Goal: Task Accomplishment & Management: Manage account settings

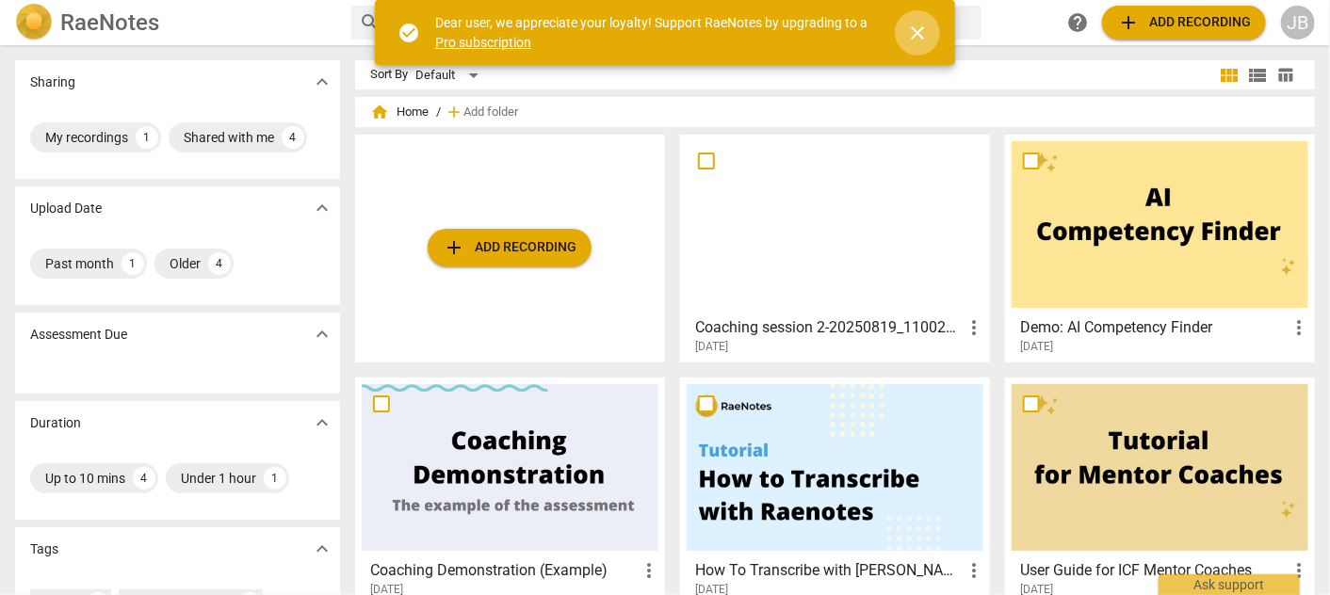
click at [921, 29] on span "close" at bounding box center [917, 33] width 23 height 23
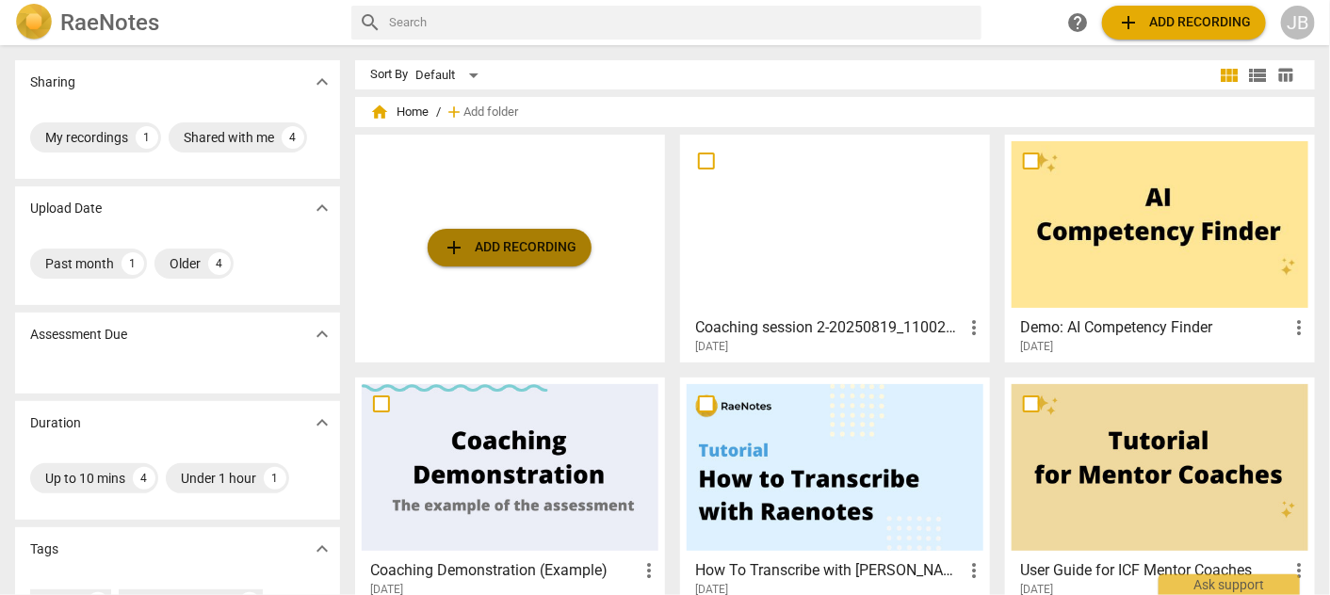
click at [516, 251] on span "add Add recording" at bounding box center [510, 247] width 134 height 23
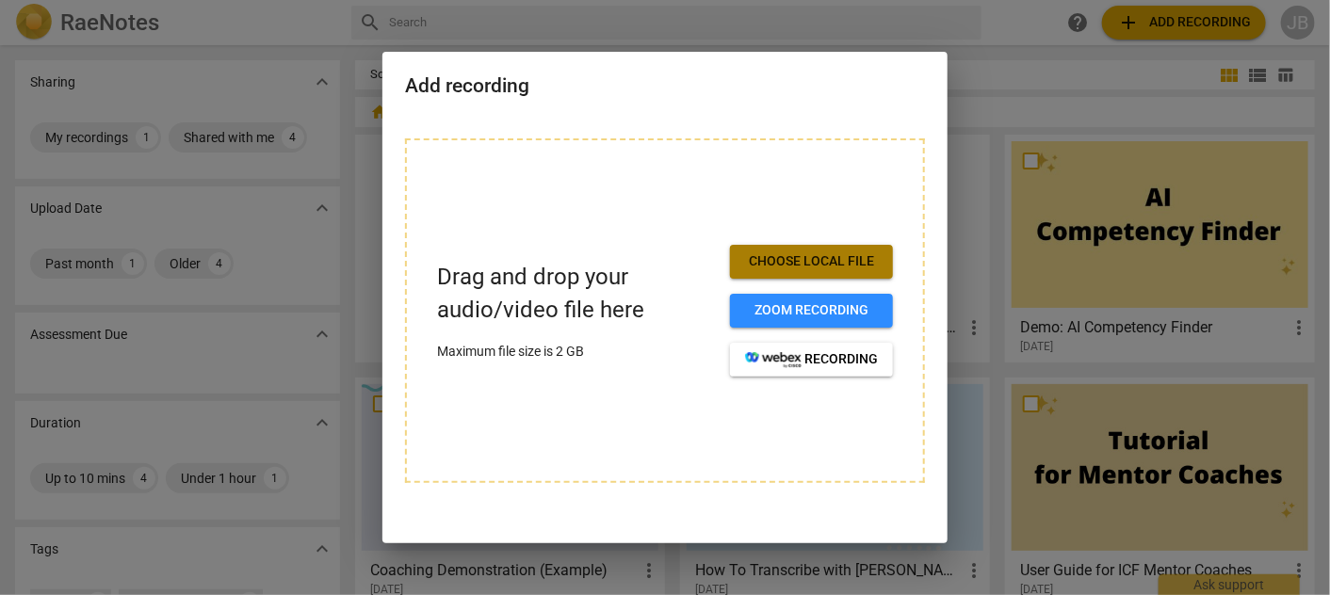
click at [821, 252] on span "Choose local file" at bounding box center [811, 261] width 133 height 19
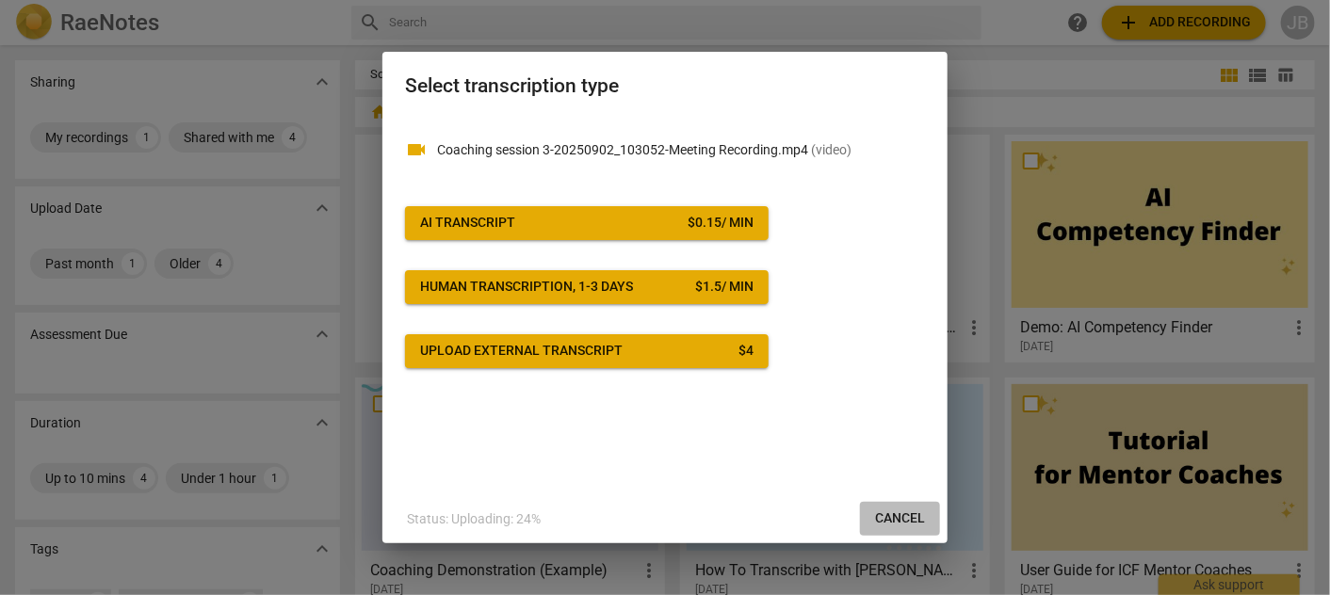
click at [887, 520] on span "Cancel" at bounding box center [900, 519] width 50 height 19
click at [892, 517] on span "Cancel" at bounding box center [900, 519] width 50 height 19
click at [876, 506] on button "Cancel" at bounding box center [900, 519] width 80 height 34
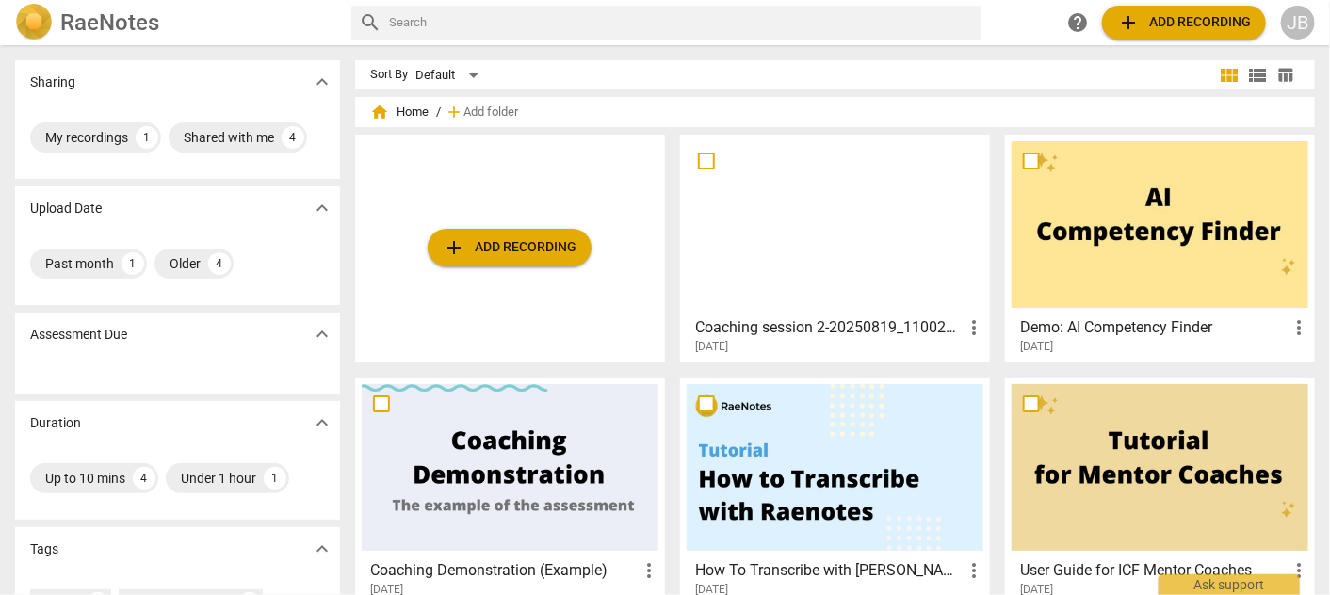
click at [1294, 10] on div "JB" at bounding box center [1298, 23] width 34 height 34
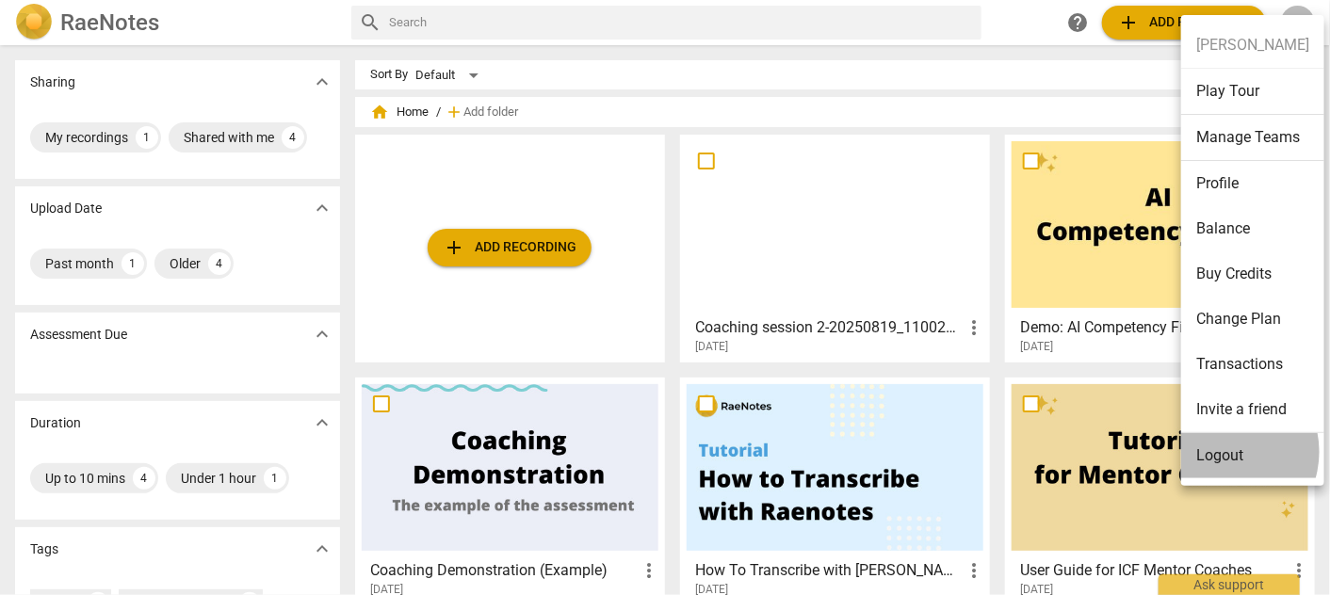
click at [1221, 452] on li "Logout" at bounding box center [1252, 455] width 143 height 45
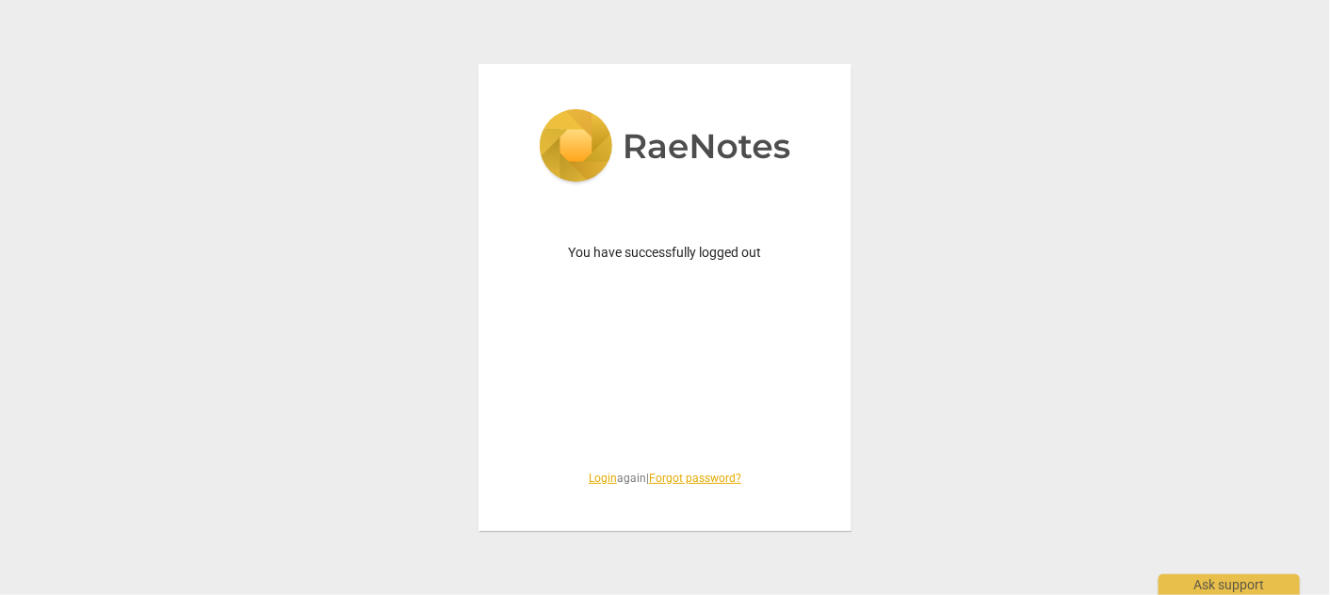
click at [987, 214] on div "You have successfully logged out Login again | Forgot password?" at bounding box center [665, 297] width 1330 height 595
click at [595, 482] on link "Login" at bounding box center [603, 478] width 28 height 13
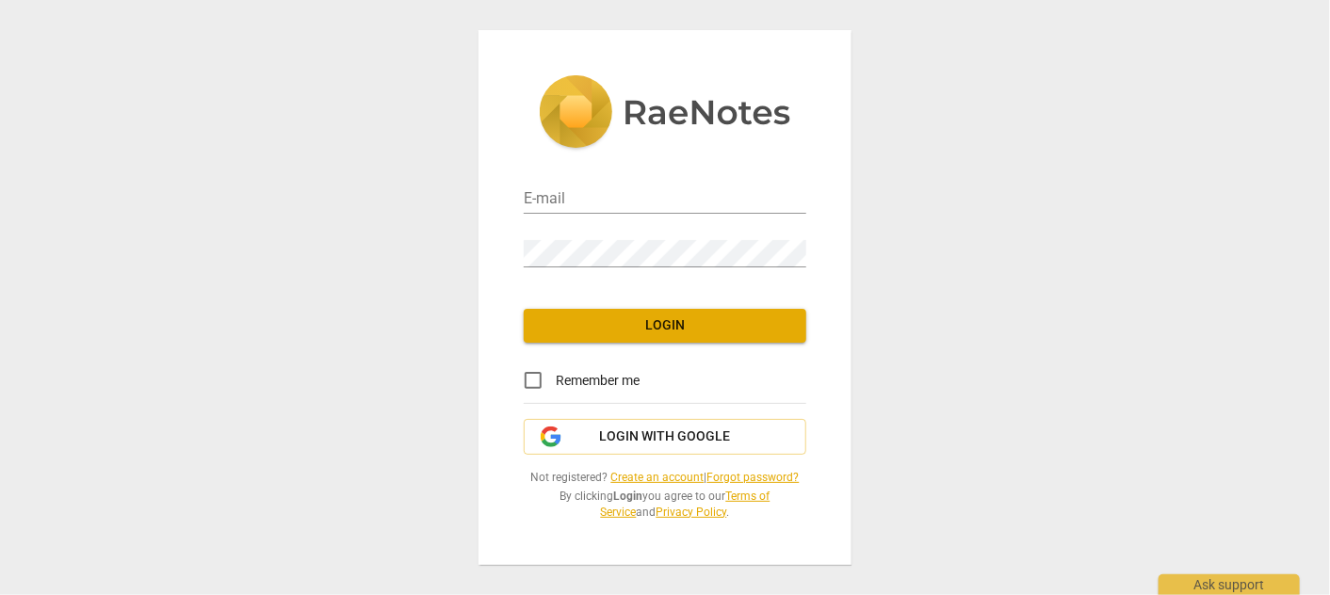
click at [641, 479] on link "Create an account" at bounding box center [657, 477] width 93 height 13
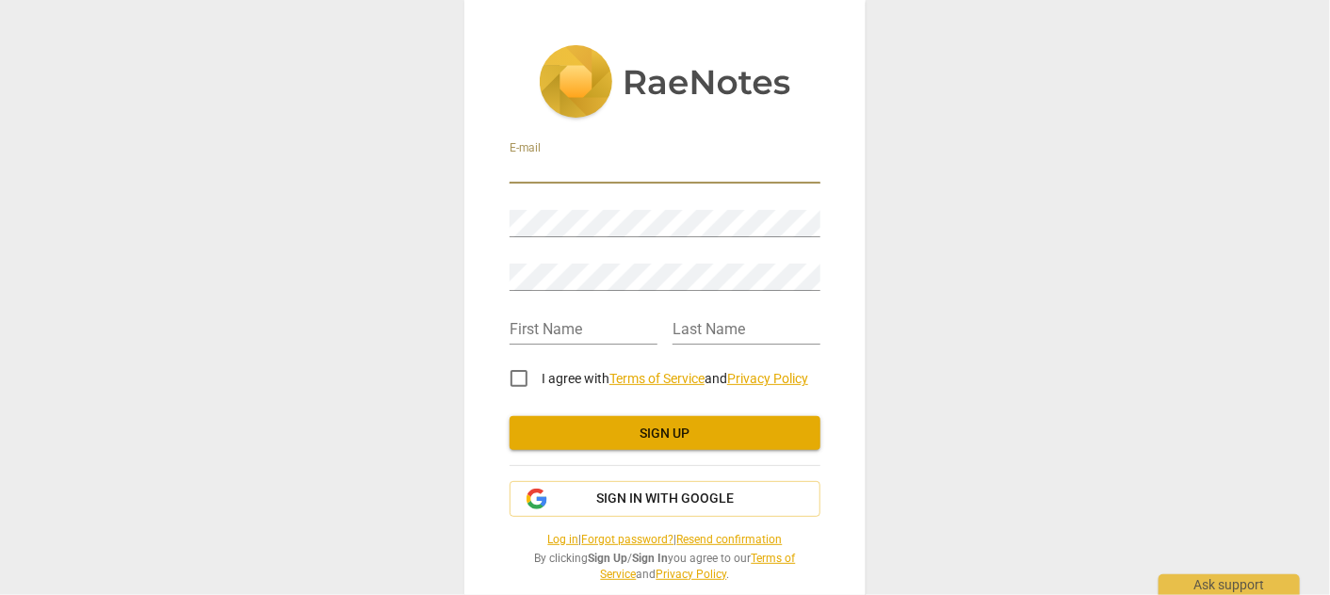
click at [615, 168] on input "email" at bounding box center [665, 169] width 311 height 27
type input "[EMAIL_ADDRESS][DOMAIN_NAME]"
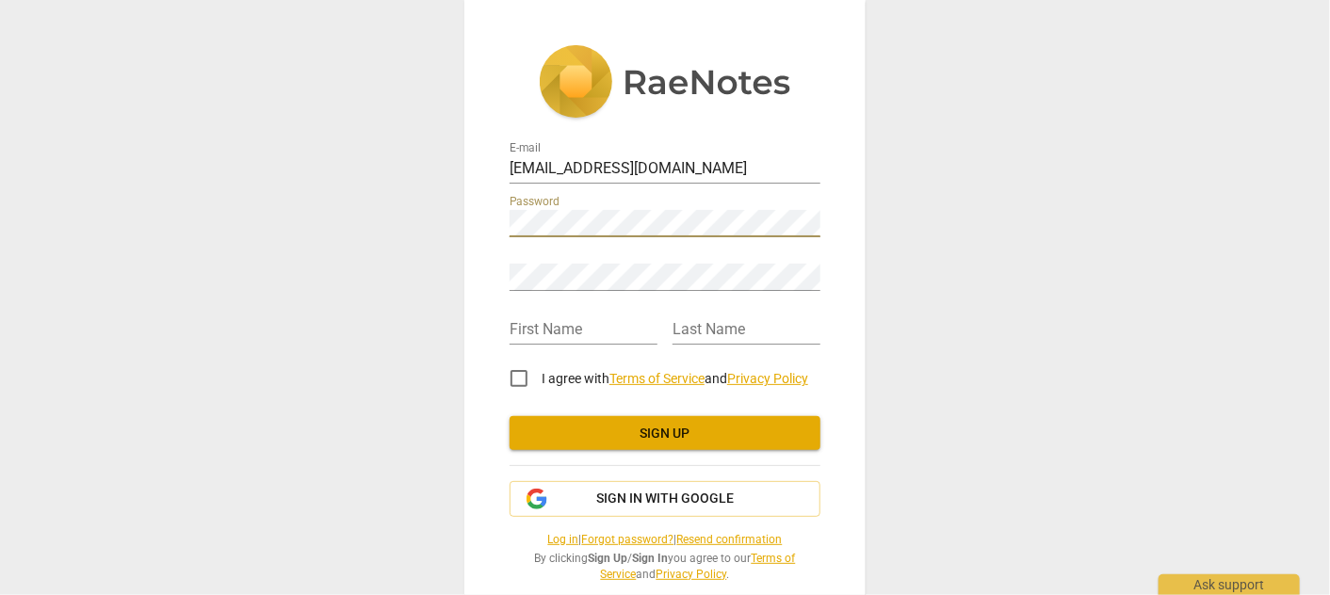
click at [397, 221] on div "E-mail themodelanswer@gmail.com Password Retype Password First Name Last Name I…" at bounding box center [665, 297] width 1330 height 595
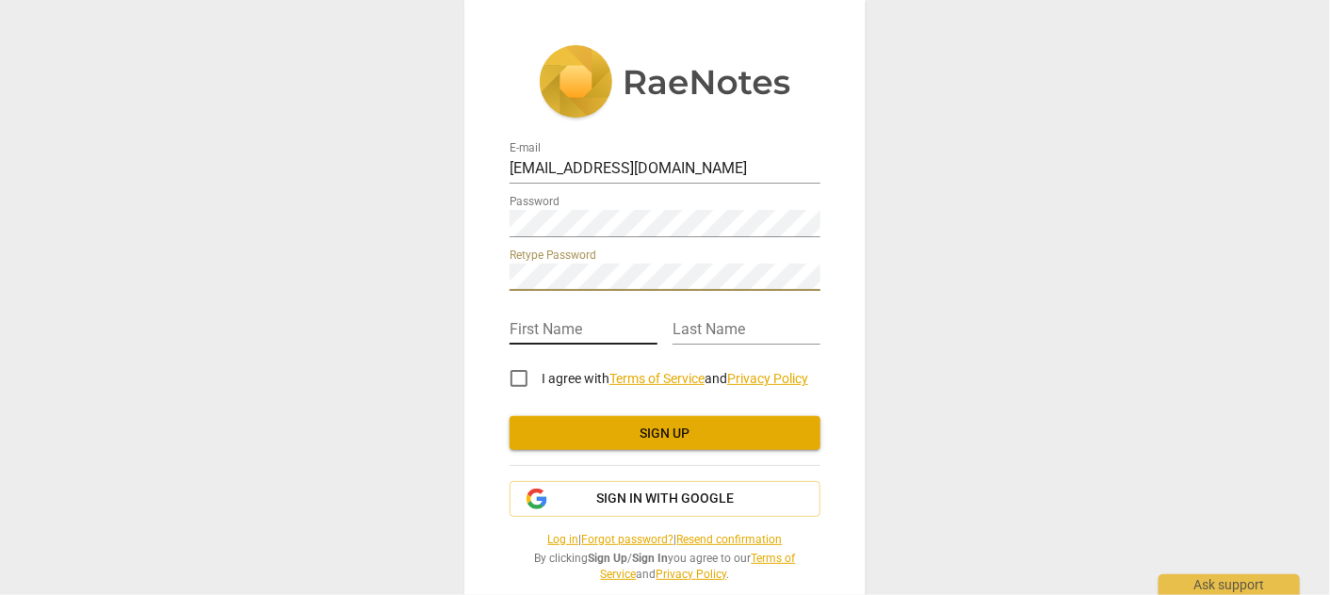
click at [590, 335] on input "text" at bounding box center [584, 330] width 148 height 27
type input "[PERSON_NAME]"
type input "Bhowani"
click at [513, 374] on input "I agree with Terms of Service and Privacy Policy" at bounding box center [518, 378] width 45 height 45
checkbox input "true"
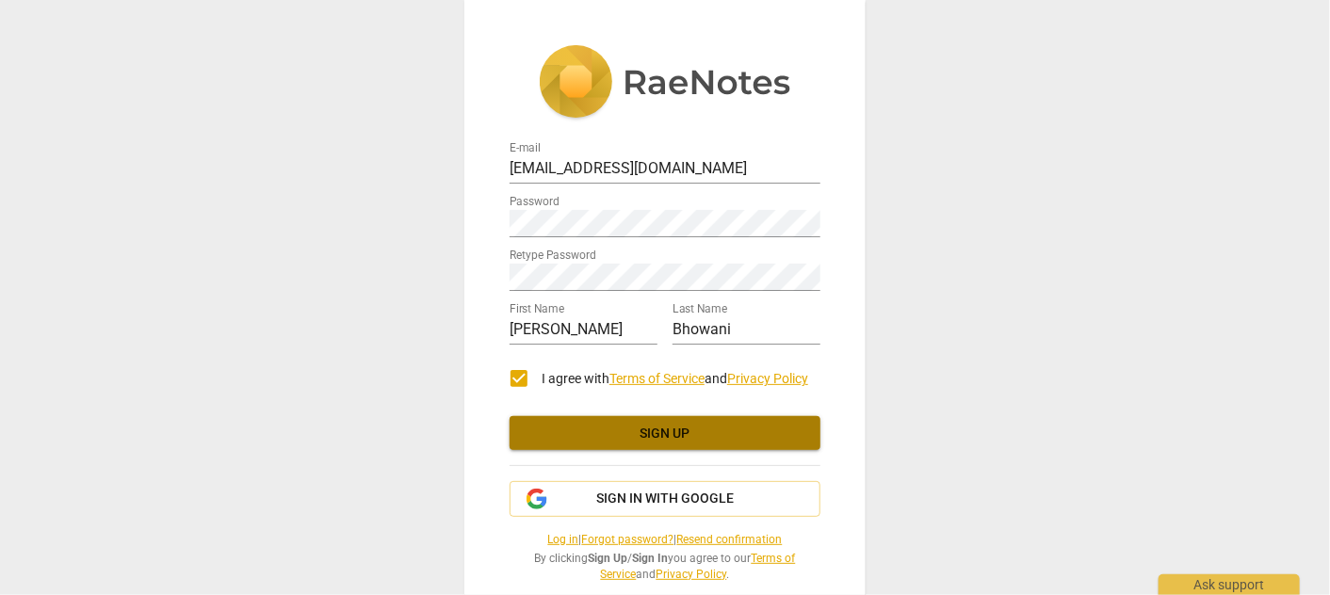
click at [638, 428] on span "Sign up" at bounding box center [665, 434] width 281 height 19
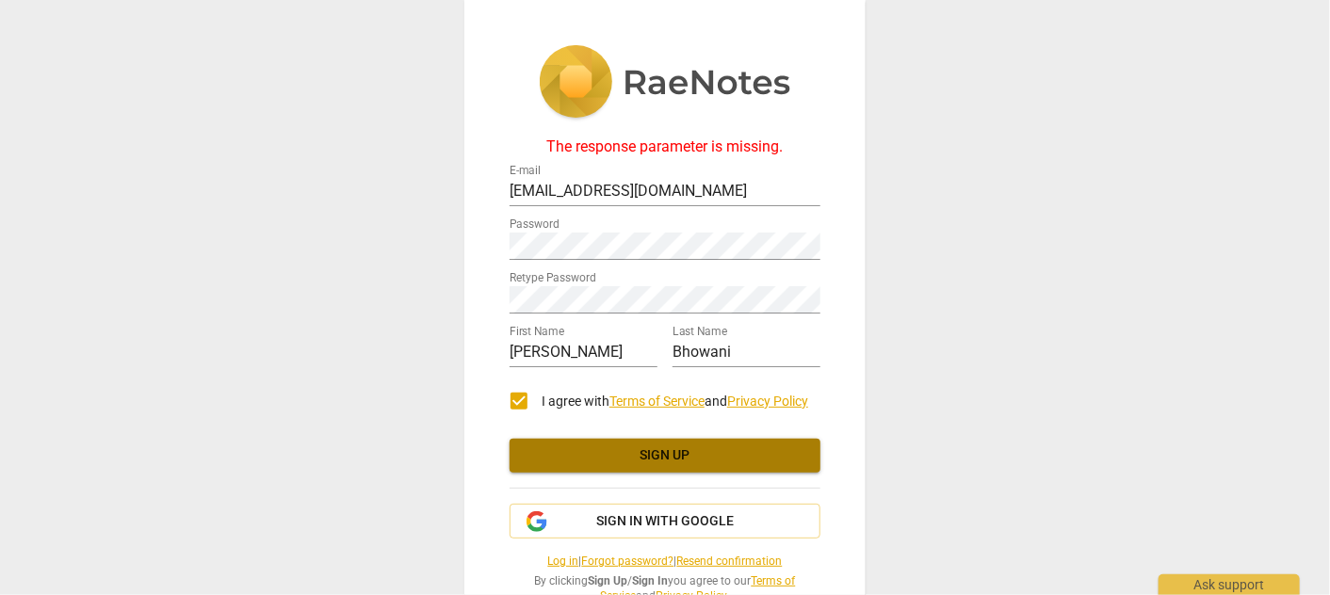
click at [704, 459] on span "Sign up" at bounding box center [665, 455] width 281 height 19
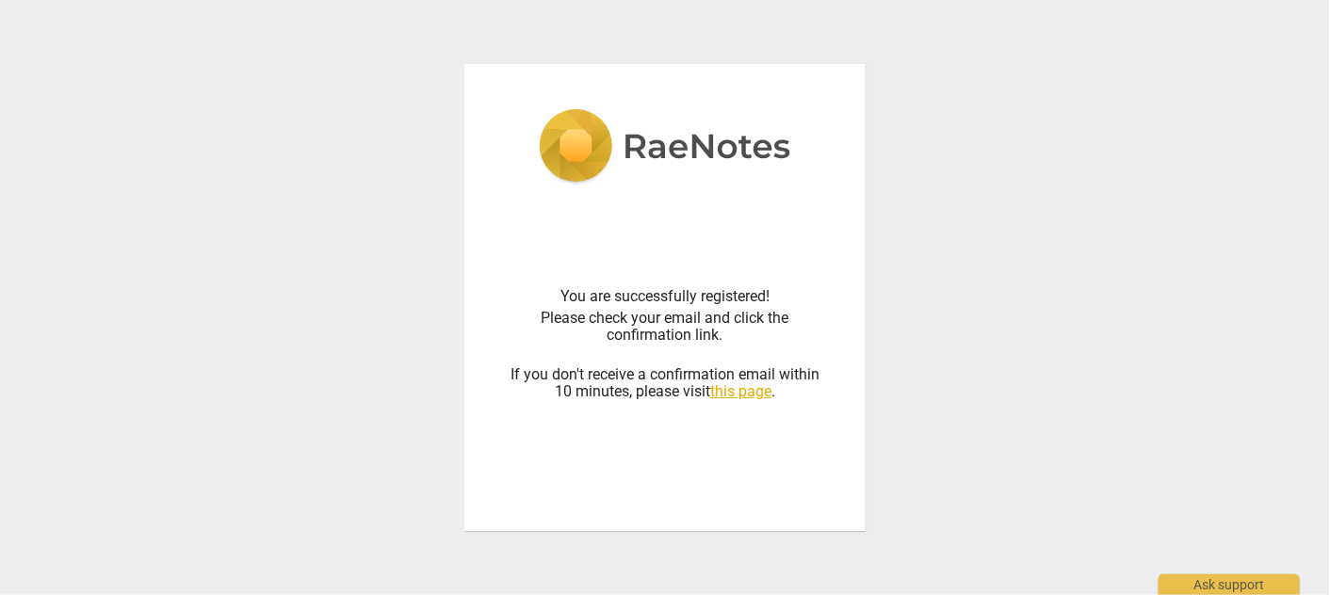
click at [735, 399] on link "this page" at bounding box center [740, 391] width 61 height 18
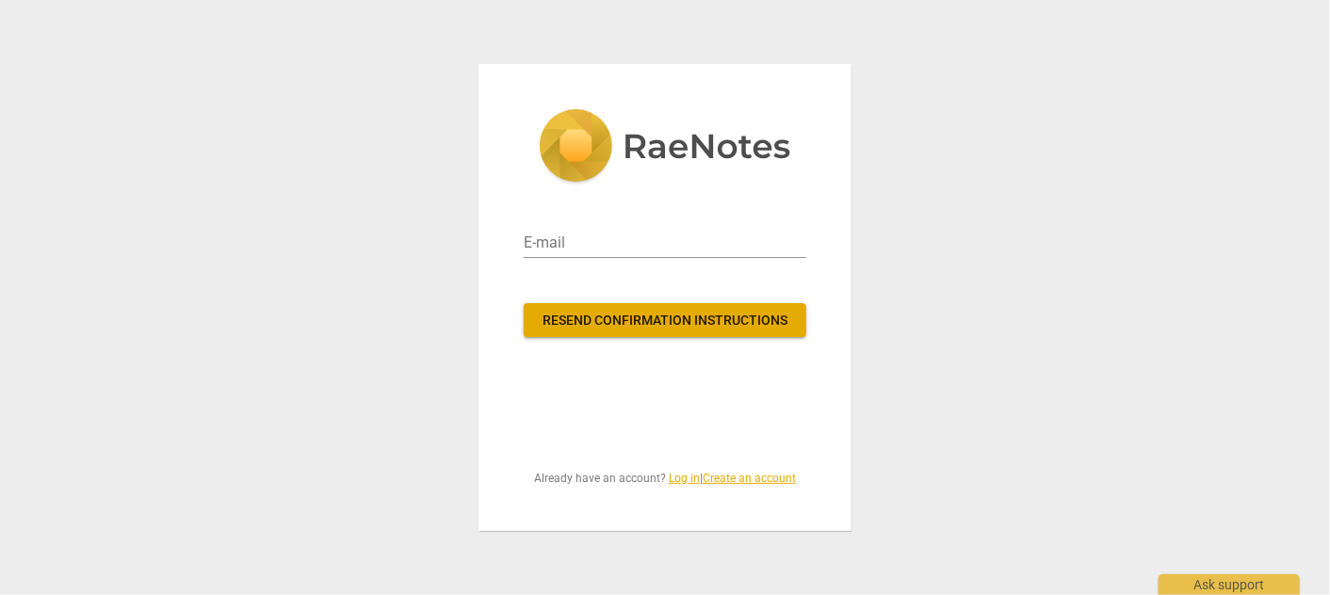
click at [670, 477] on link "Log in" at bounding box center [684, 478] width 31 height 13
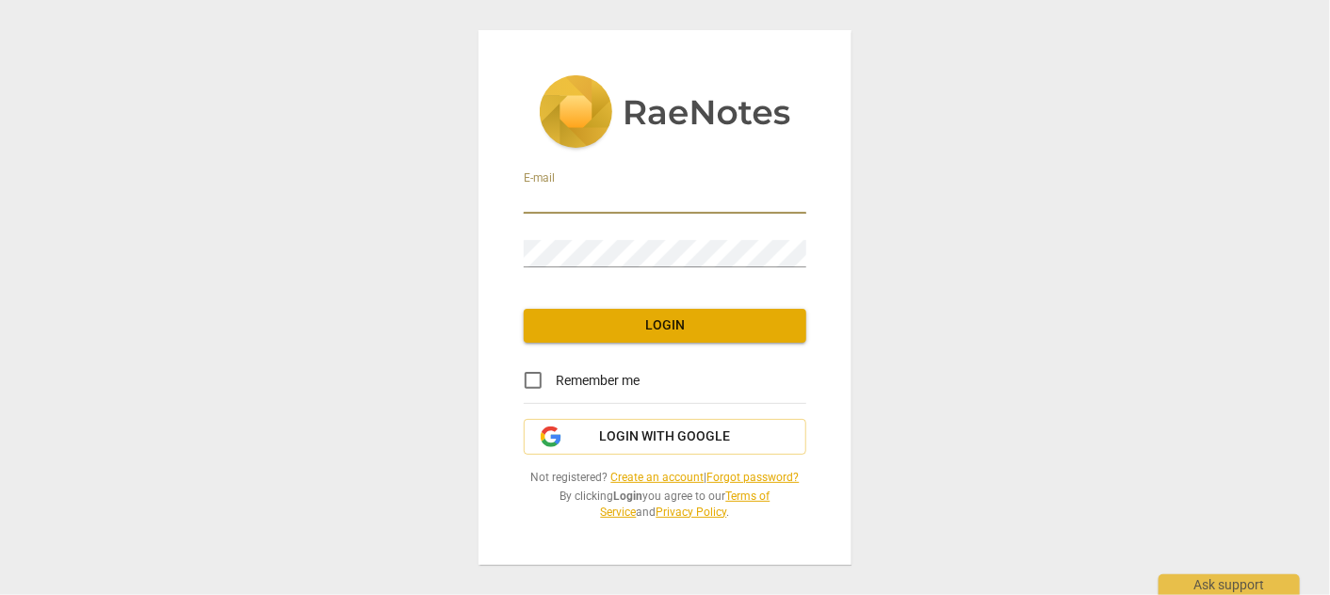
click at [647, 195] on input "email" at bounding box center [665, 200] width 283 height 27
type input "Jenita.bhowani@vodacom.co.za"
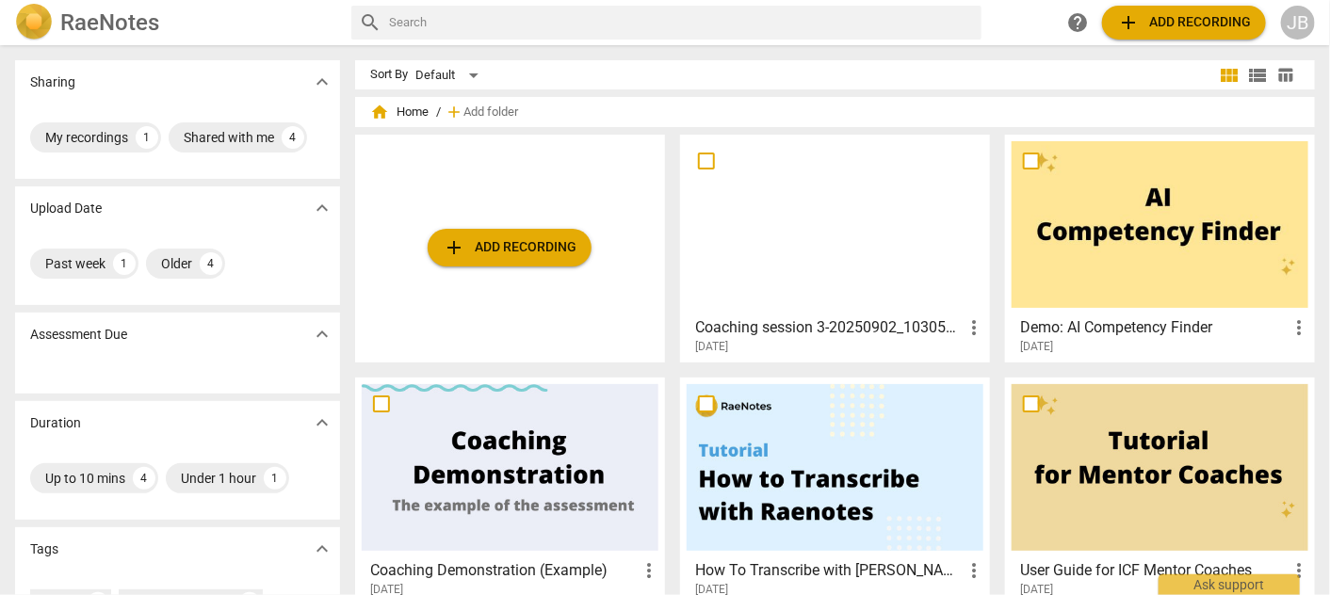
click at [1240, 212] on div at bounding box center [1160, 224] width 297 height 167
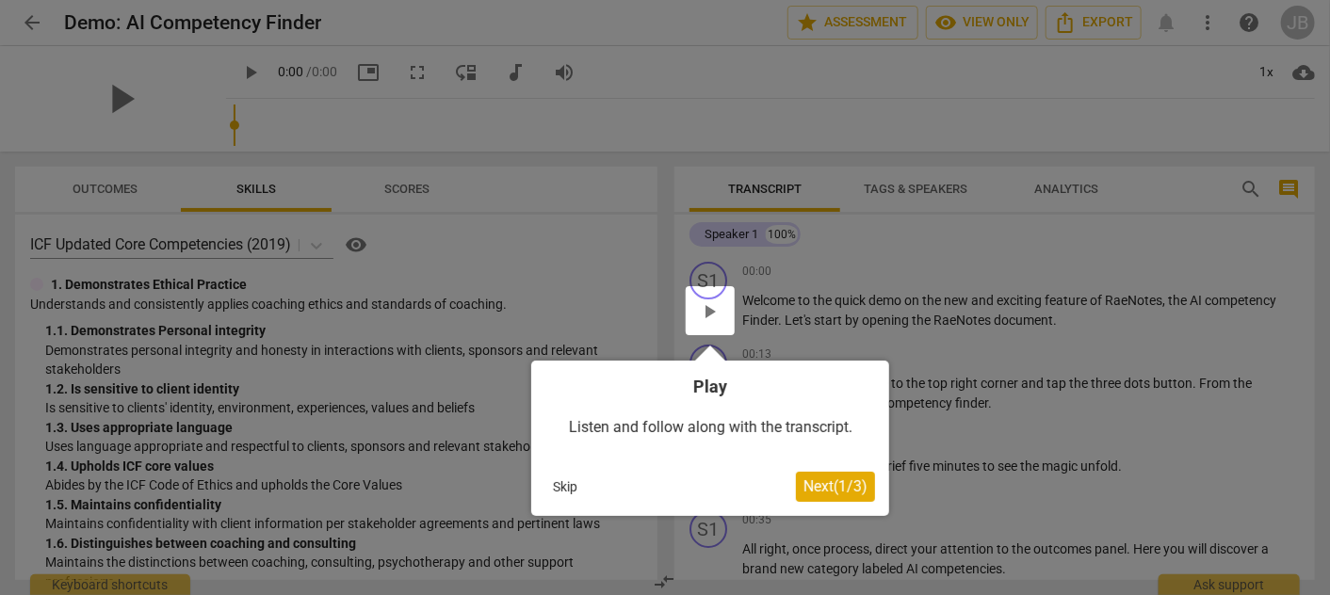
click at [573, 484] on button "Skip" at bounding box center [565, 487] width 40 height 28
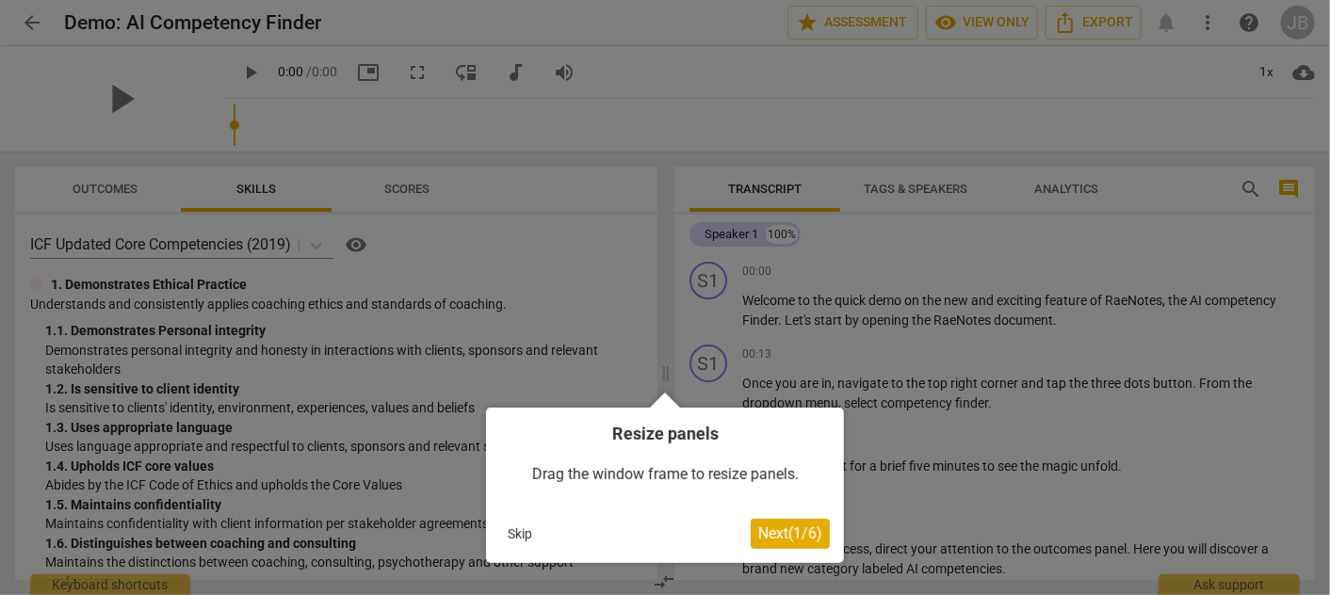
click at [514, 536] on button "Skip" at bounding box center [520, 534] width 40 height 28
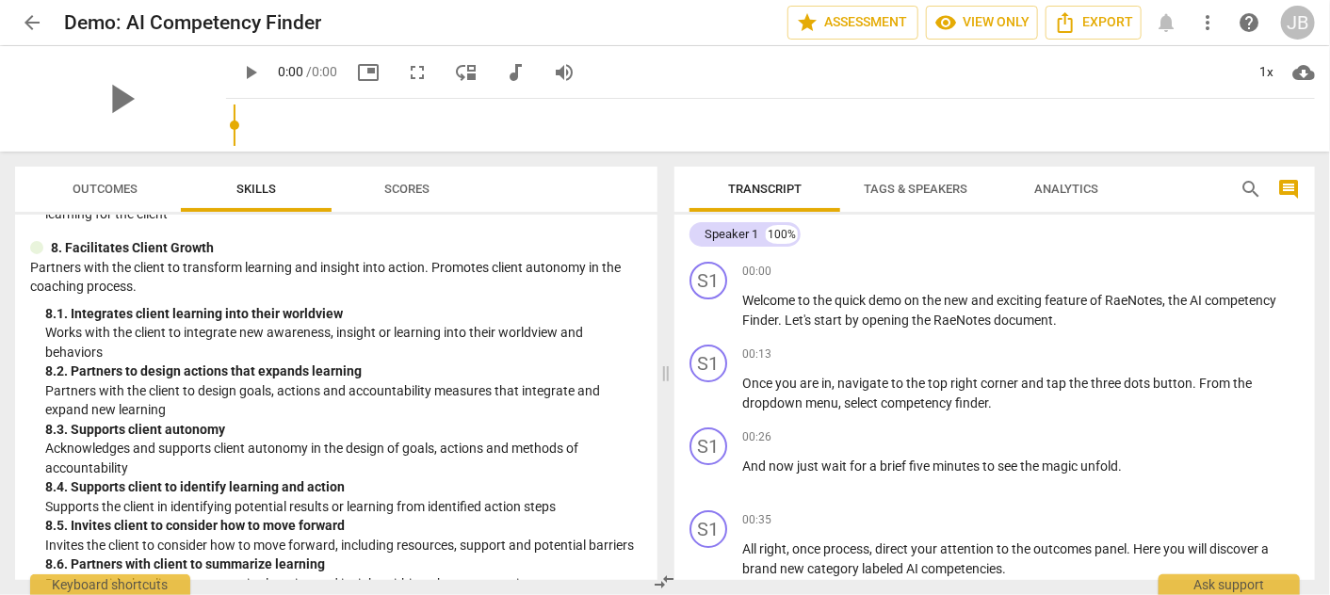
scroll to position [3197, 0]
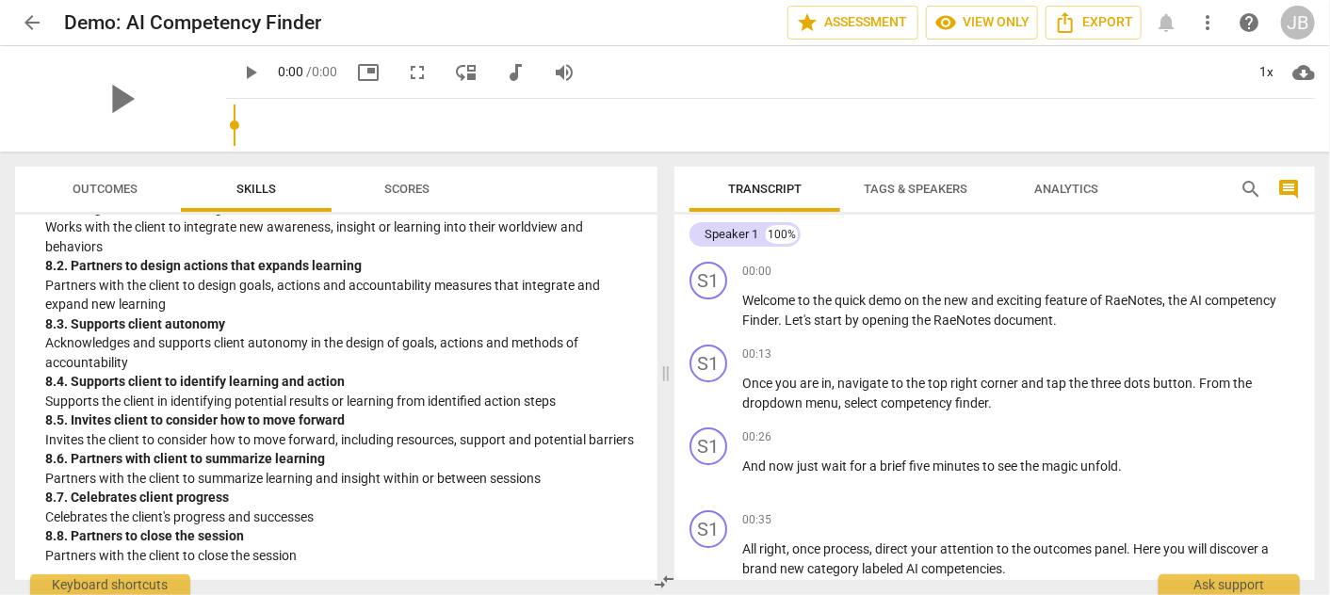
click at [1066, 182] on span "Analytics" at bounding box center [1066, 189] width 64 height 14
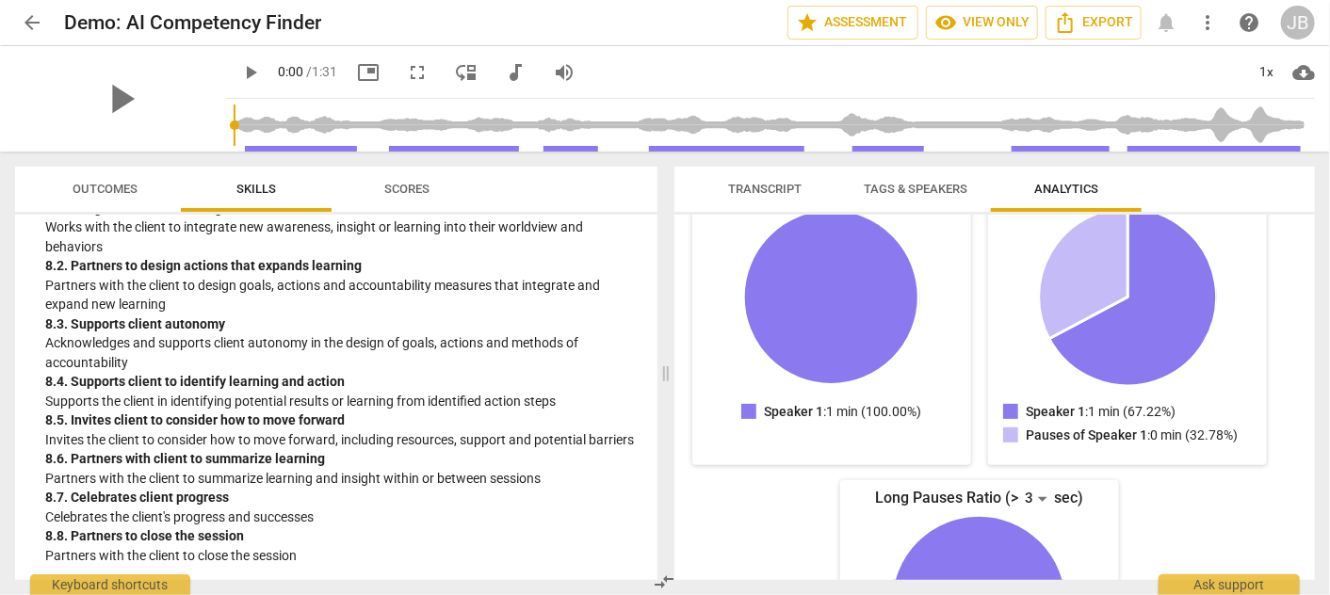
scroll to position [0, 0]
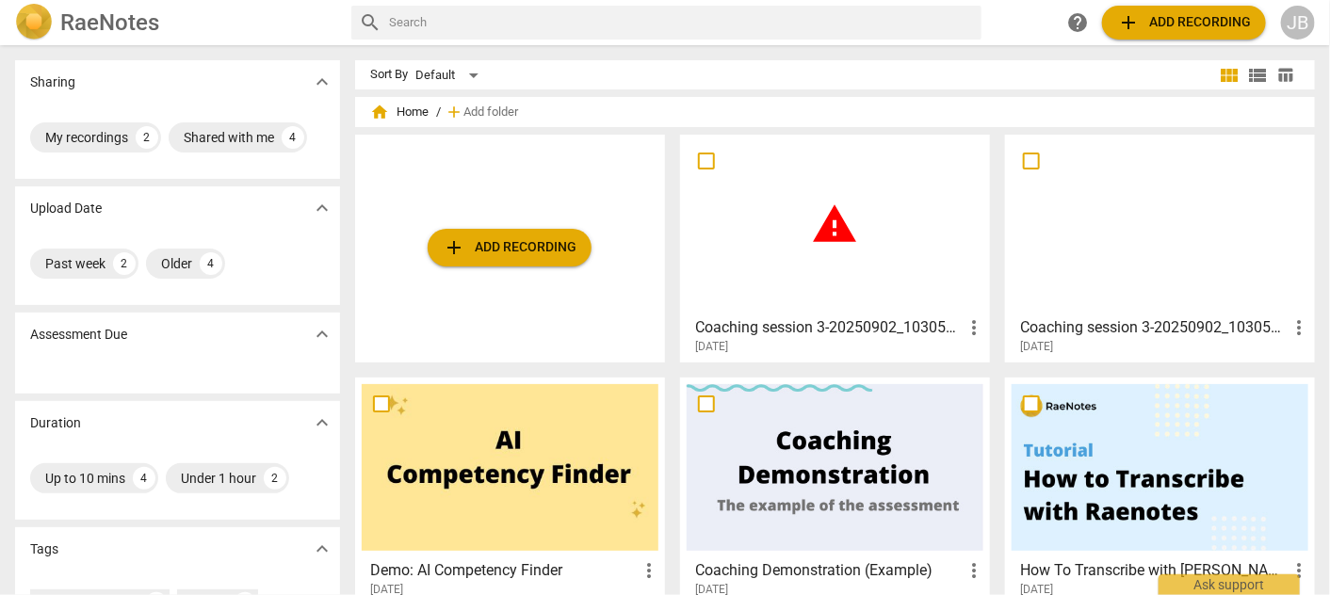
click at [974, 325] on span "more_vert" at bounding box center [974, 327] width 23 height 23
click at [825, 219] on div at bounding box center [665, 297] width 1330 height 595
click at [974, 323] on span "more_vert" at bounding box center [974, 327] width 23 height 23
click at [994, 377] on li "Delete" at bounding box center [995, 372] width 72 height 45
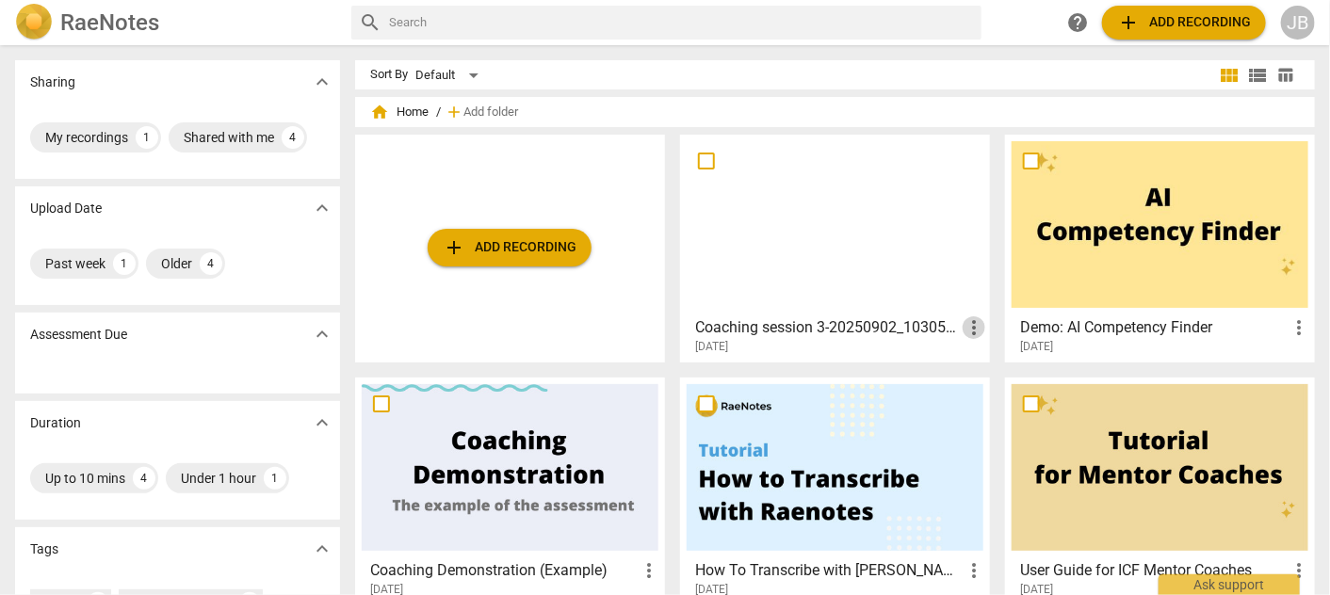
click at [980, 329] on span "more_vert" at bounding box center [974, 327] width 23 height 23
click at [826, 206] on div at bounding box center [665, 297] width 1330 height 595
click at [1138, 231] on div at bounding box center [1160, 224] width 297 height 167
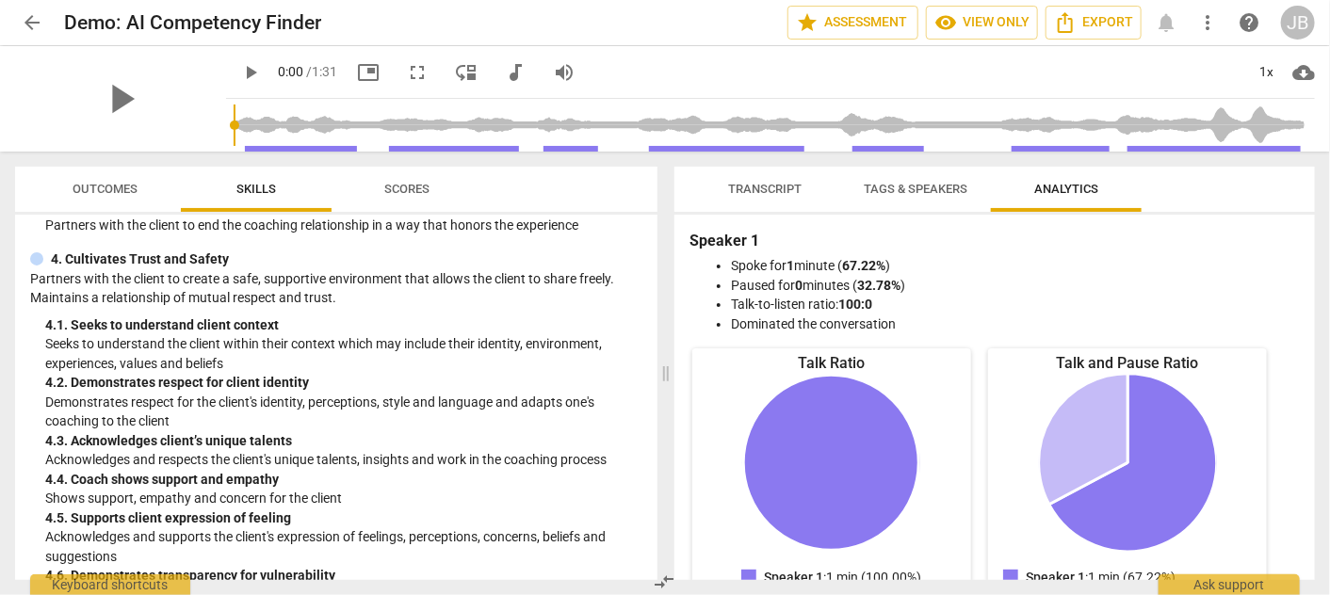
scroll to position [1062, 0]
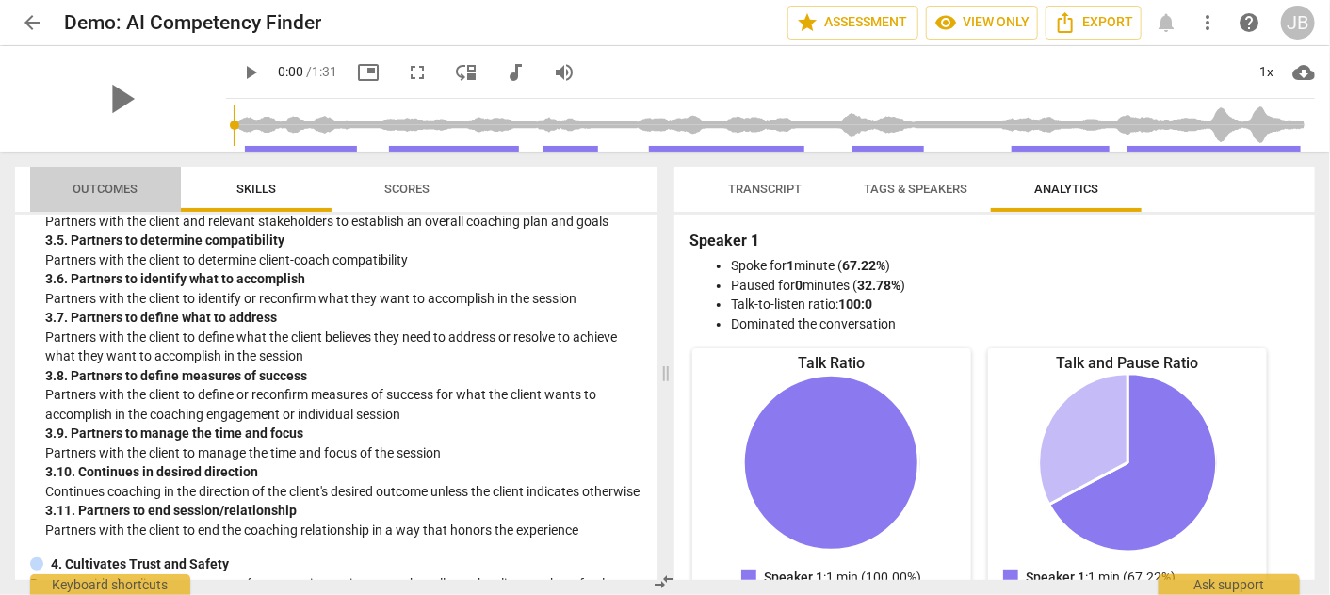
drag, startPoint x: 105, startPoint y: 180, endPoint x: 136, endPoint y: 202, distance: 37.1
click at [105, 181] on span "Outcomes" at bounding box center [106, 189] width 110 height 25
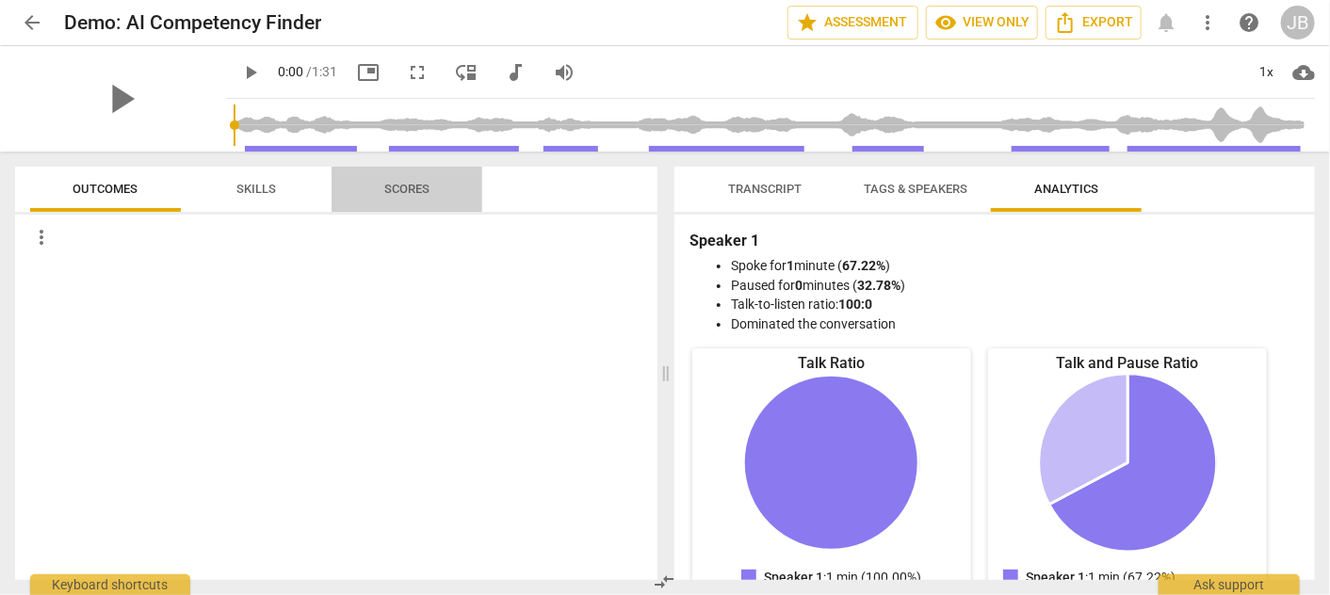
click at [392, 188] on span "Scores" at bounding box center [406, 189] width 45 height 14
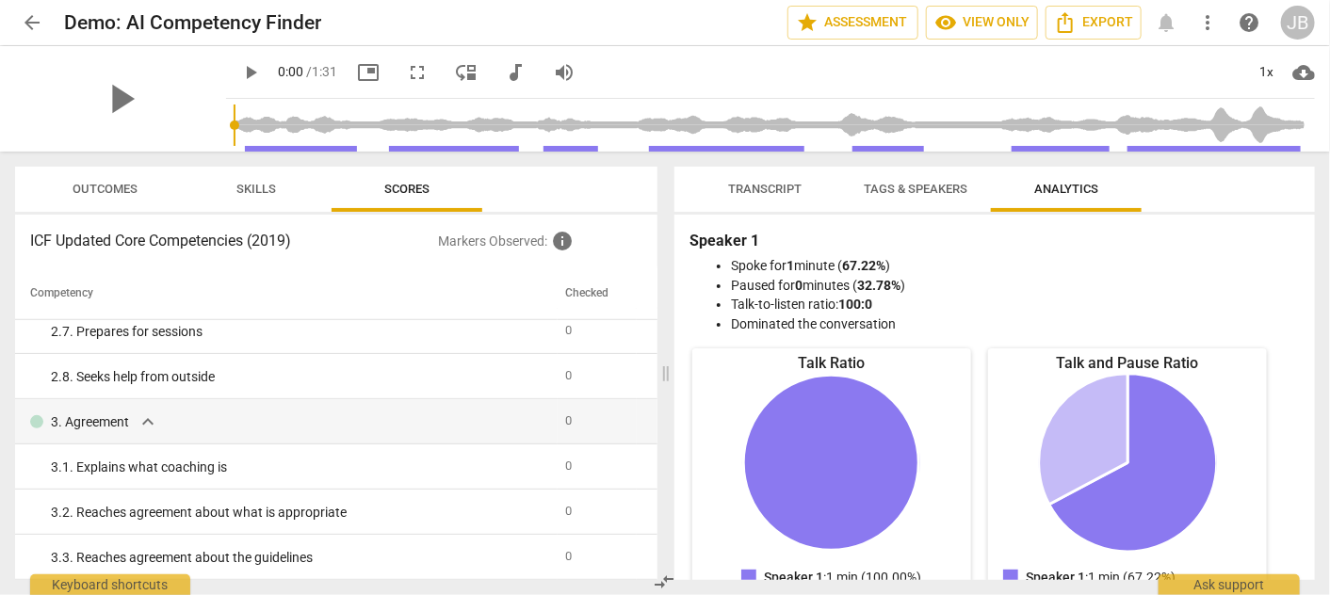
scroll to position [0, 0]
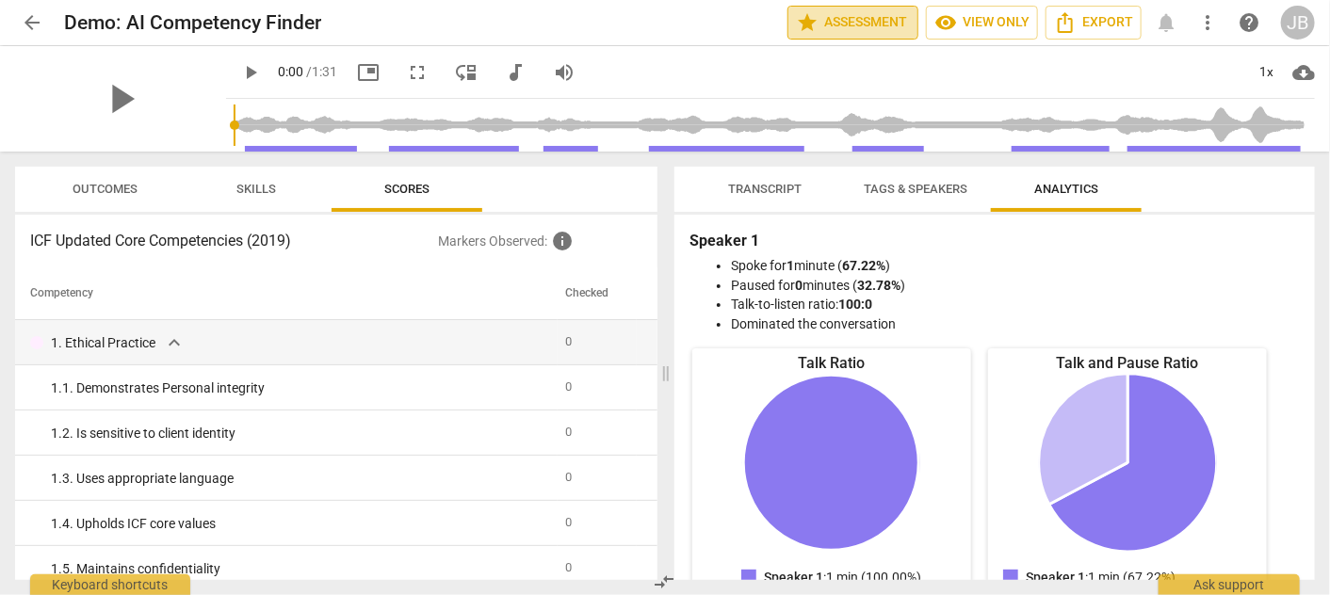
click at [850, 27] on span "star Assessment" at bounding box center [853, 22] width 114 height 23
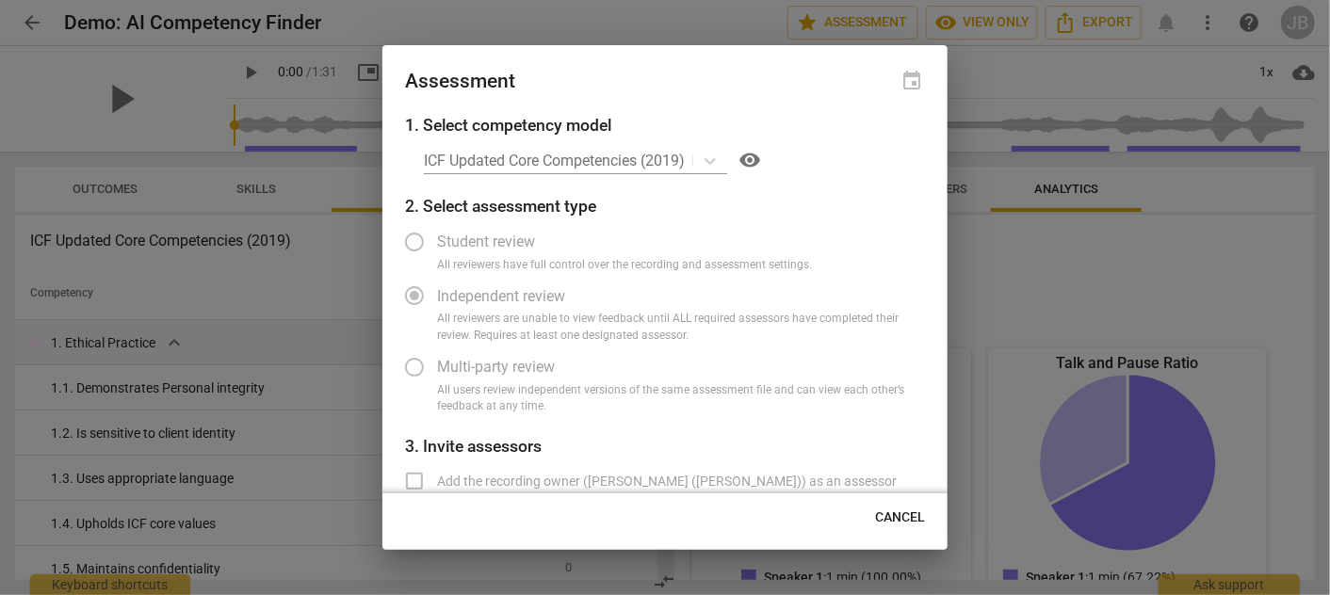
click at [712, 161] on div "ICF Updated Core Competencies (2019) visibility" at bounding box center [674, 160] width 501 height 30
click at [655, 158] on div "ICF Updated Core Competencies (2019) visibility" at bounding box center [674, 160] width 501 height 30
click at [754, 158] on span "visibility" at bounding box center [749, 160] width 23 height 23
click at [889, 517] on span "Cancel" at bounding box center [900, 518] width 50 height 19
radio input "false"
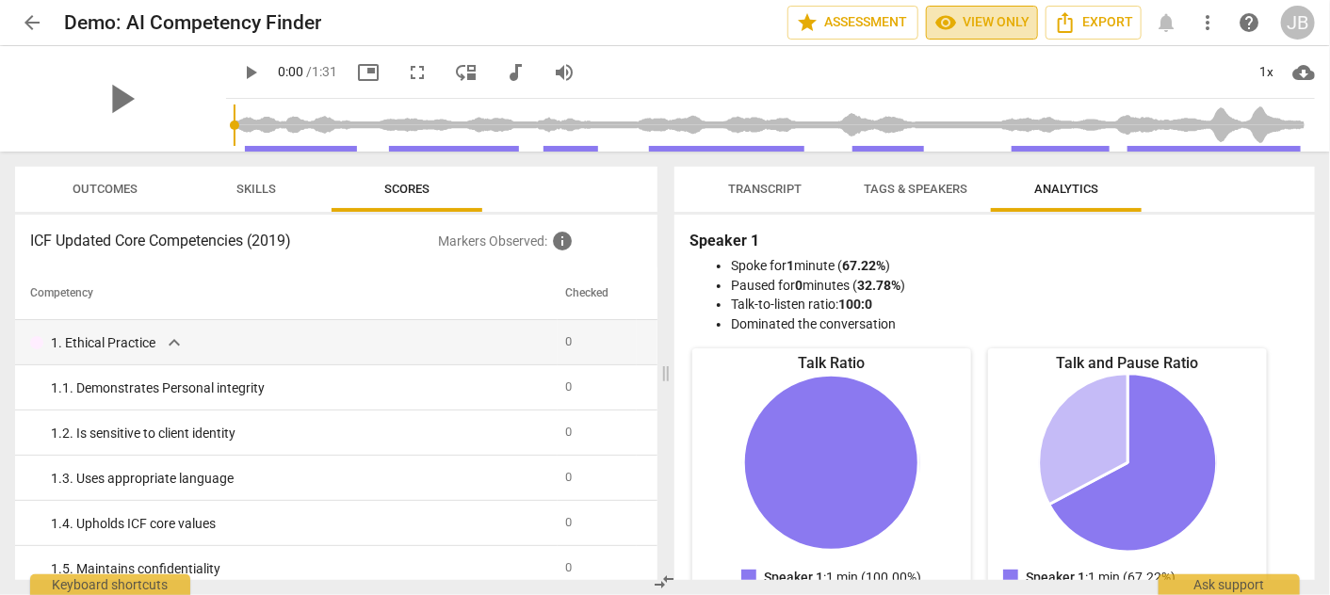
click at [994, 30] on span "visibility View only" at bounding box center [981, 22] width 95 height 23
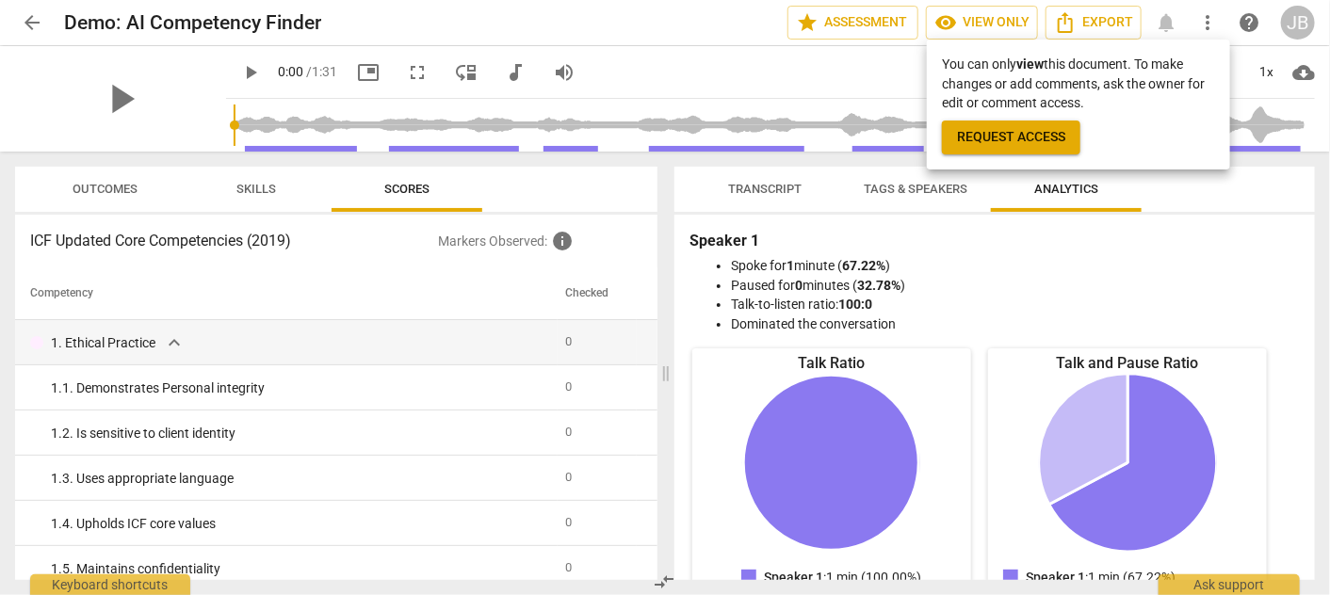
click at [1200, 24] on div at bounding box center [665, 297] width 1330 height 595
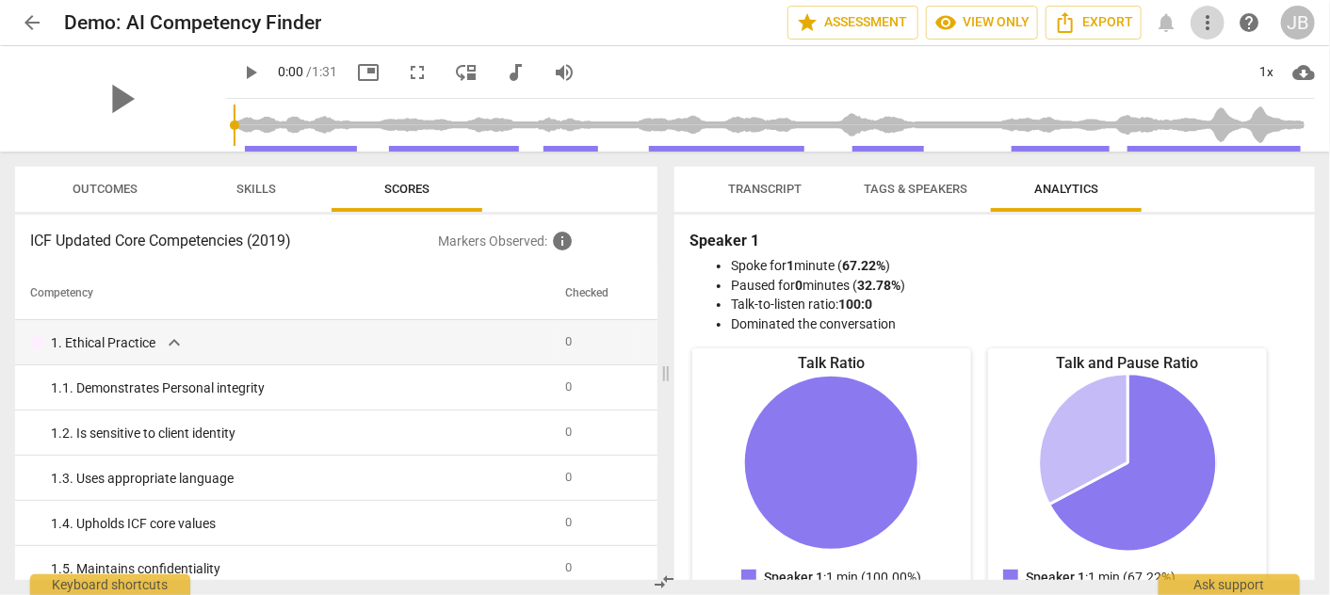
click at [1215, 25] on span "more_vert" at bounding box center [1207, 22] width 23 height 23
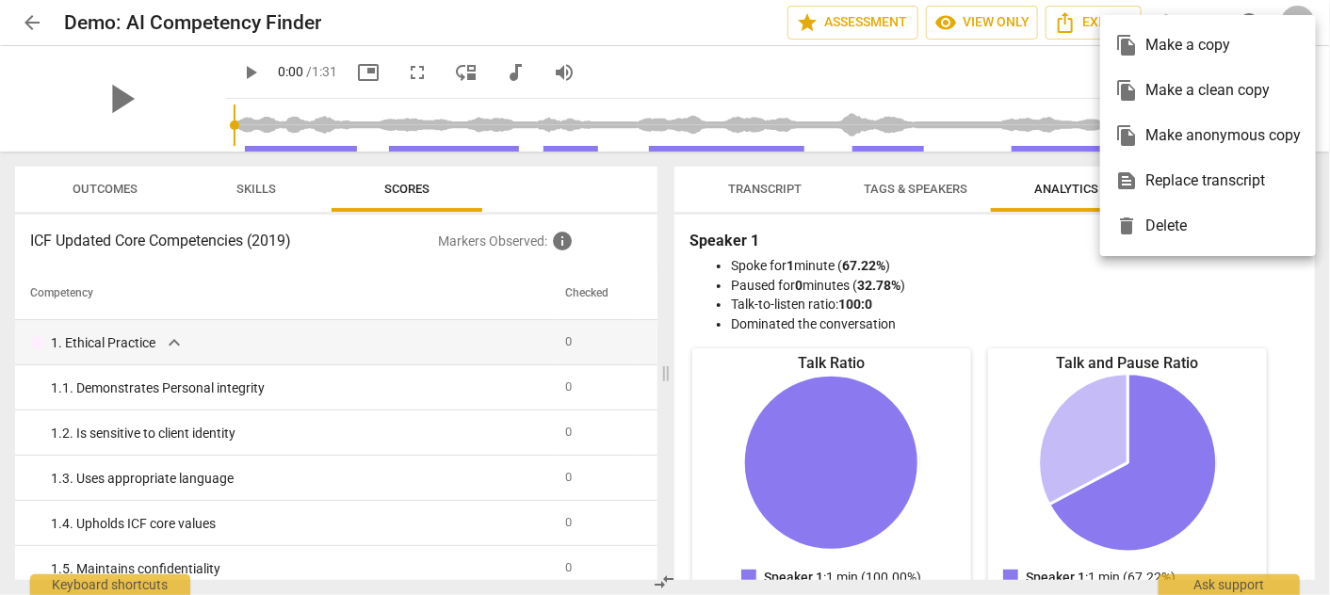
click at [33, 22] on div at bounding box center [665, 297] width 1330 height 595
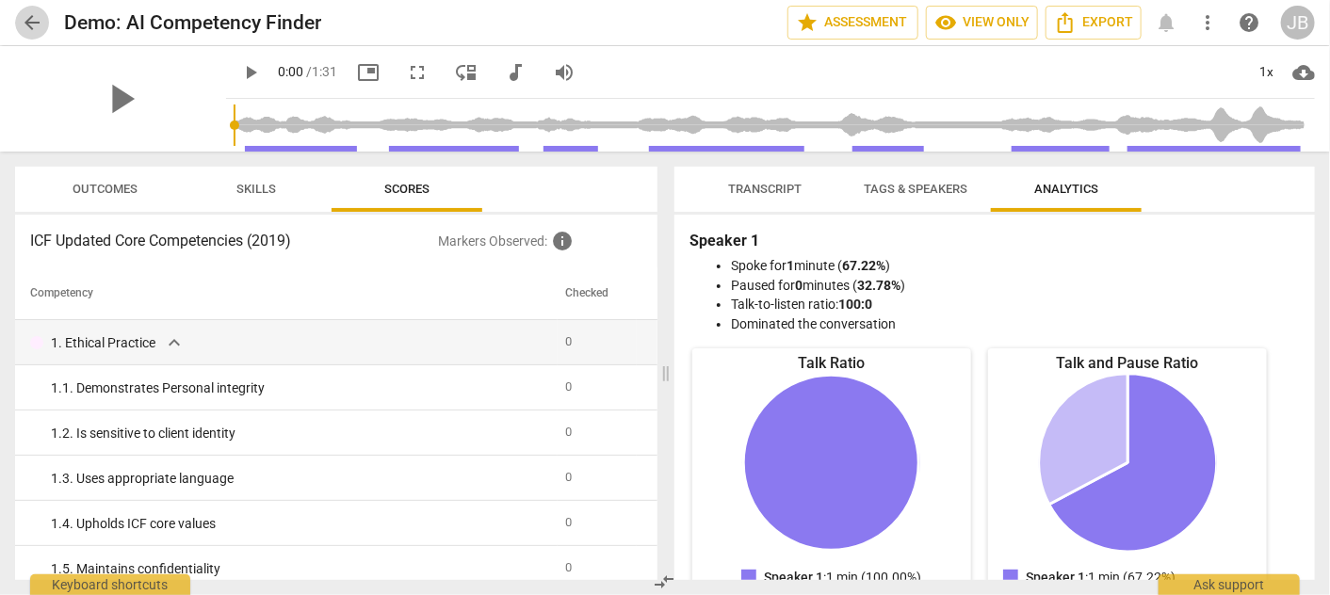
click at [31, 22] on span "arrow_back" at bounding box center [32, 22] width 23 height 23
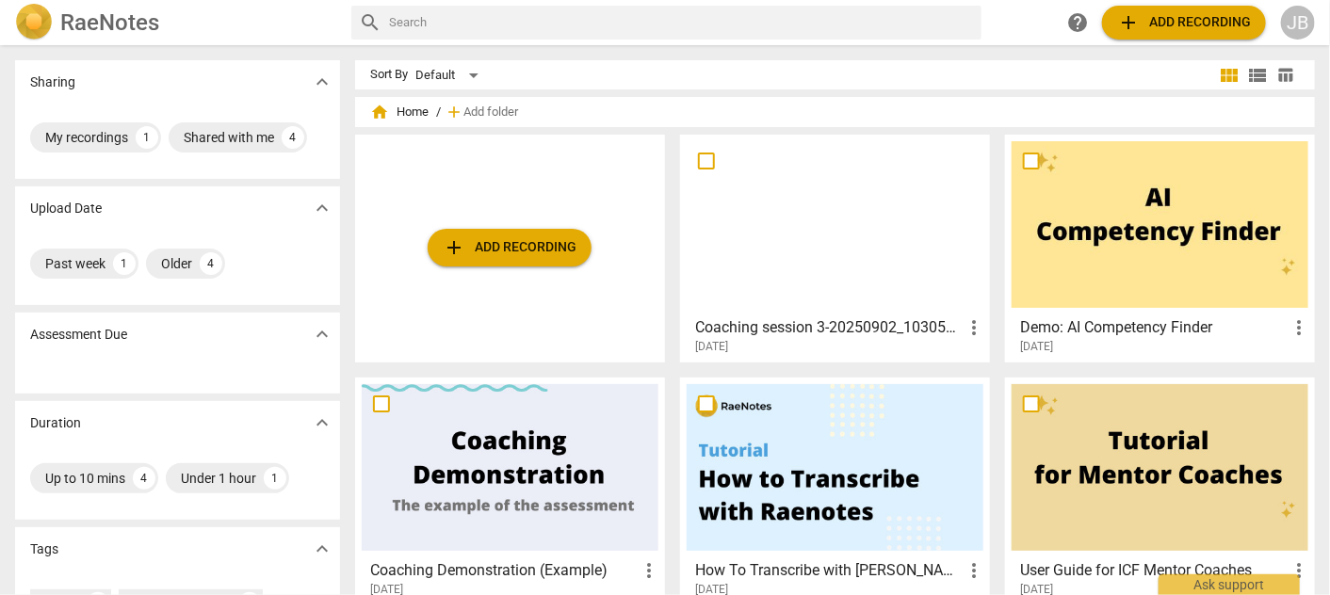
scroll to position [125, 0]
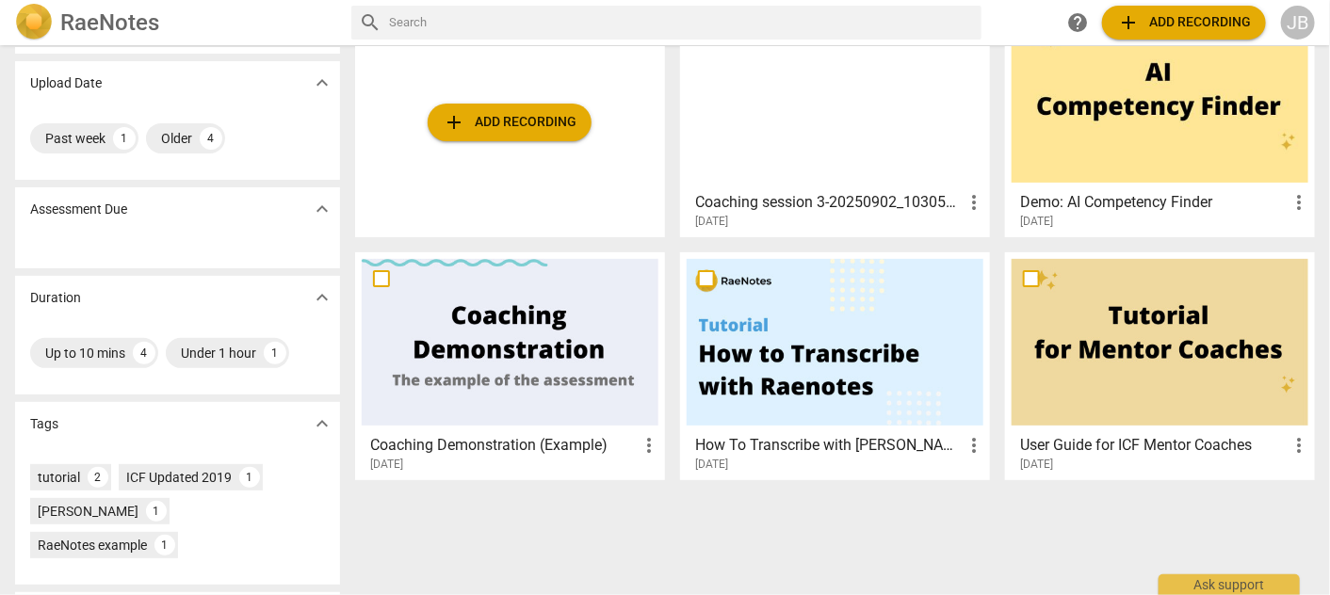
click at [437, 346] on div at bounding box center [510, 342] width 297 height 167
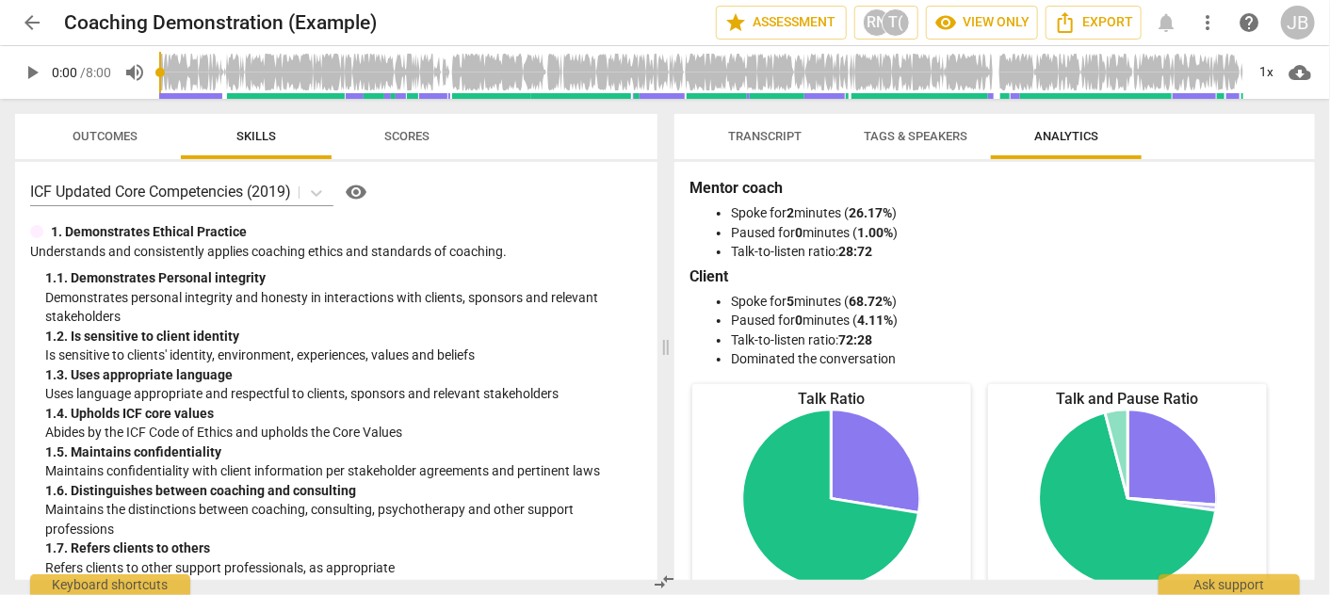
click at [911, 138] on span "Tags & Speakers" at bounding box center [916, 136] width 104 height 14
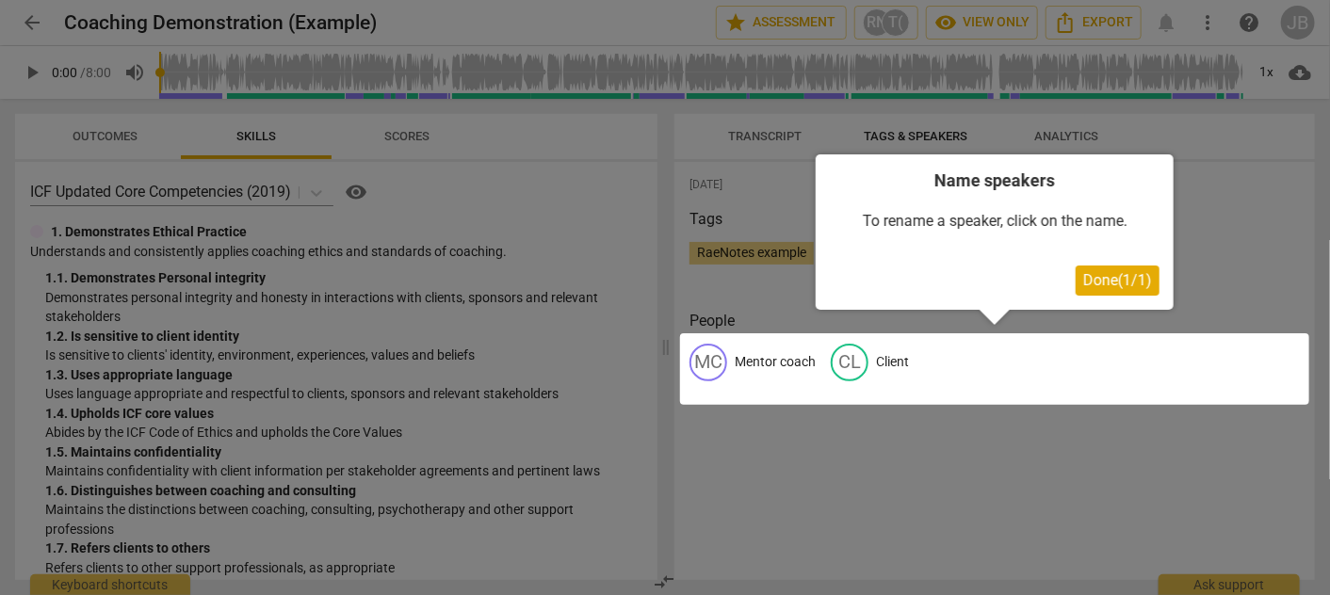
click at [1102, 275] on span "Done ( 1 / 1 )" at bounding box center [1117, 280] width 69 height 18
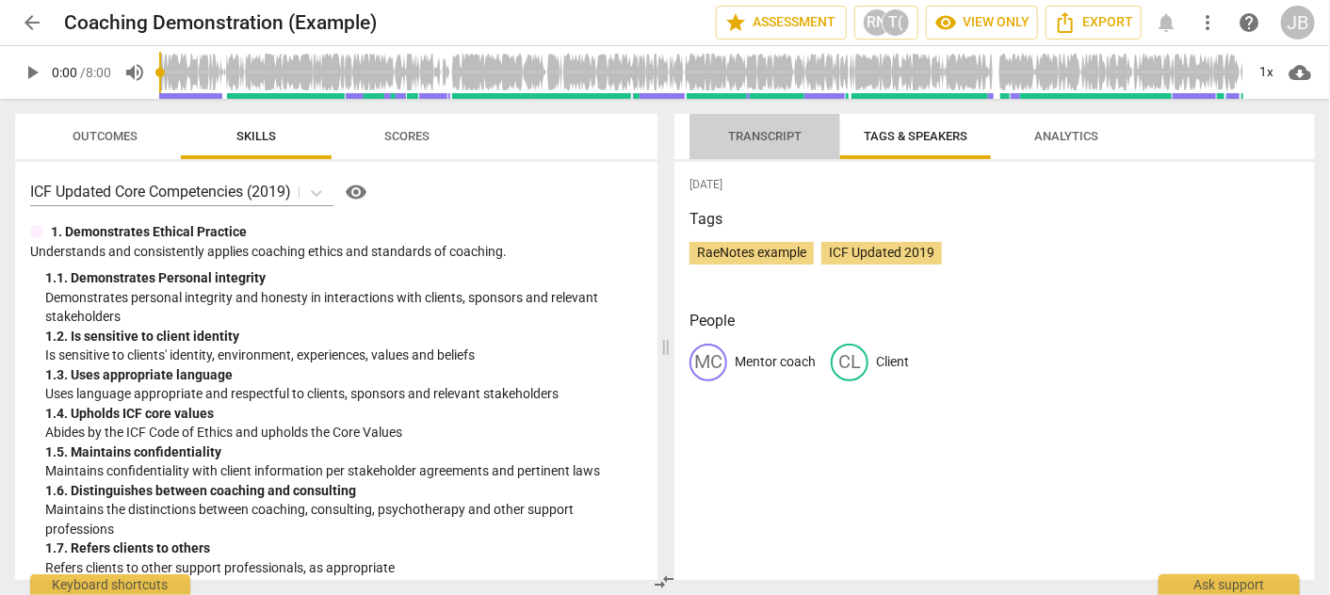
click at [738, 131] on span "Transcript" at bounding box center [764, 136] width 73 height 14
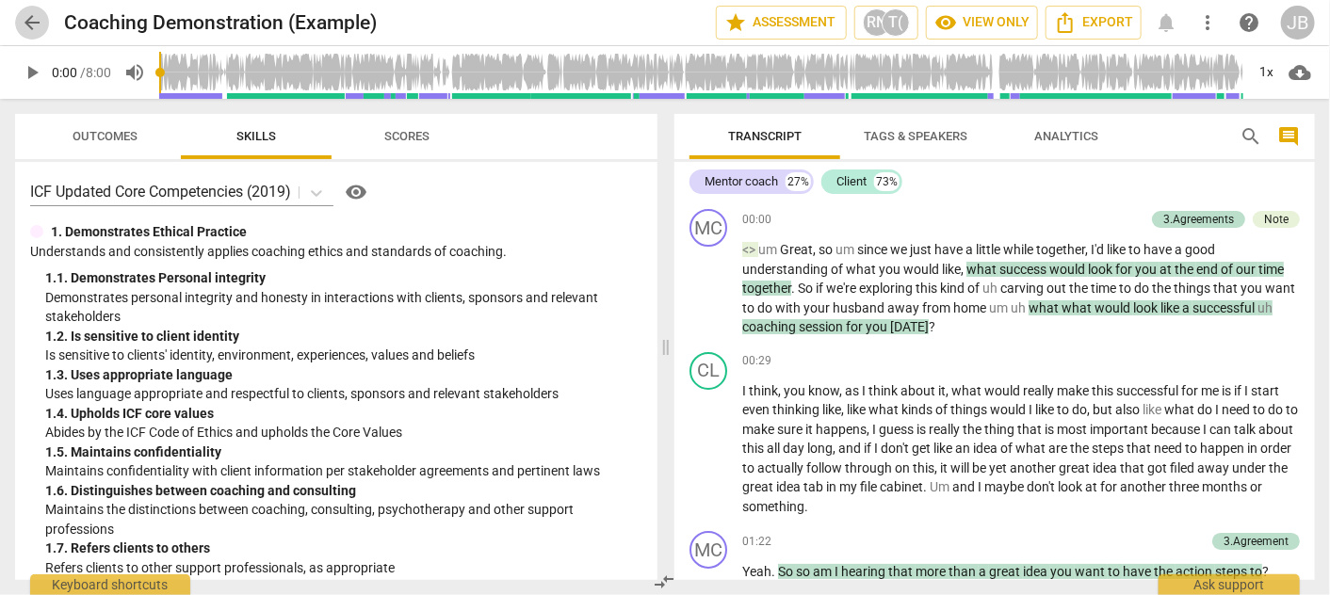
click at [38, 27] on span "arrow_back" at bounding box center [32, 22] width 23 height 23
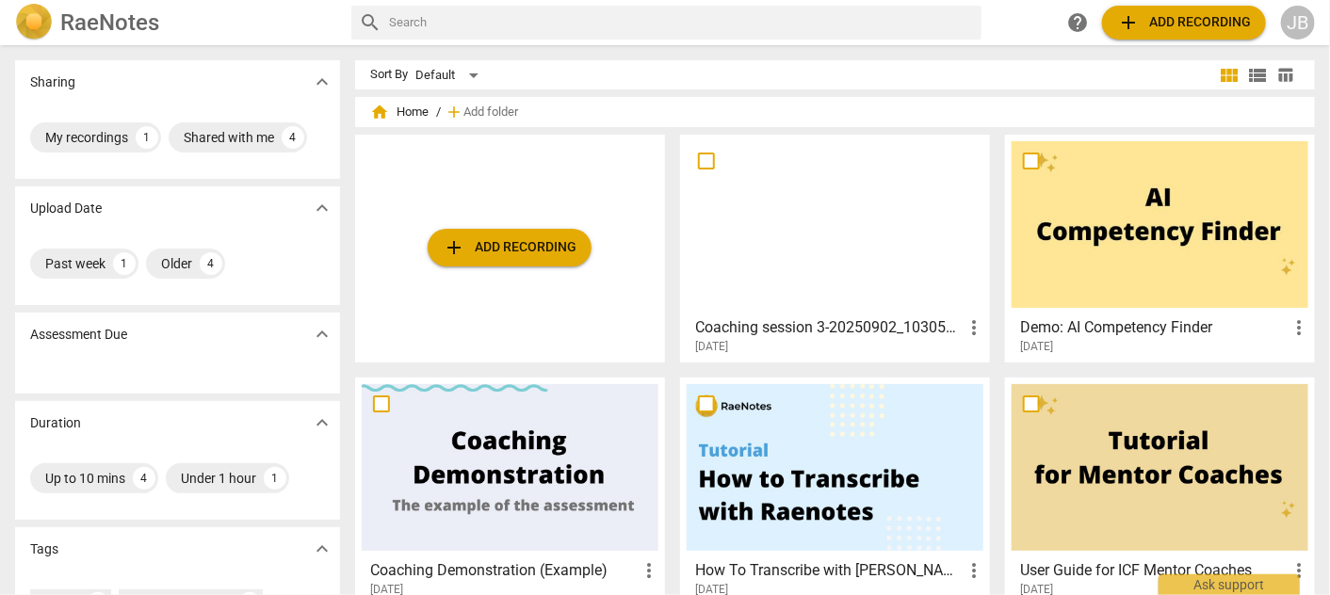
click at [968, 329] on span "more_vert" at bounding box center [974, 327] width 23 height 23
click at [990, 375] on li "Delete" at bounding box center [995, 372] width 72 height 45
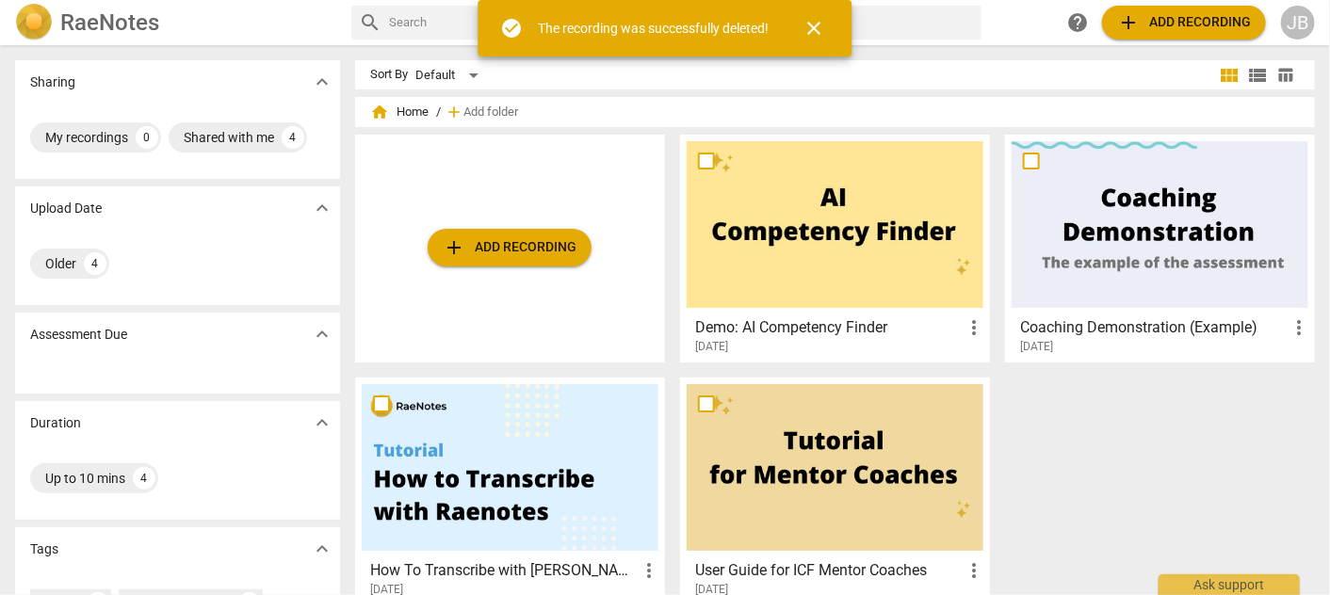
click at [823, 32] on span "close" at bounding box center [814, 28] width 23 height 23
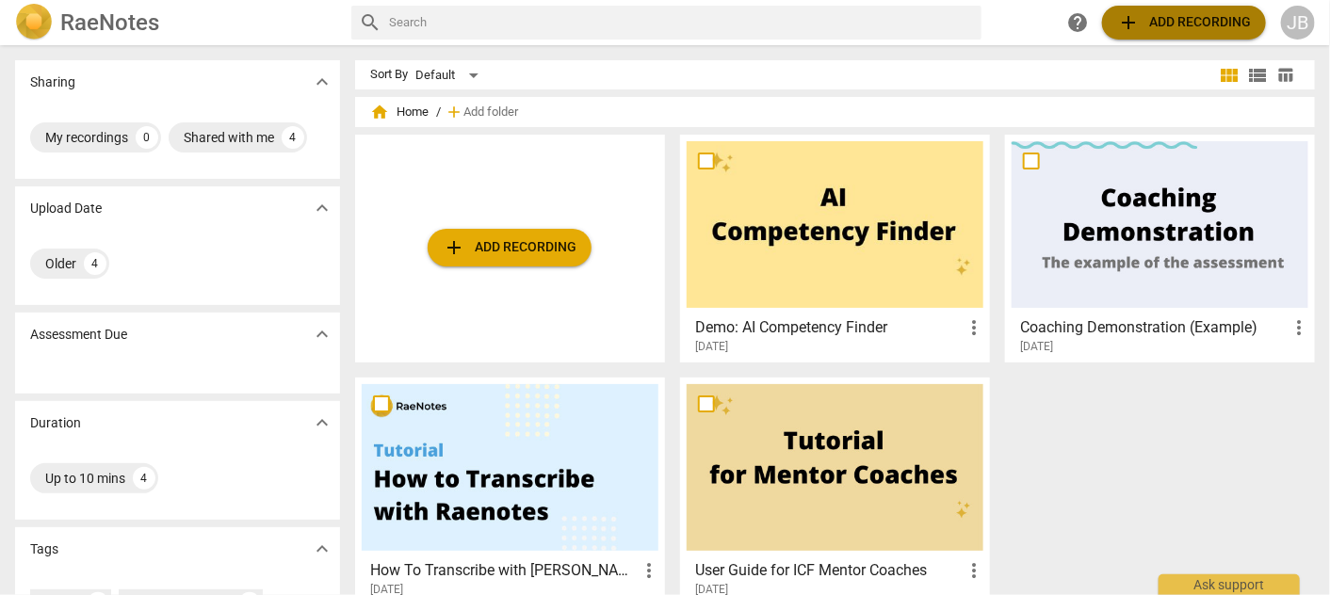
click at [1160, 29] on span "add Add recording" at bounding box center [1184, 22] width 134 height 23
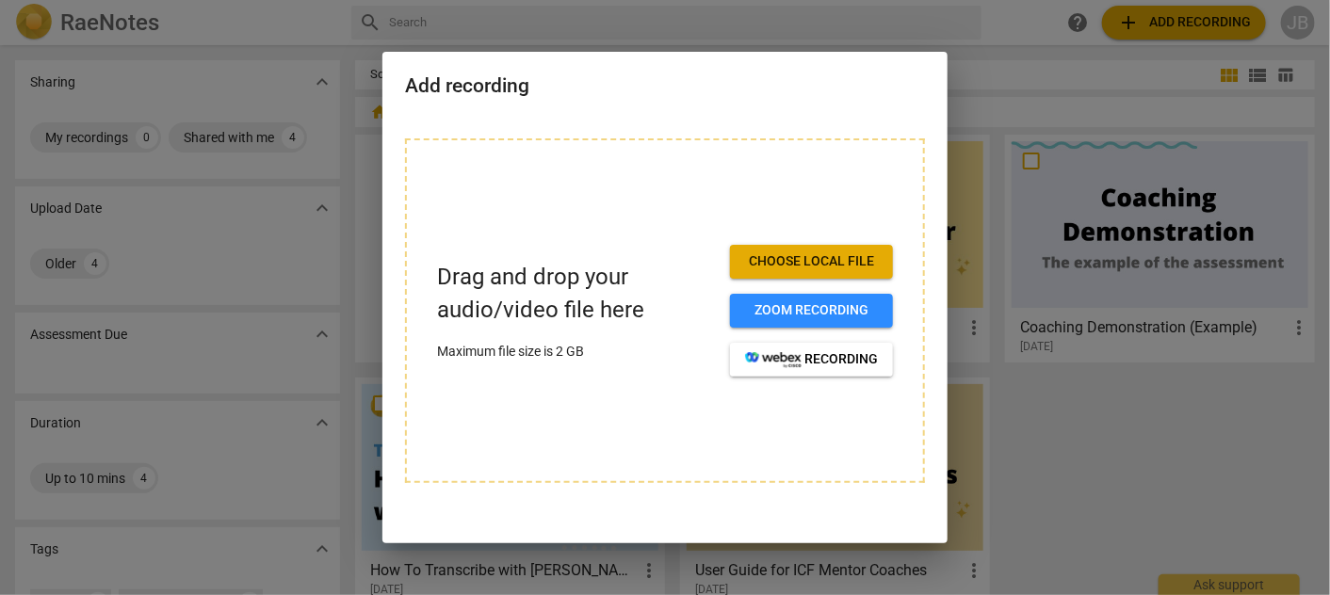
click at [817, 268] on span "Choose local file" at bounding box center [811, 261] width 133 height 19
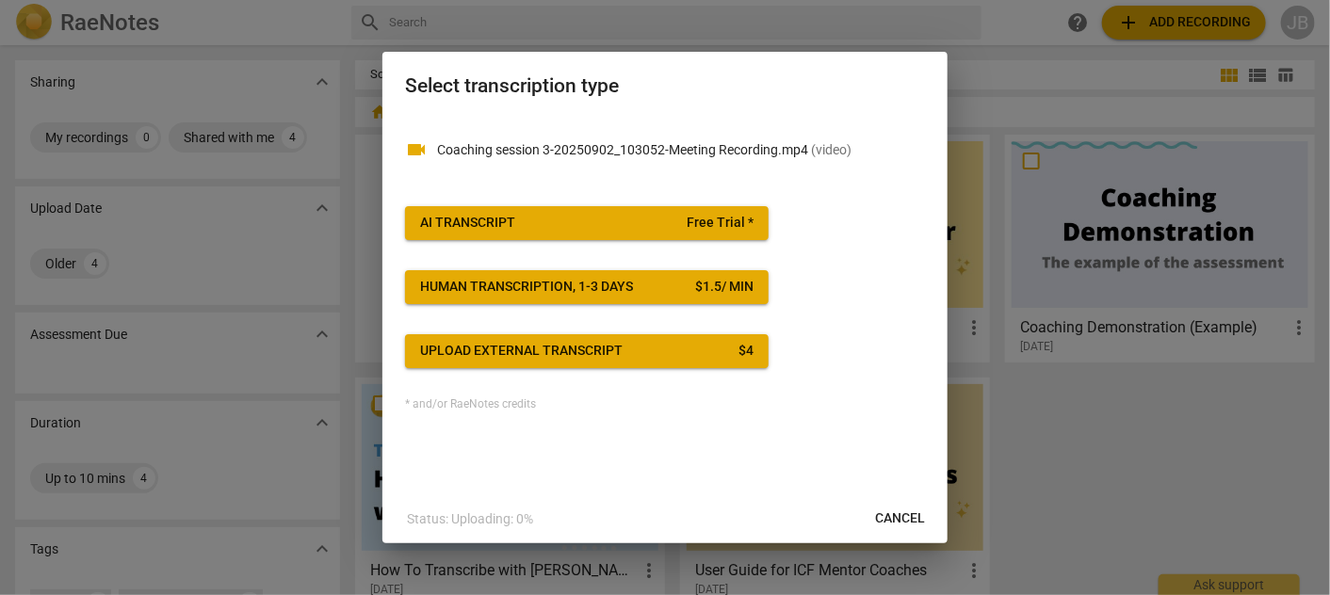
click at [589, 219] on span "AI Transcript Free Trial *" at bounding box center [586, 223] width 333 height 19
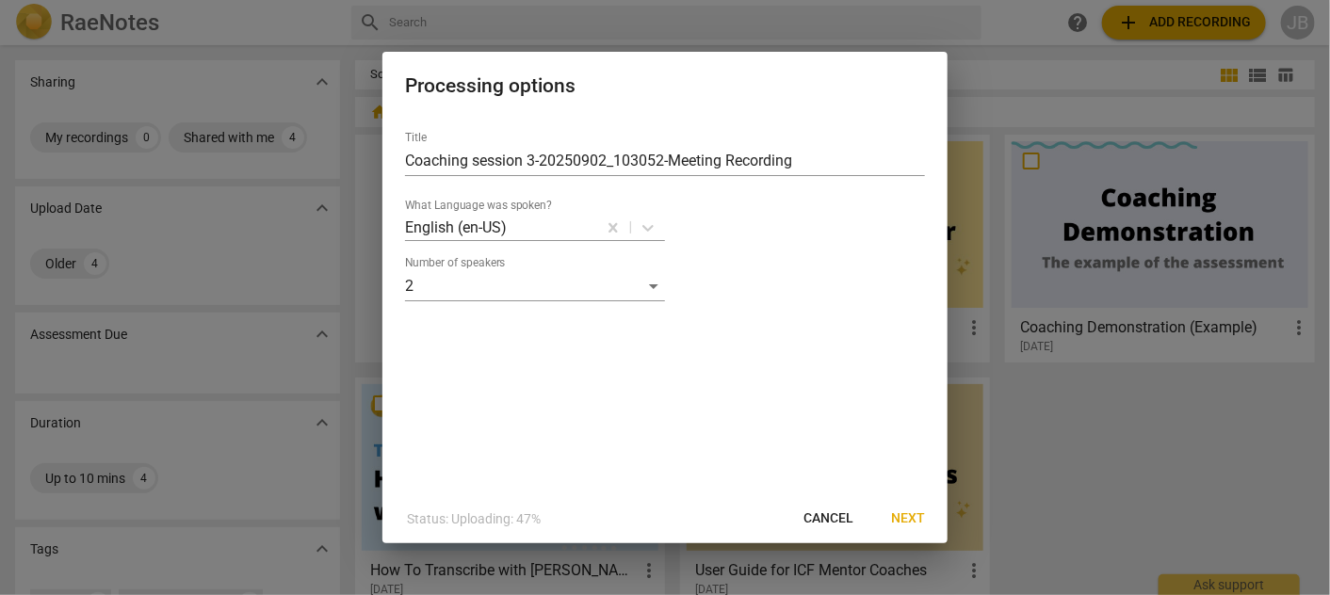
click at [901, 515] on span "Next" at bounding box center [908, 519] width 34 height 19
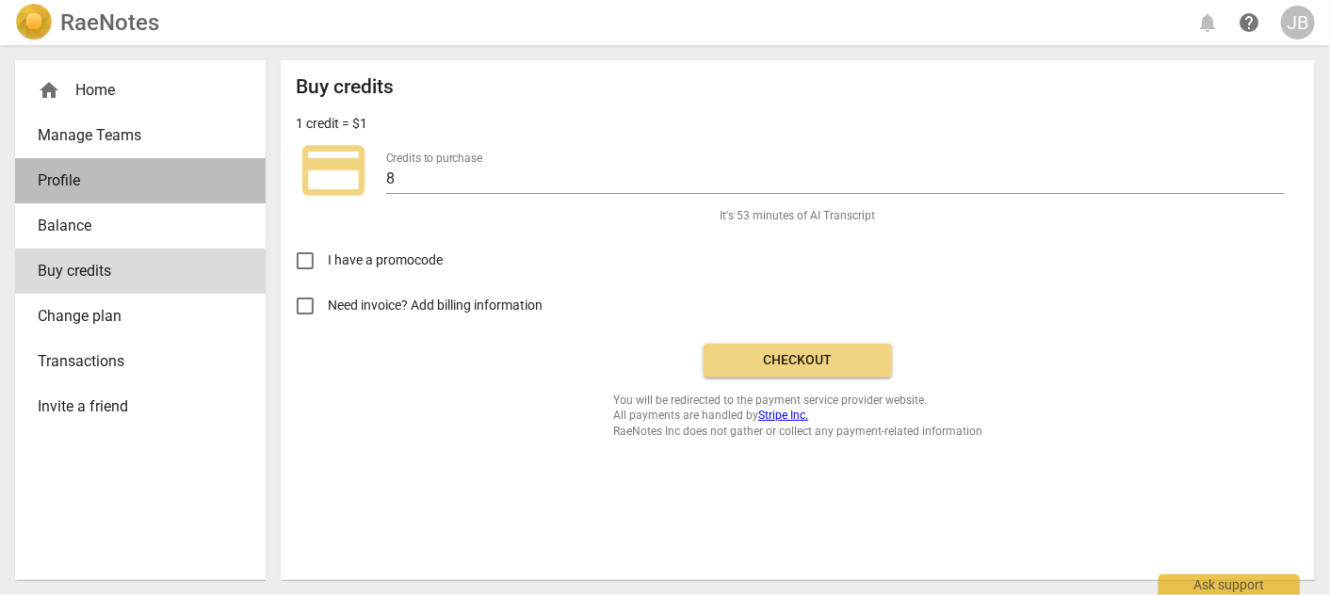
click at [77, 180] on span "Profile" at bounding box center [133, 181] width 190 height 23
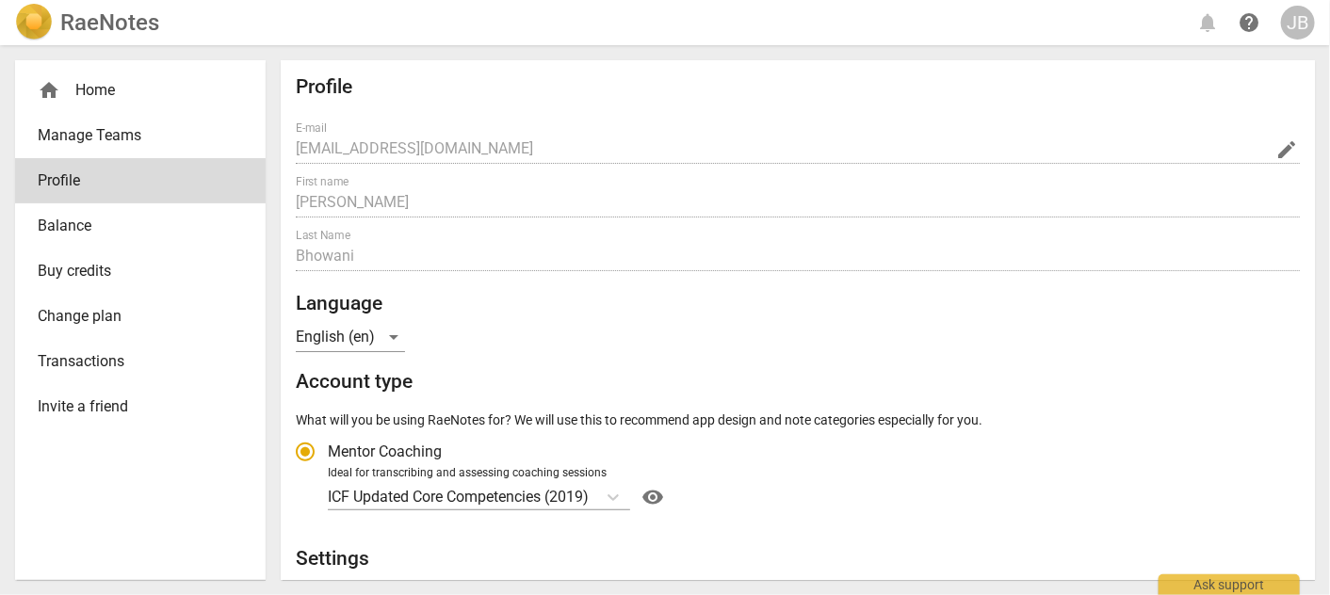
radio input "false"
click at [53, 229] on span "Balance" at bounding box center [133, 226] width 190 height 23
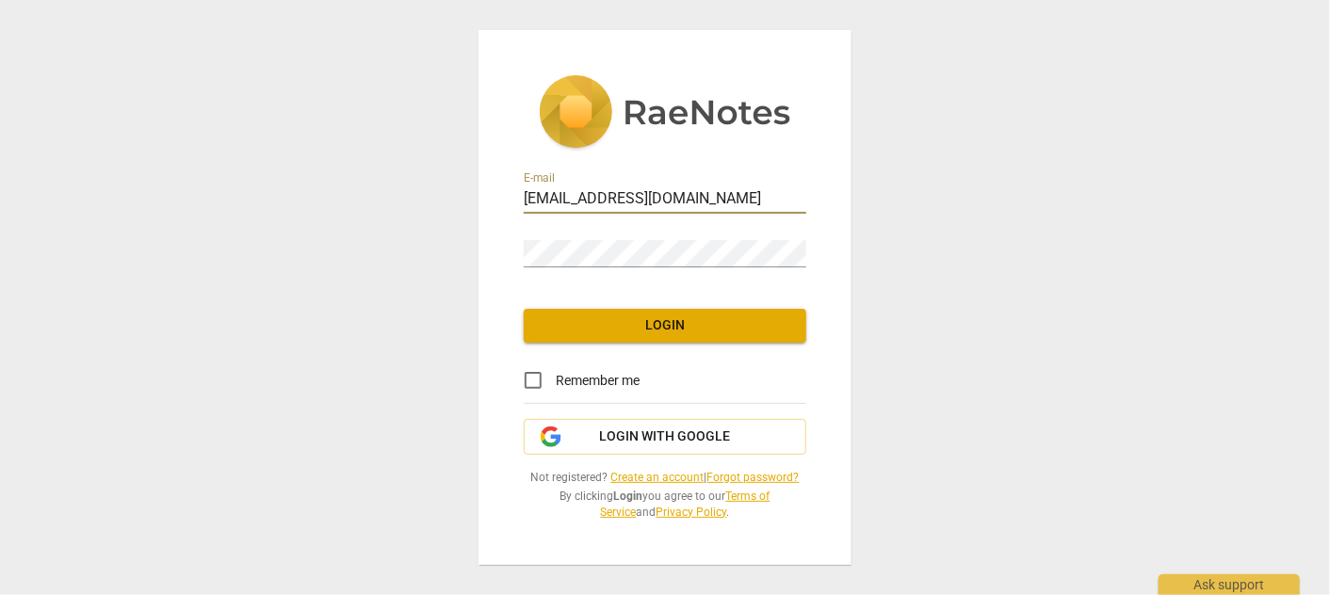
type input "[EMAIL_ADDRESS][DOMAIN_NAME]"
click at [639, 234] on div "Password" at bounding box center [665, 246] width 283 height 42
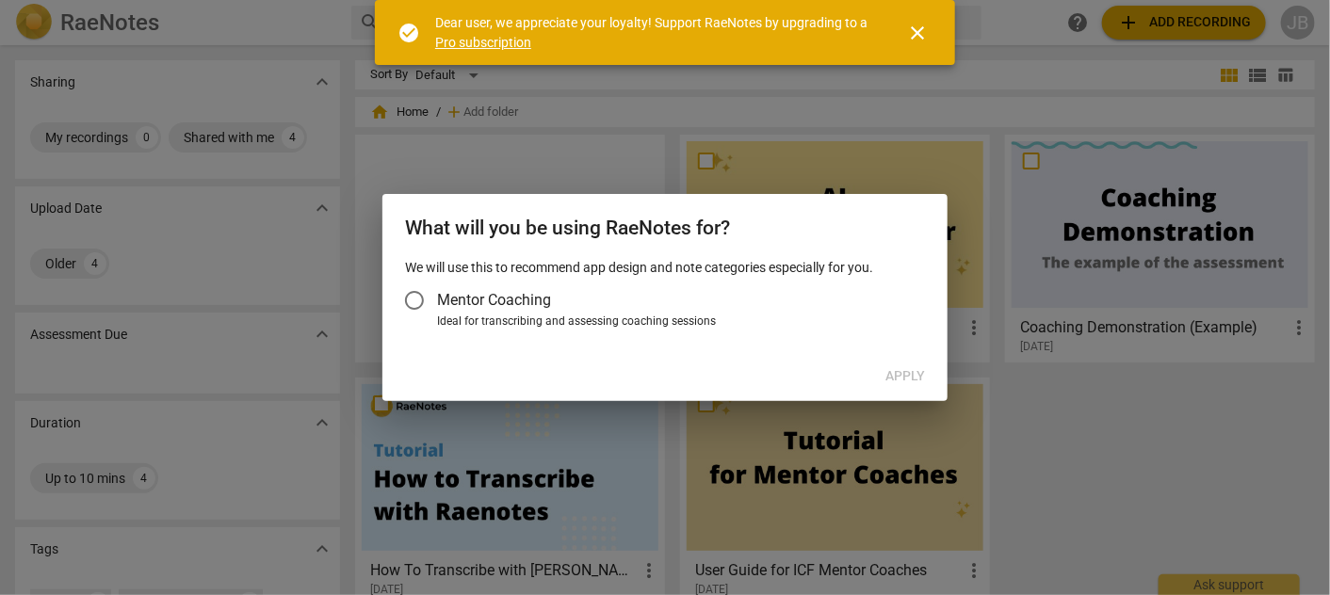
click at [421, 294] on input "Mentor Coaching" at bounding box center [414, 300] width 45 height 45
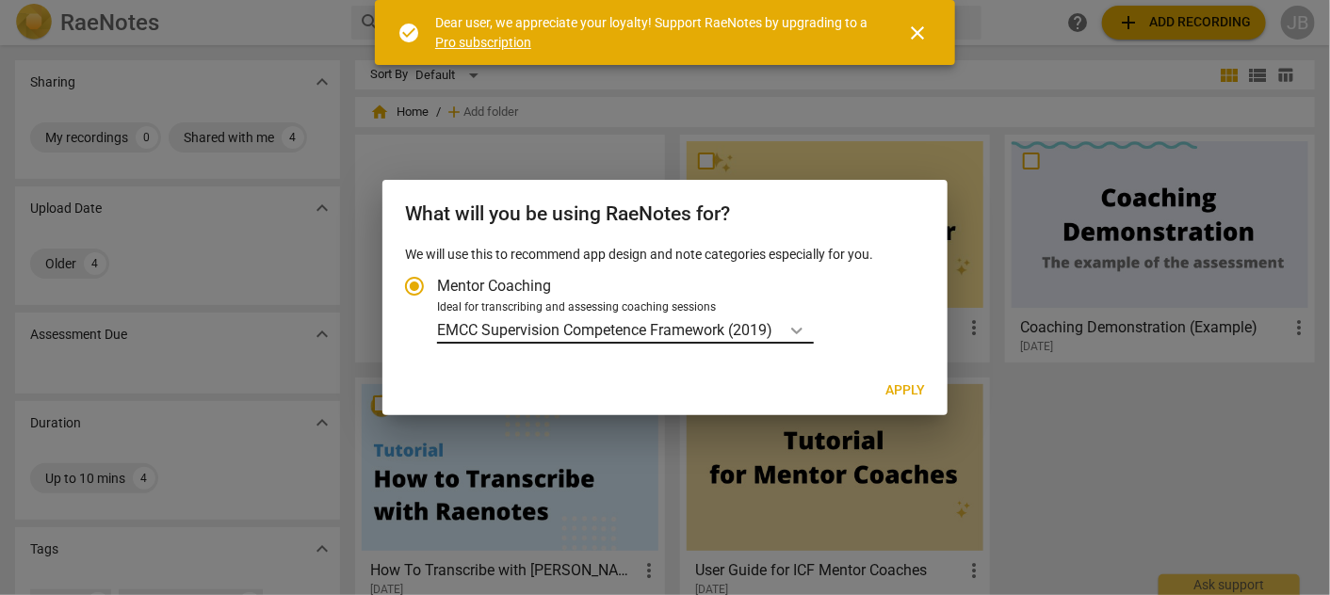
click at [801, 329] on icon "Account type" at bounding box center [796, 330] width 19 height 19
click at [0, 0] on input "Ideal for transcribing and assessing coaching sessions EMCC Supervision Compete…" at bounding box center [0, 0] width 0 height 0
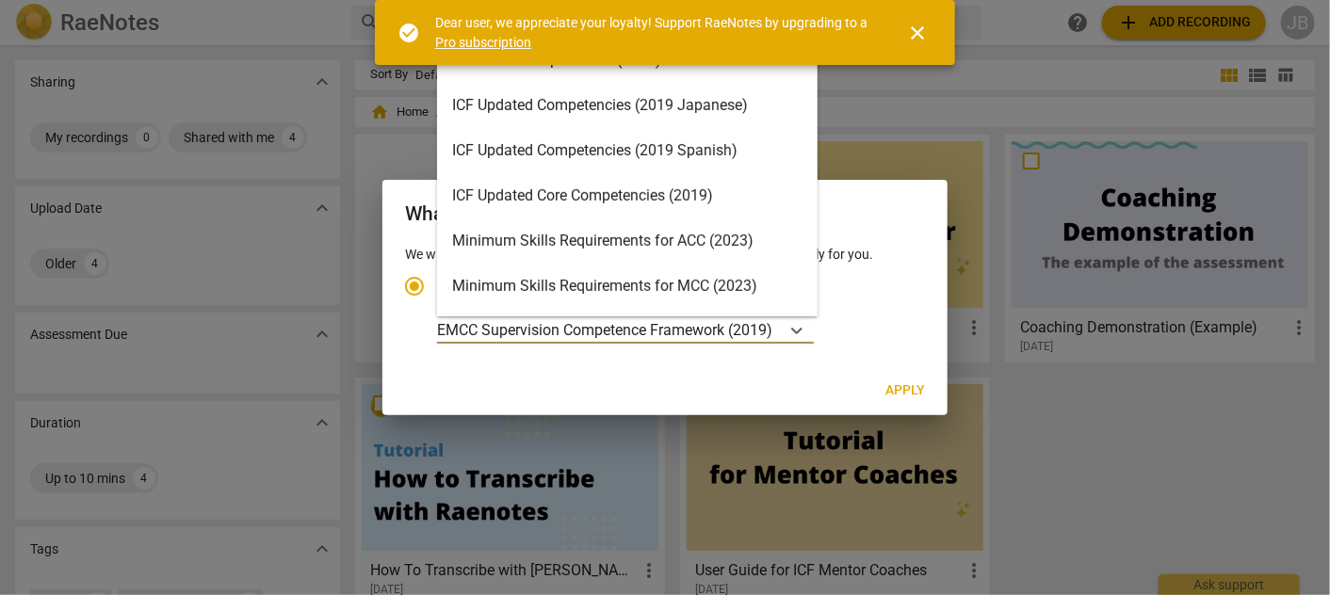
scroll to position [402, 0]
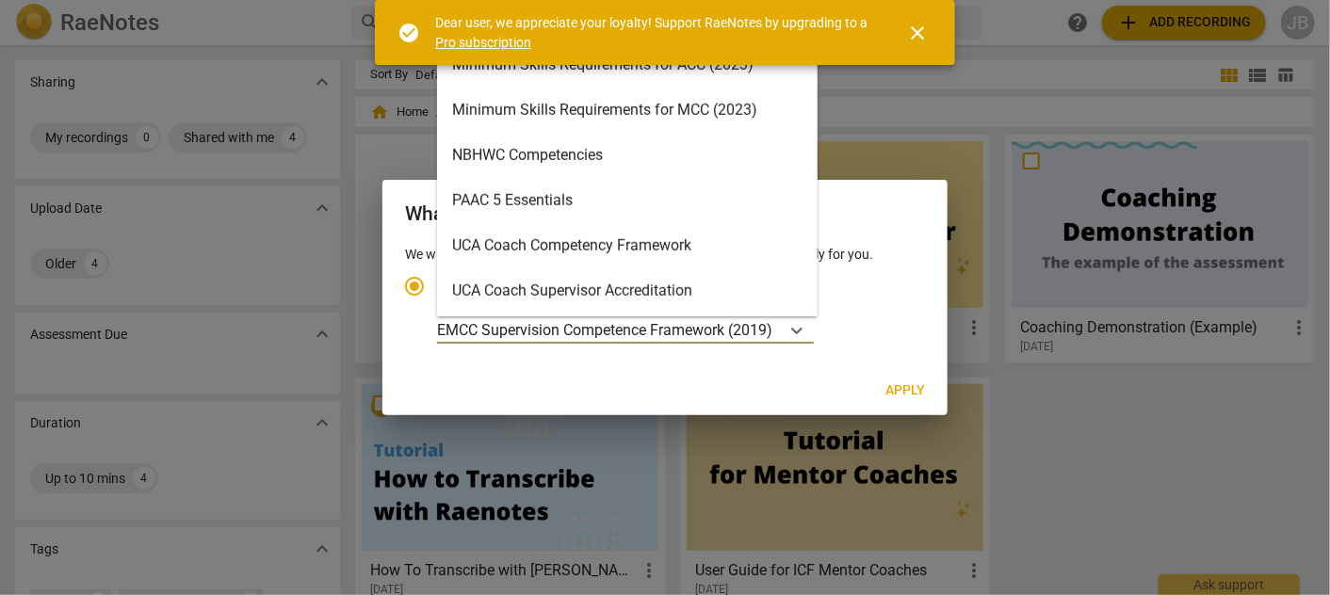
click at [715, 240] on div "UCA Coach Competency Framework" at bounding box center [627, 245] width 381 height 45
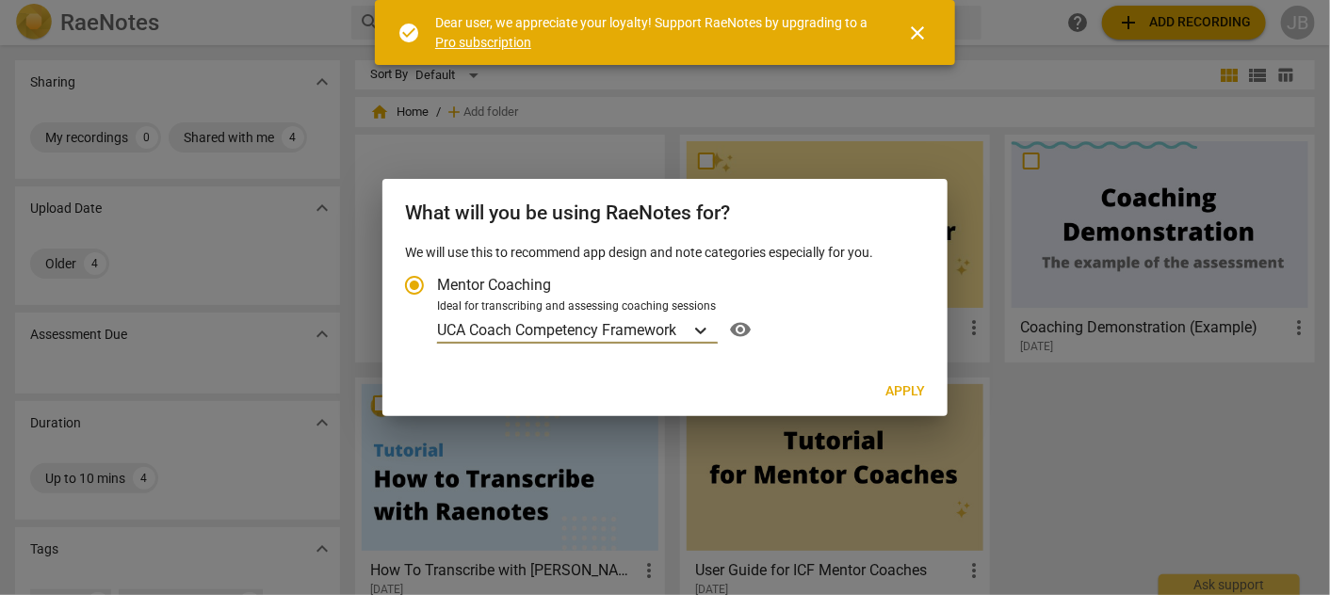
click at [697, 332] on icon "Account type" at bounding box center [700, 330] width 19 height 19
click at [0, 0] on input "Ideal for transcribing and assessing coaching sessions option UCA Coach Compete…" at bounding box center [0, 0] width 0 height 0
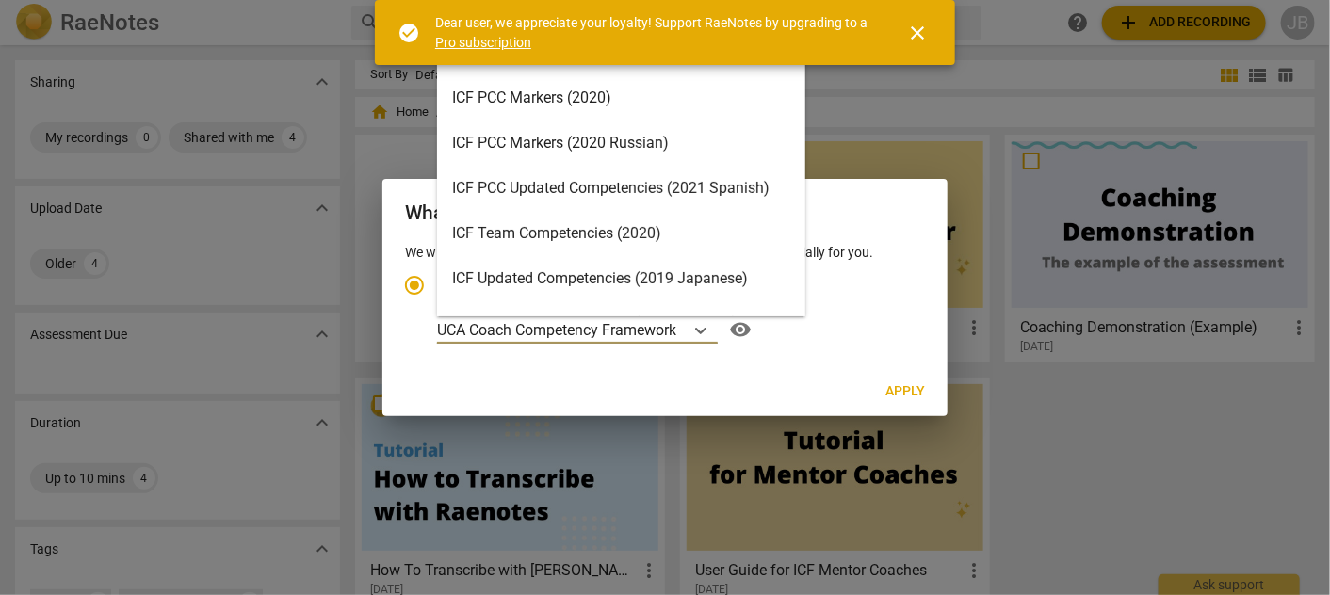
scroll to position [0, 0]
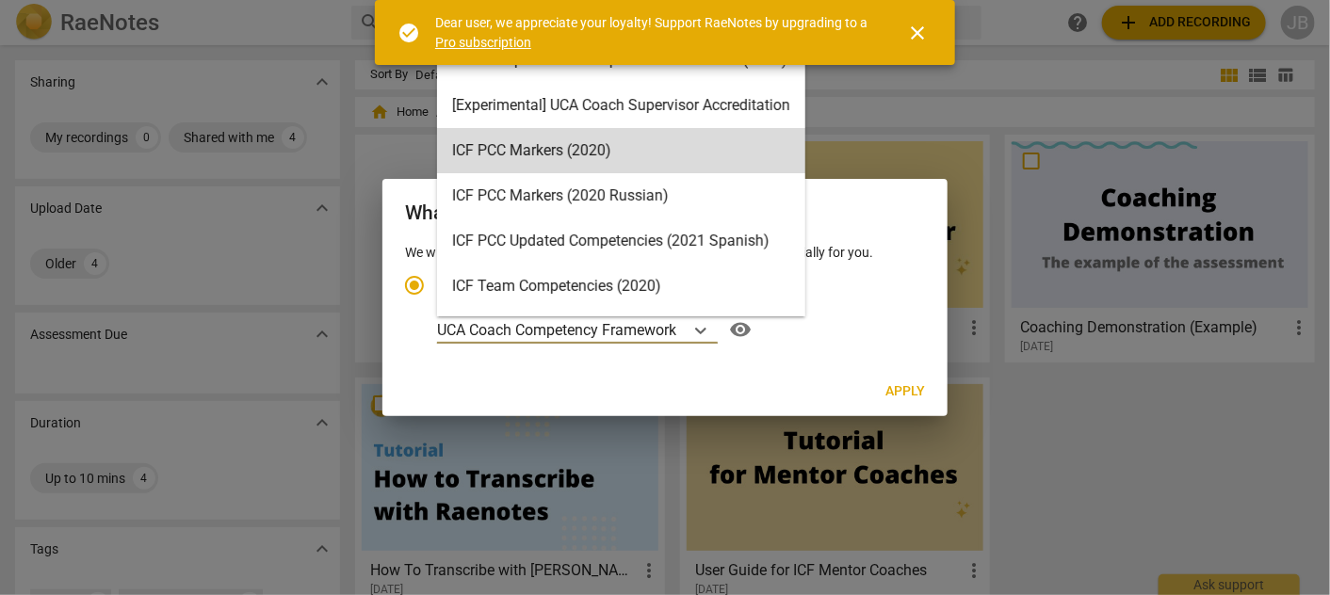
click at [919, 38] on span "close" at bounding box center [917, 33] width 23 height 23
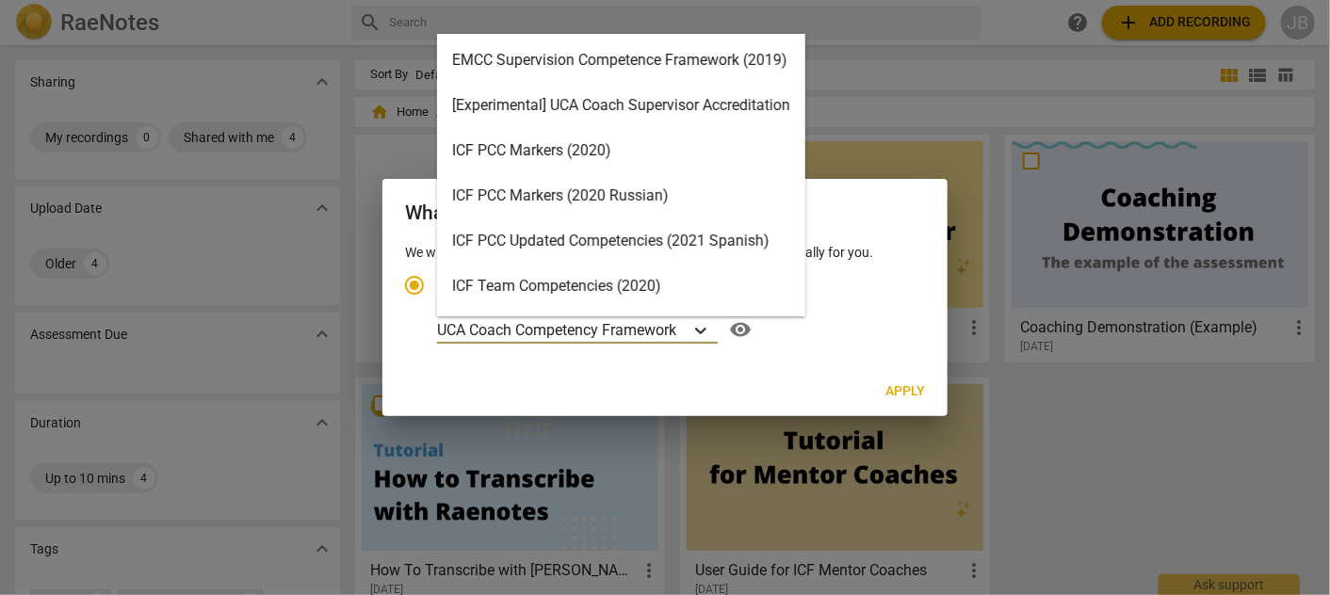
click at [693, 331] on div "Account type" at bounding box center [701, 329] width 34 height 27
click at [0, 0] on input "Ideal for transcribing and assessing coaching sessions 15 results available. Us…" at bounding box center [0, 0] width 0 height 0
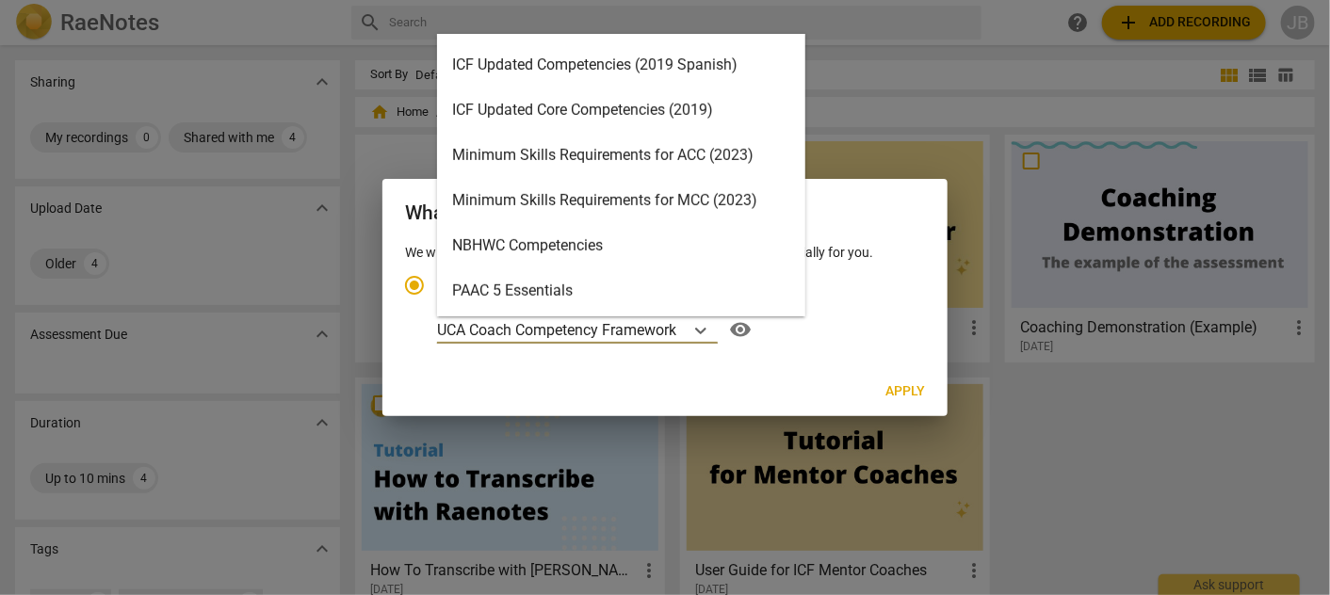
scroll to position [313, 0]
click at [660, 105] on div "ICF Updated Core Competencies (2019)" at bounding box center [621, 109] width 368 height 45
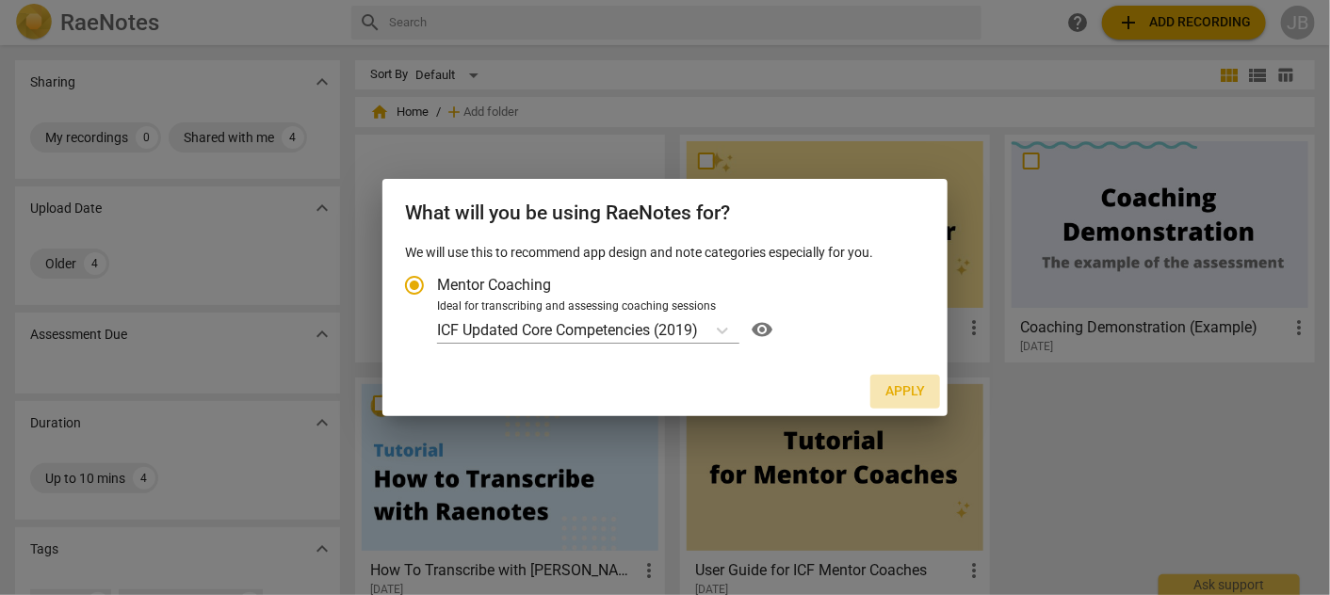
click at [900, 392] on span "Apply" at bounding box center [905, 391] width 40 height 19
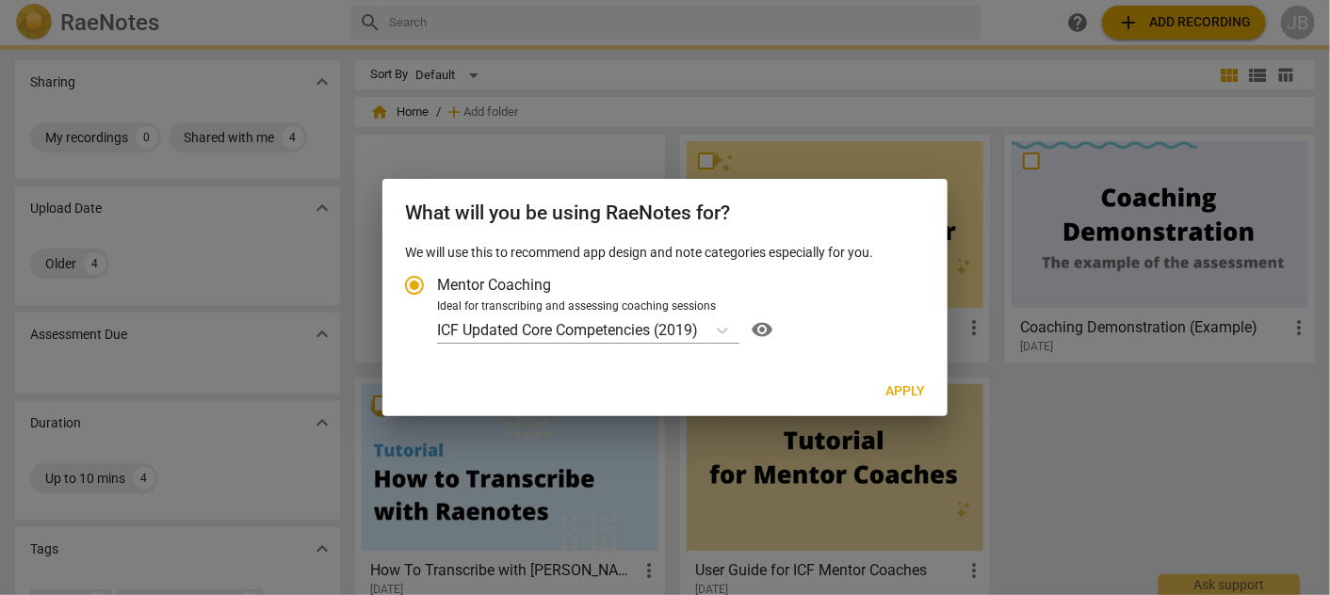
radio input "false"
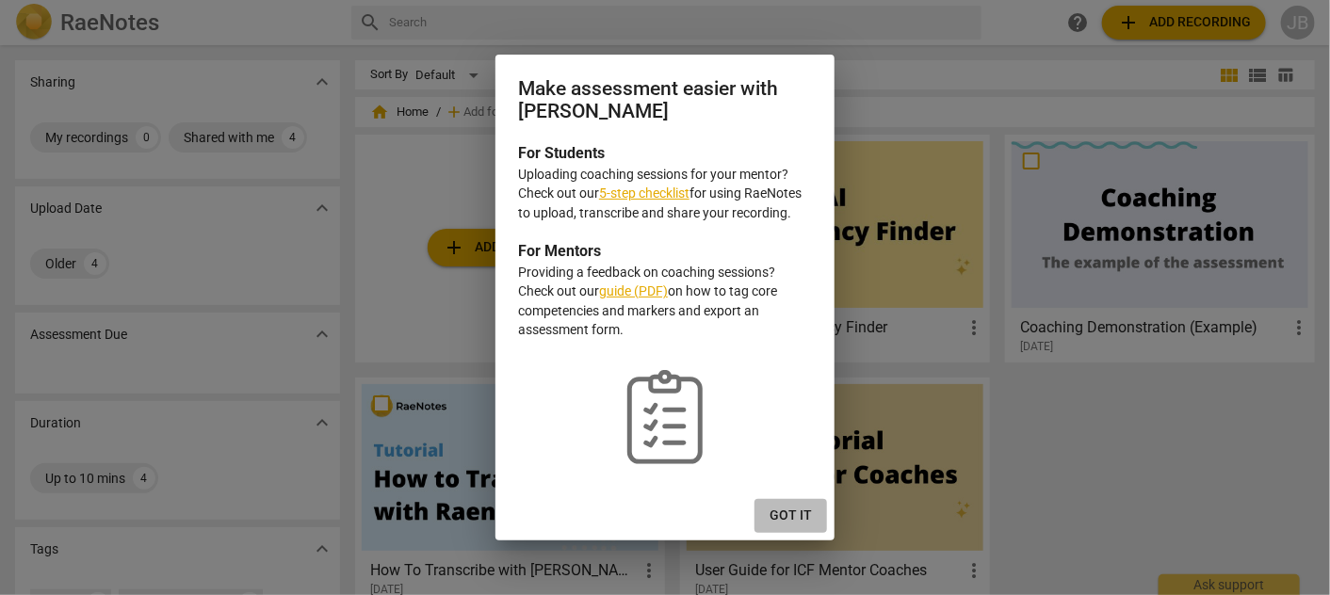
click at [810, 514] on span "Got it" at bounding box center [791, 516] width 42 height 19
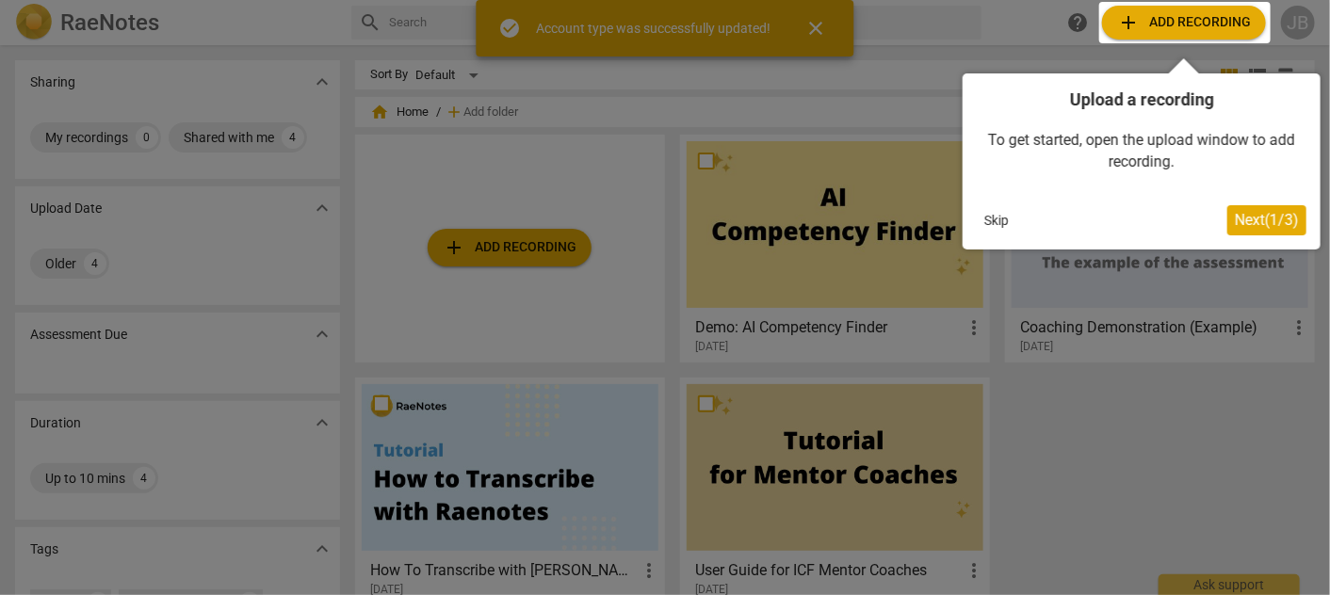
click at [999, 221] on button "Skip" at bounding box center [997, 220] width 40 height 28
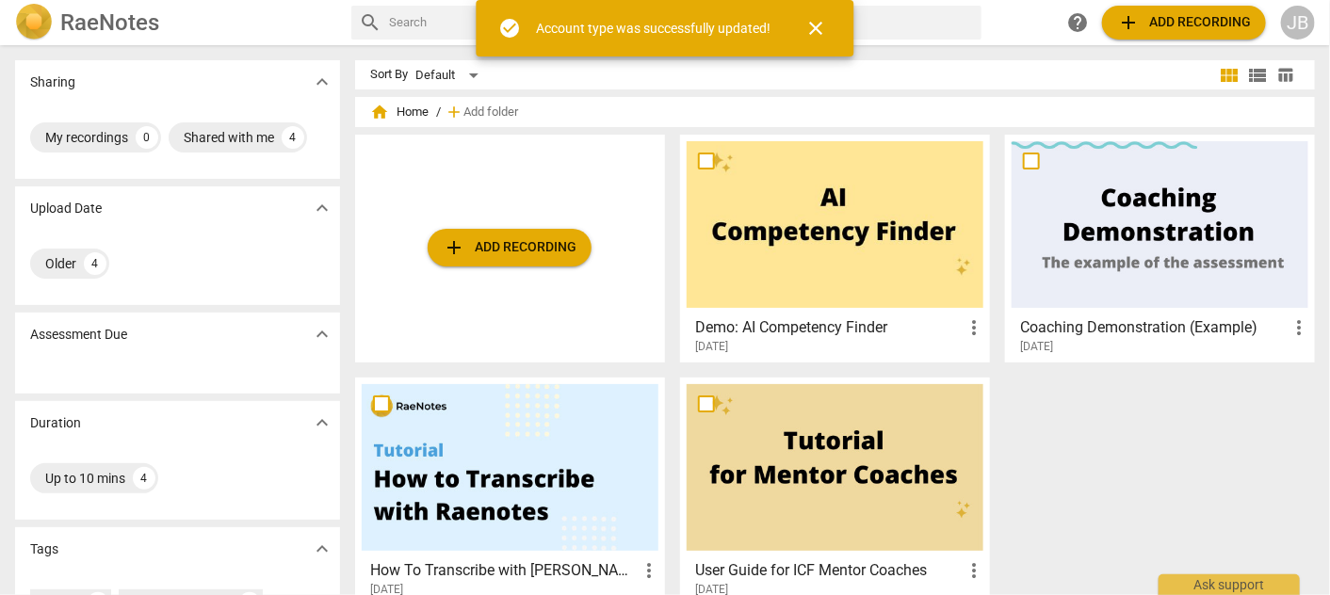
click at [464, 245] on span "add Add recording" at bounding box center [510, 247] width 134 height 23
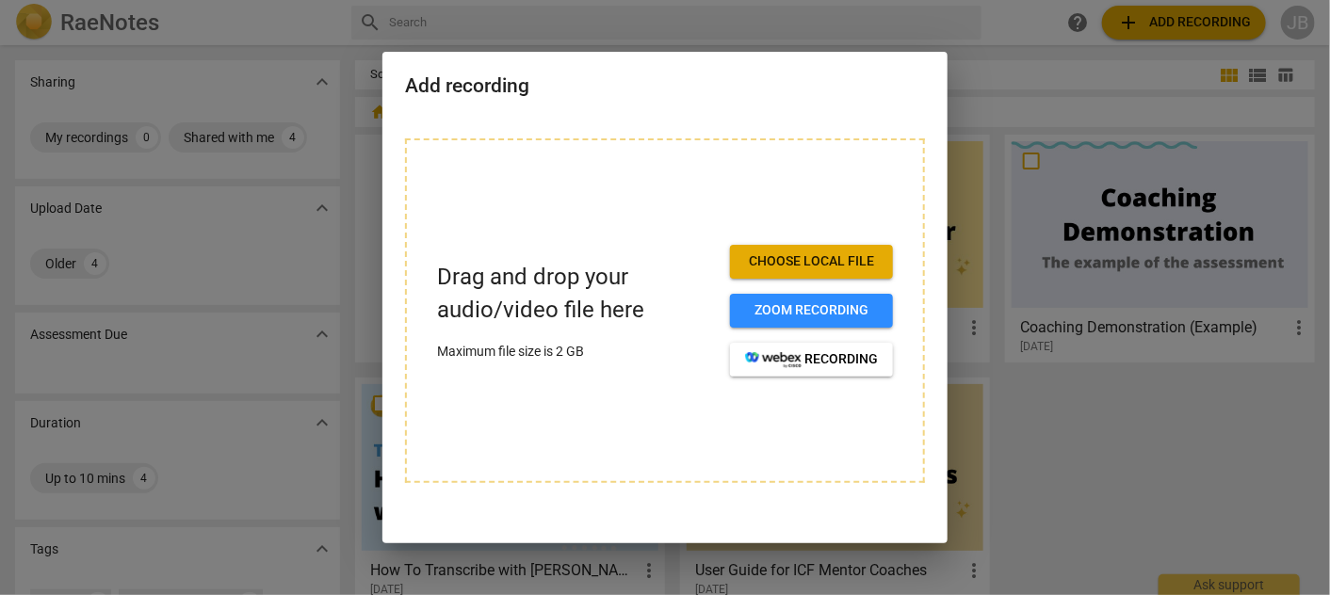
click at [815, 256] on span "Choose local file" at bounding box center [811, 261] width 133 height 19
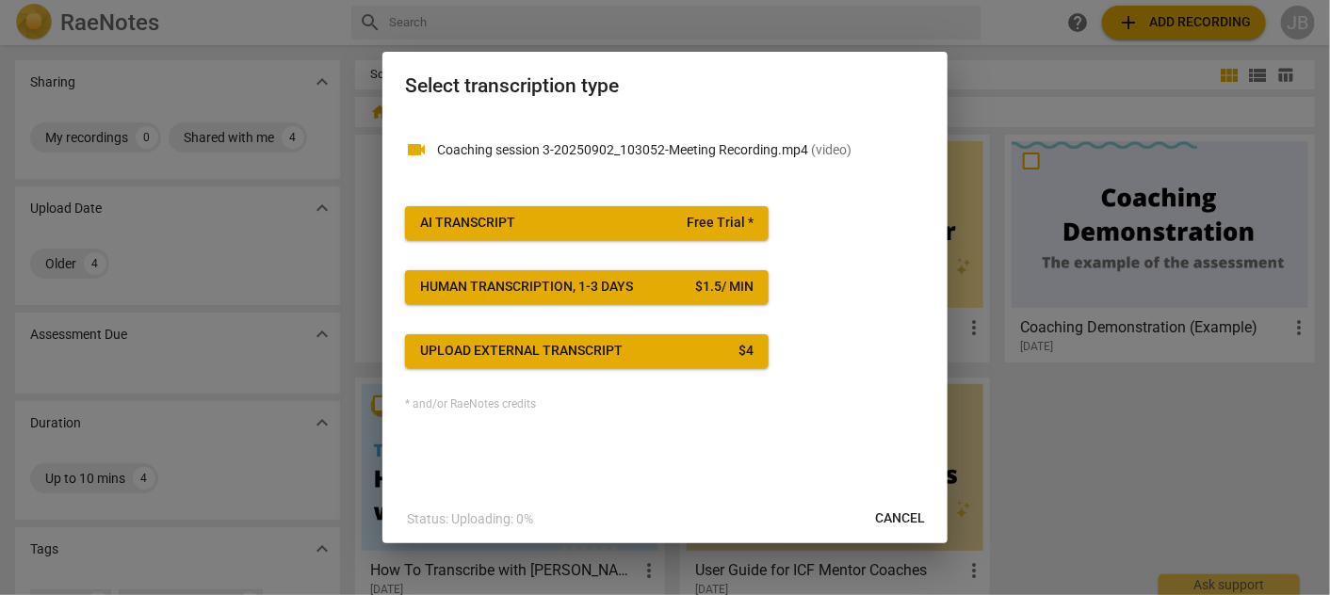
click at [677, 228] on span "AI Transcript Free Trial *" at bounding box center [586, 223] width 333 height 19
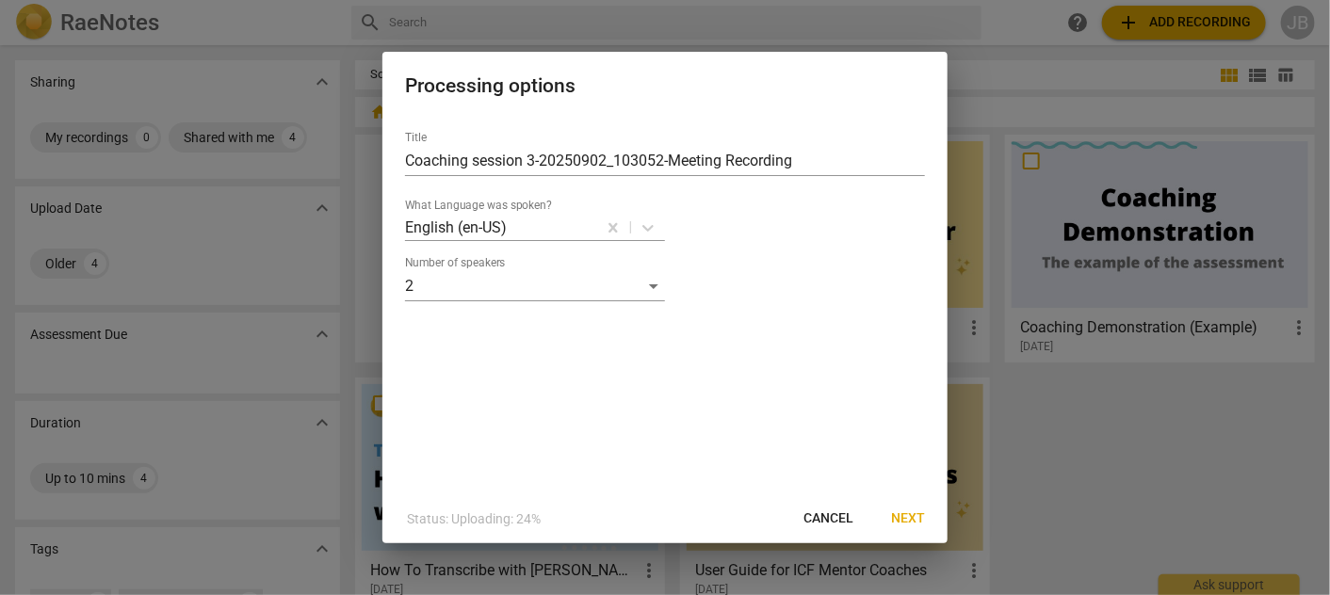
click at [913, 520] on span "Next" at bounding box center [908, 519] width 34 height 19
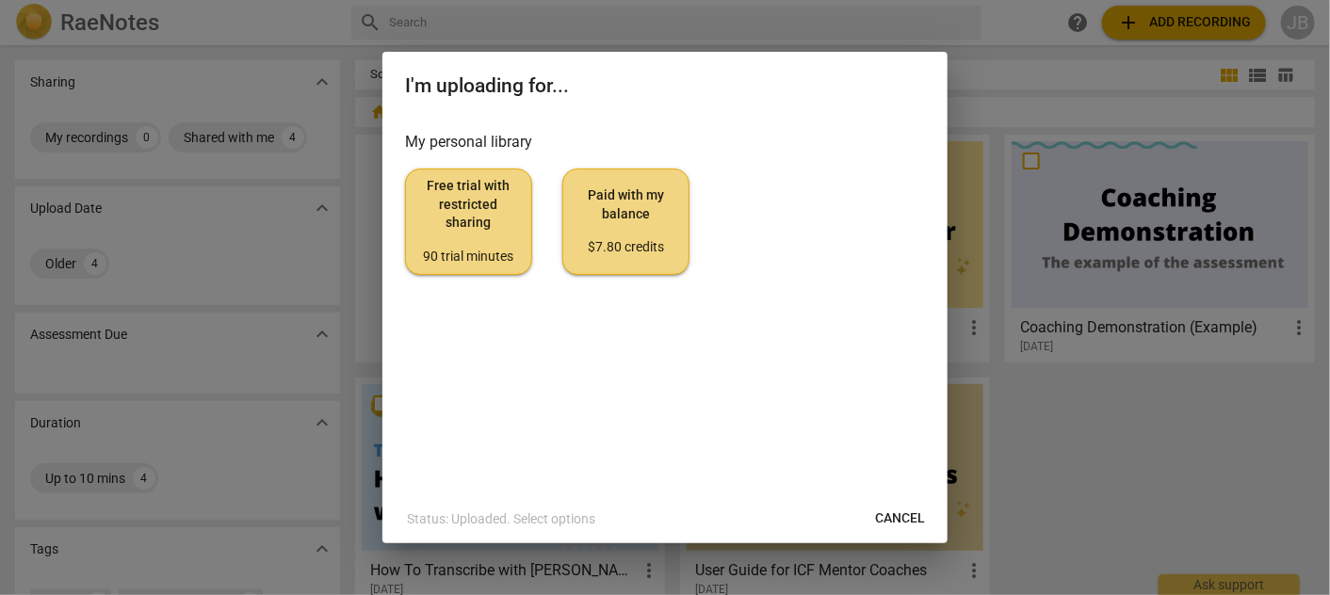
click at [469, 205] on span "Free trial with restricted sharing 90 trial minutes" at bounding box center [468, 221] width 95 height 89
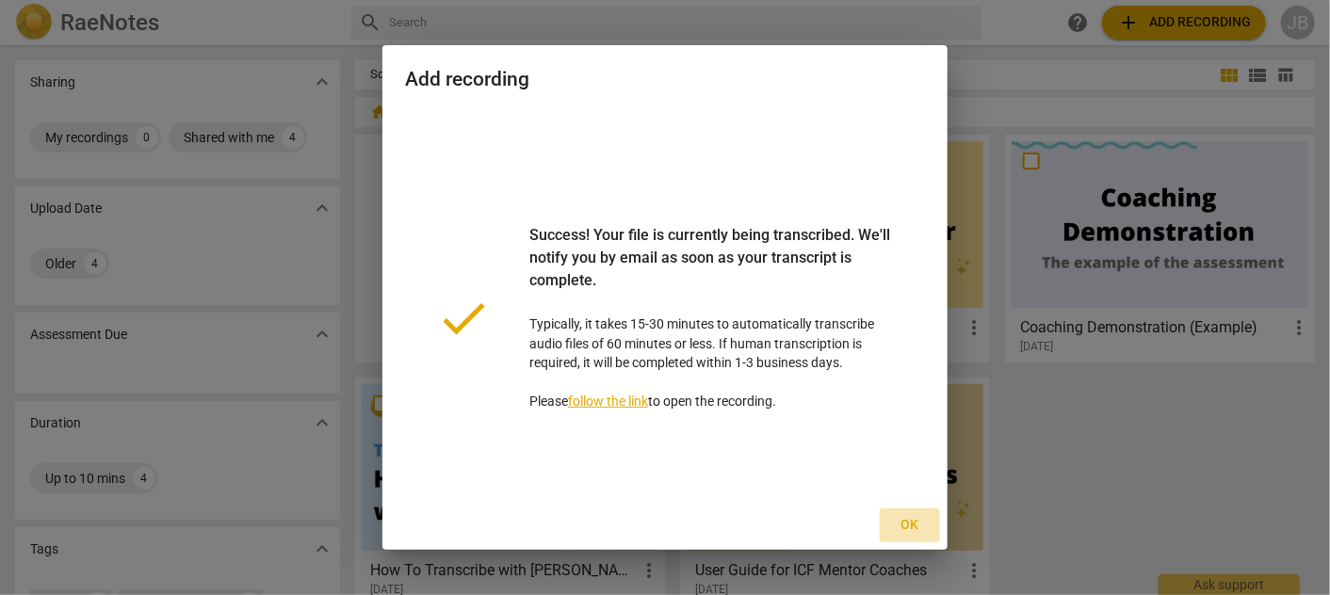
click at [915, 527] on span "Ok" at bounding box center [910, 525] width 30 height 19
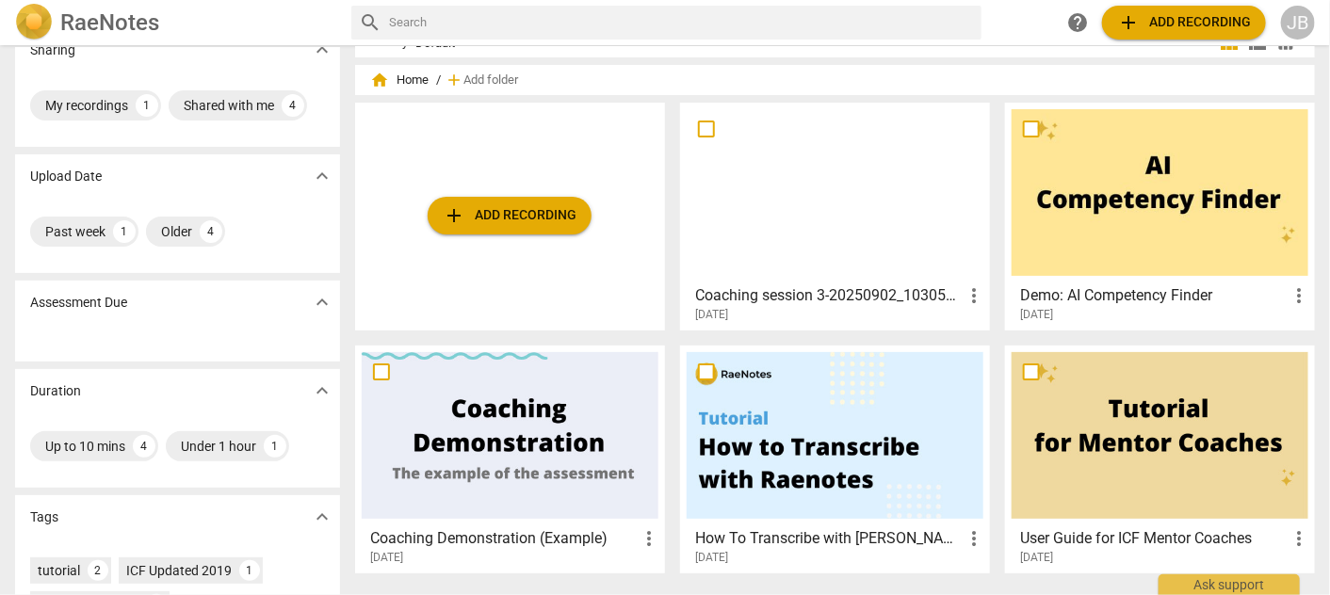
scroll to position [0, 0]
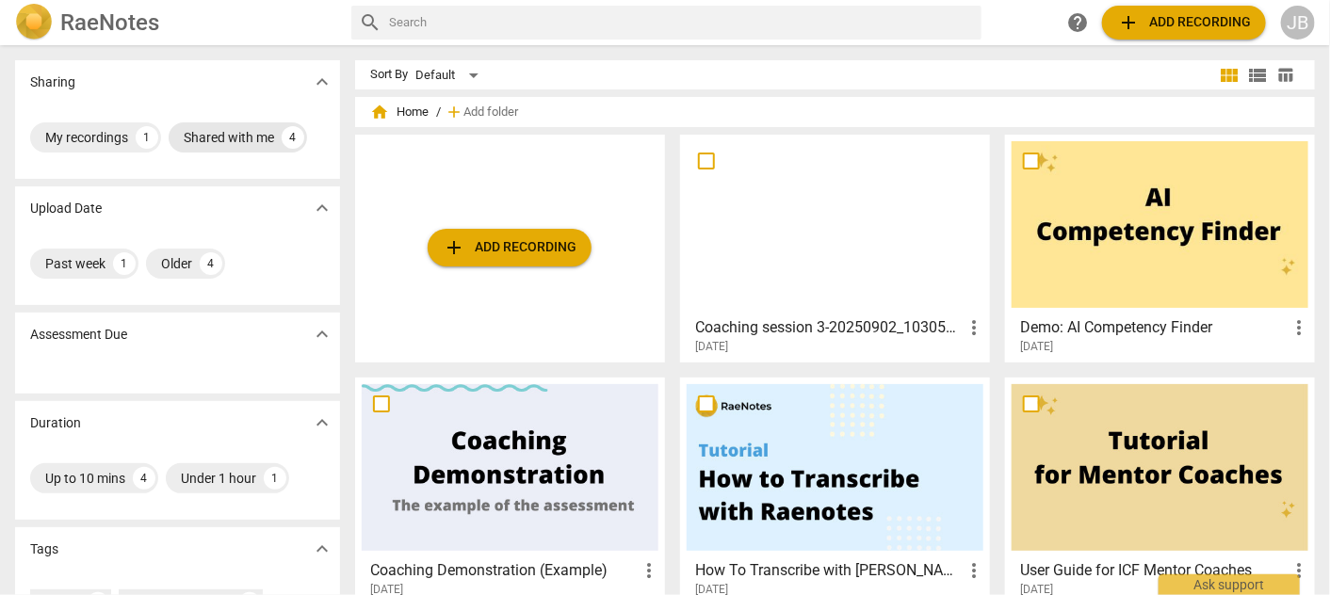
click at [204, 132] on div "Shared with me" at bounding box center [229, 137] width 90 height 19
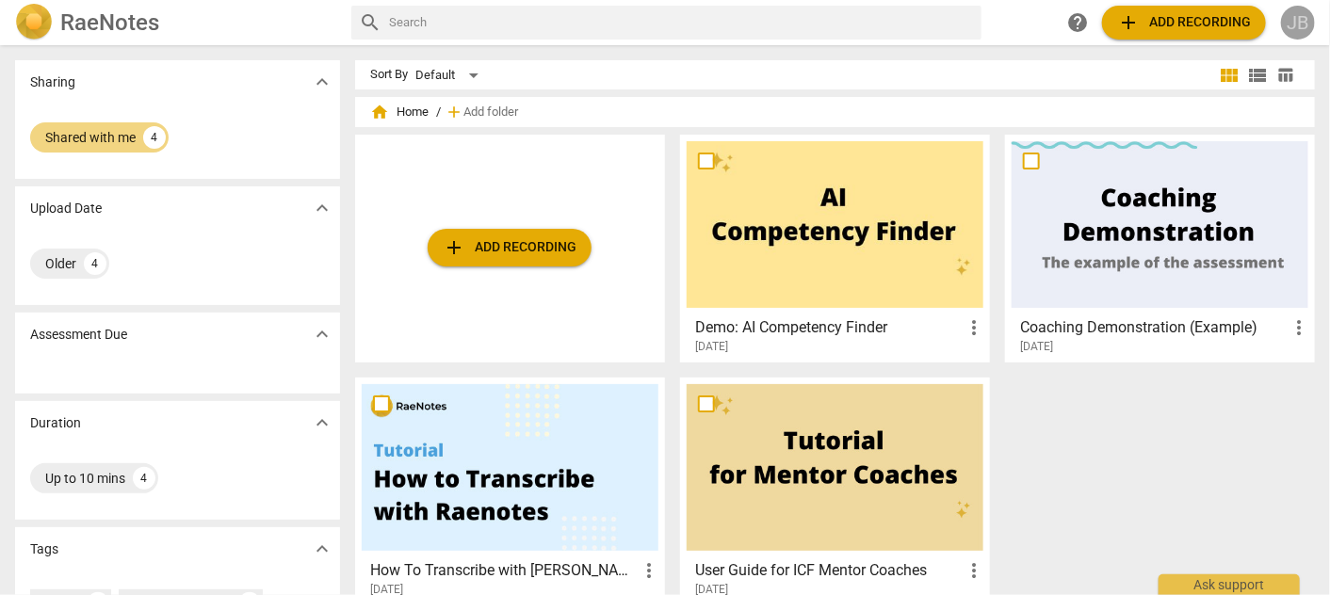
click at [1289, 23] on div "JB" at bounding box center [1298, 23] width 34 height 34
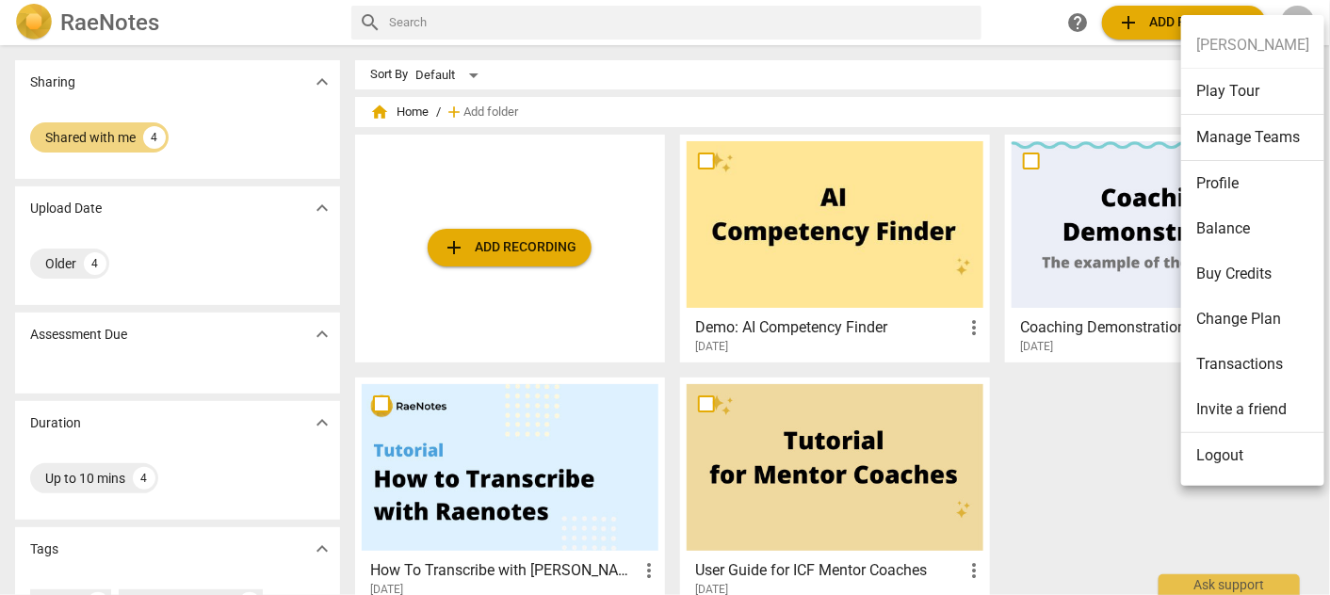
click at [1091, 430] on div at bounding box center [665, 297] width 1330 height 595
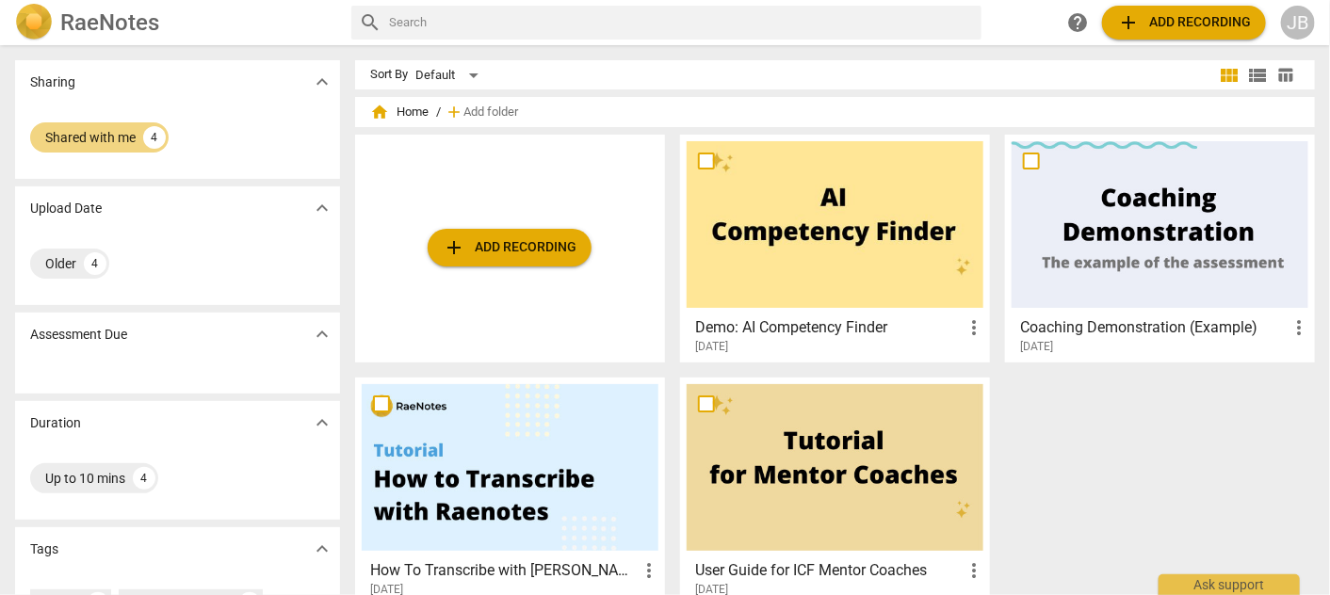
click at [739, 188] on div at bounding box center [835, 224] width 297 height 167
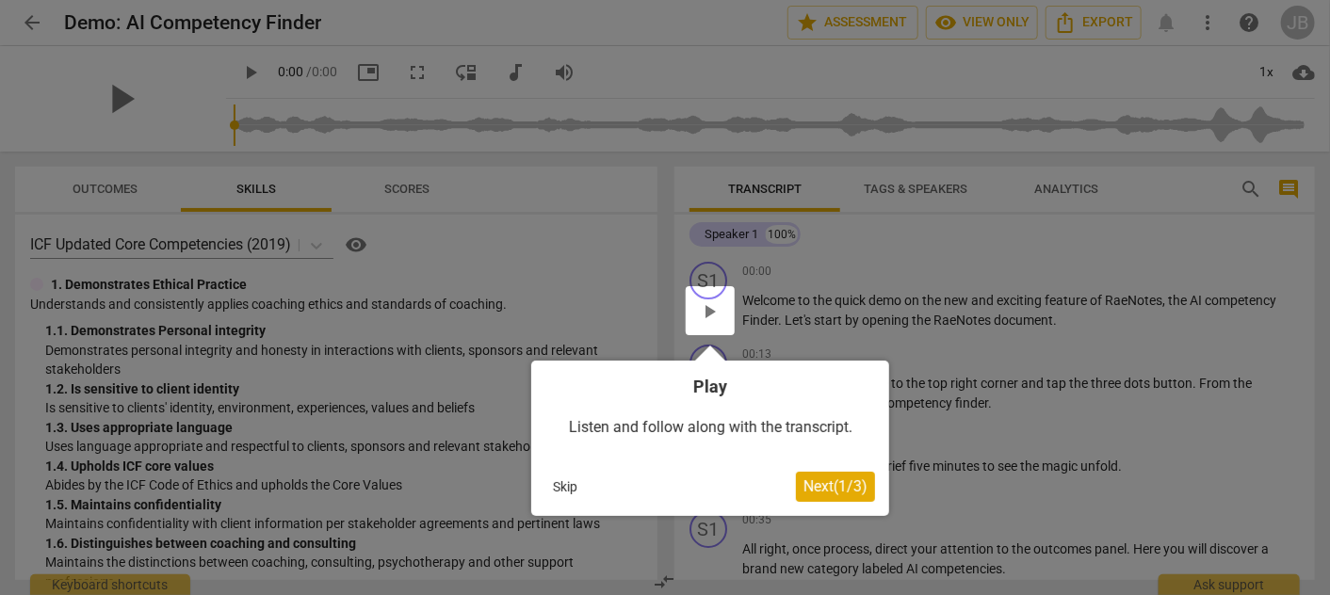
click at [818, 491] on span "Next ( 1 / 3 )" at bounding box center [835, 487] width 64 height 18
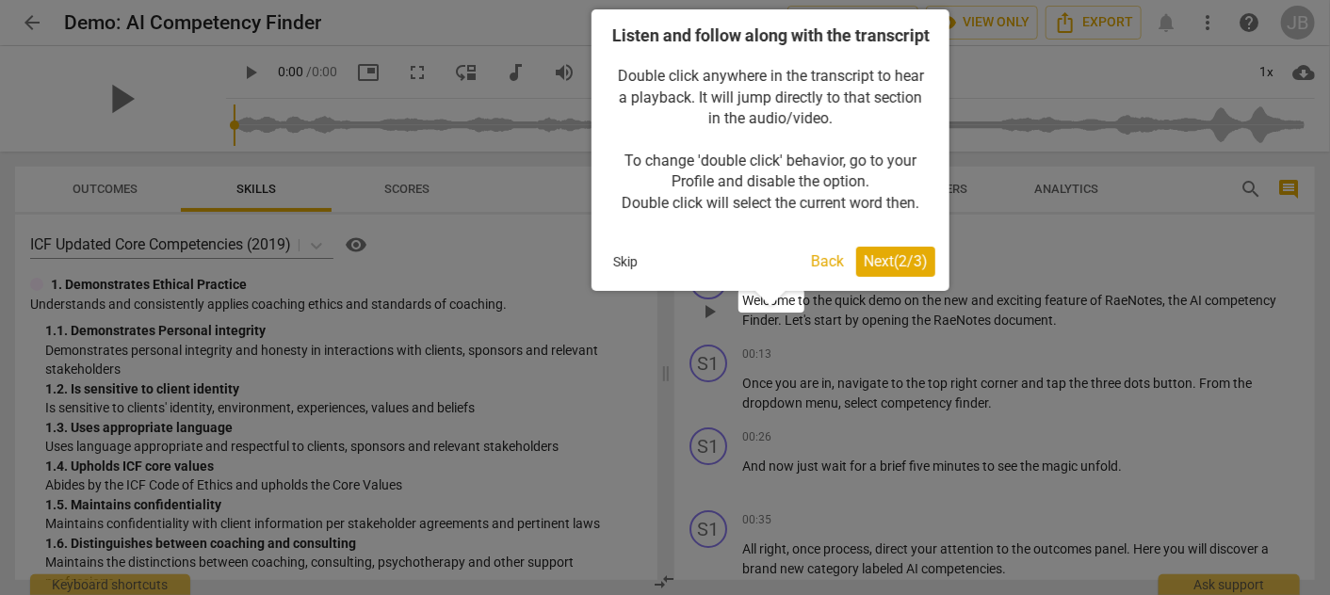
click at [884, 270] on span "Next ( 2 / 3 )" at bounding box center [896, 261] width 64 height 18
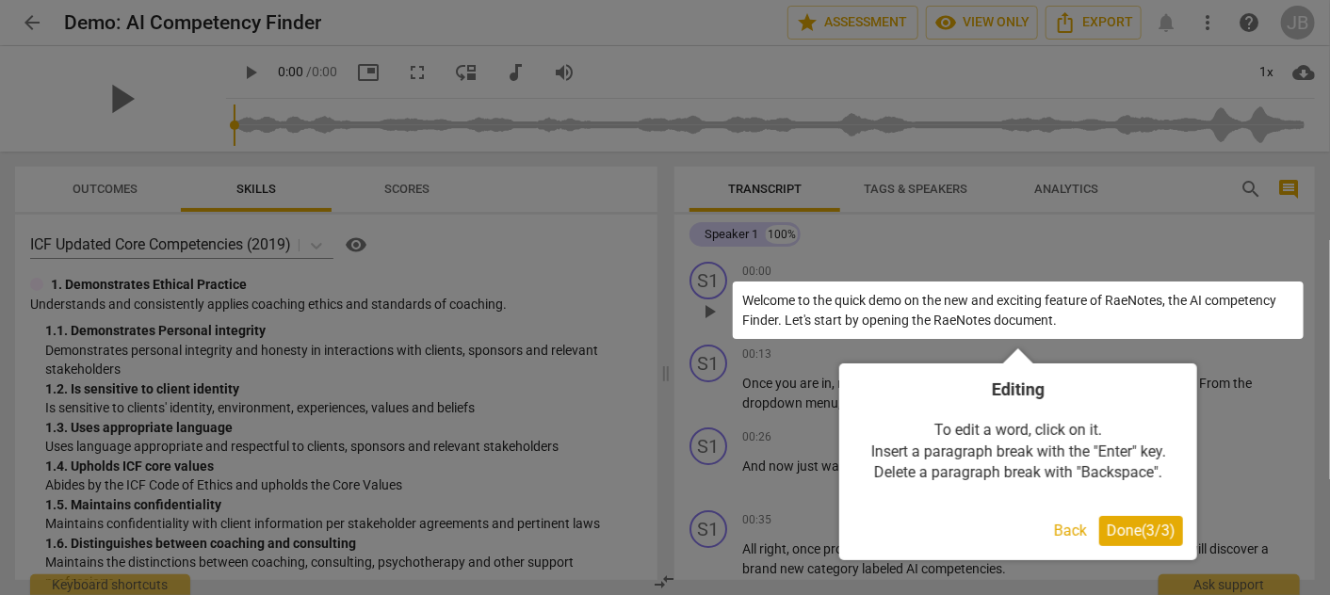
click at [1118, 534] on span "Done ( 3 / 3 )" at bounding box center [1141, 531] width 69 height 18
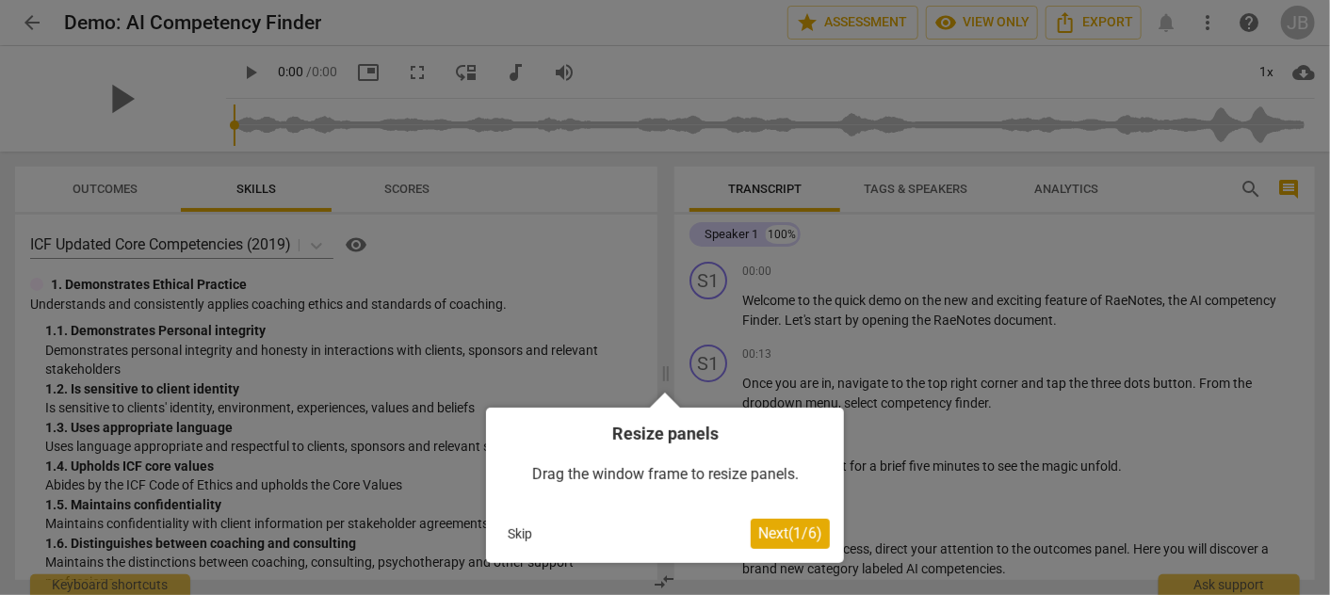
click at [784, 532] on span "Next ( 1 / 6 )" at bounding box center [790, 534] width 64 height 18
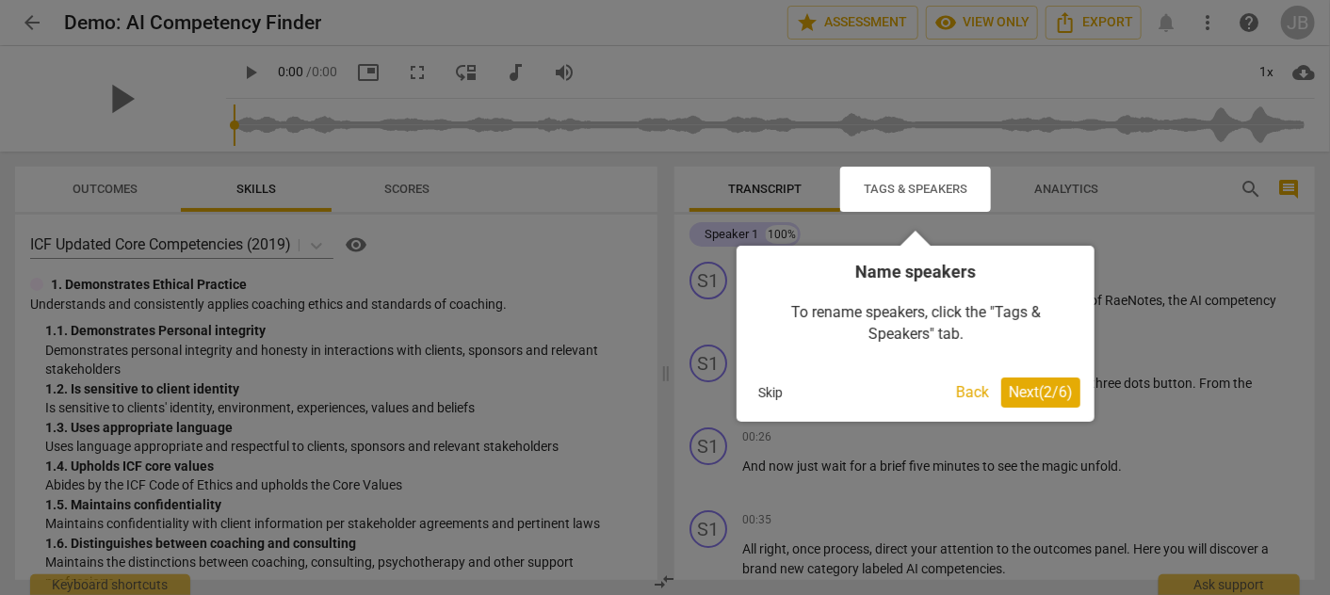
click at [1046, 397] on span "Next ( 2 / 6 )" at bounding box center [1041, 392] width 64 height 18
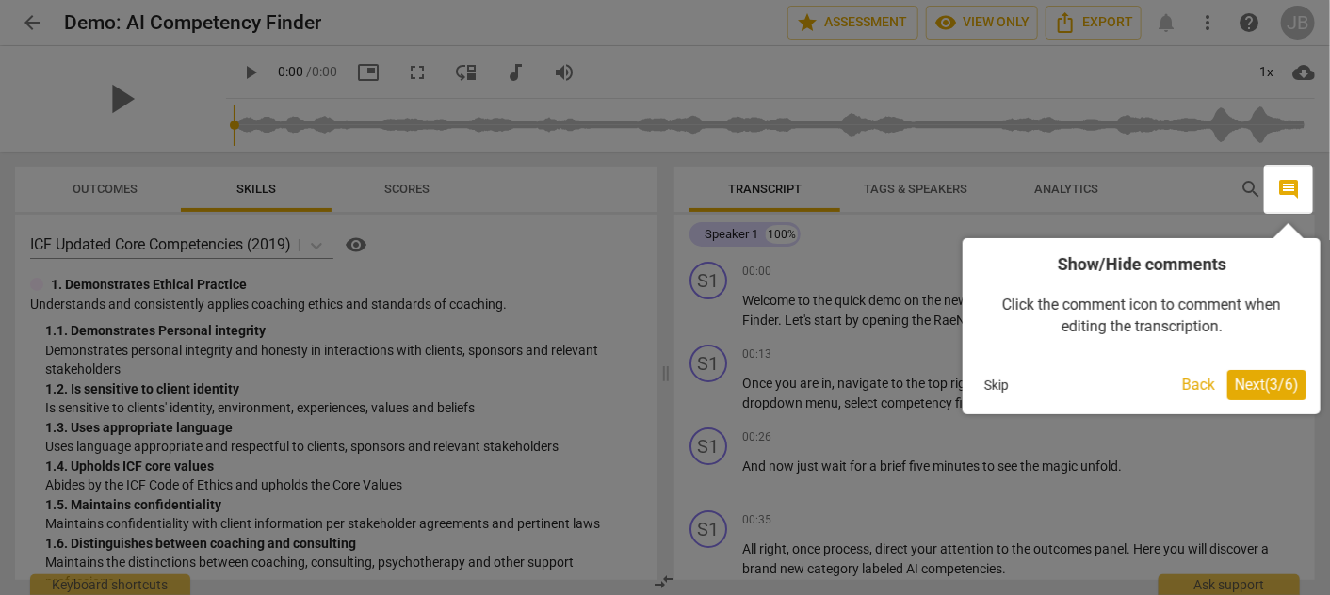
click at [1266, 382] on span "Next ( 3 / 6 )" at bounding box center [1267, 385] width 64 height 18
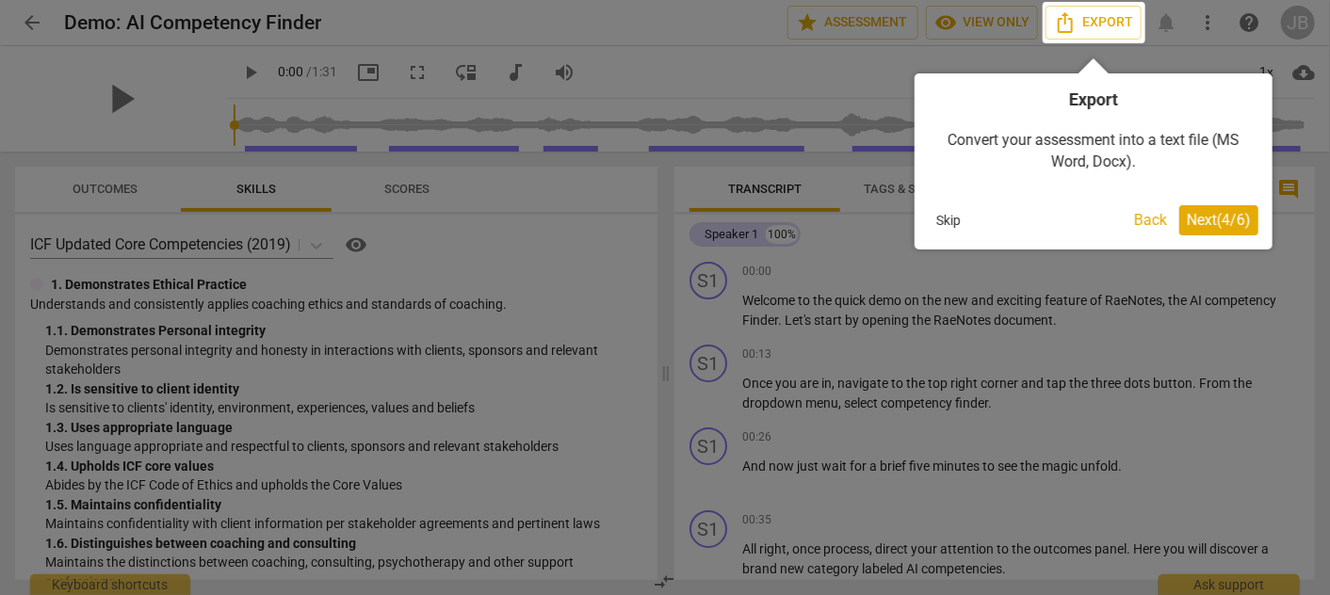
click at [1201, 214] on span "Next ( 4 / 6 )" at bounding box center [1219, 220] width 64 height 18
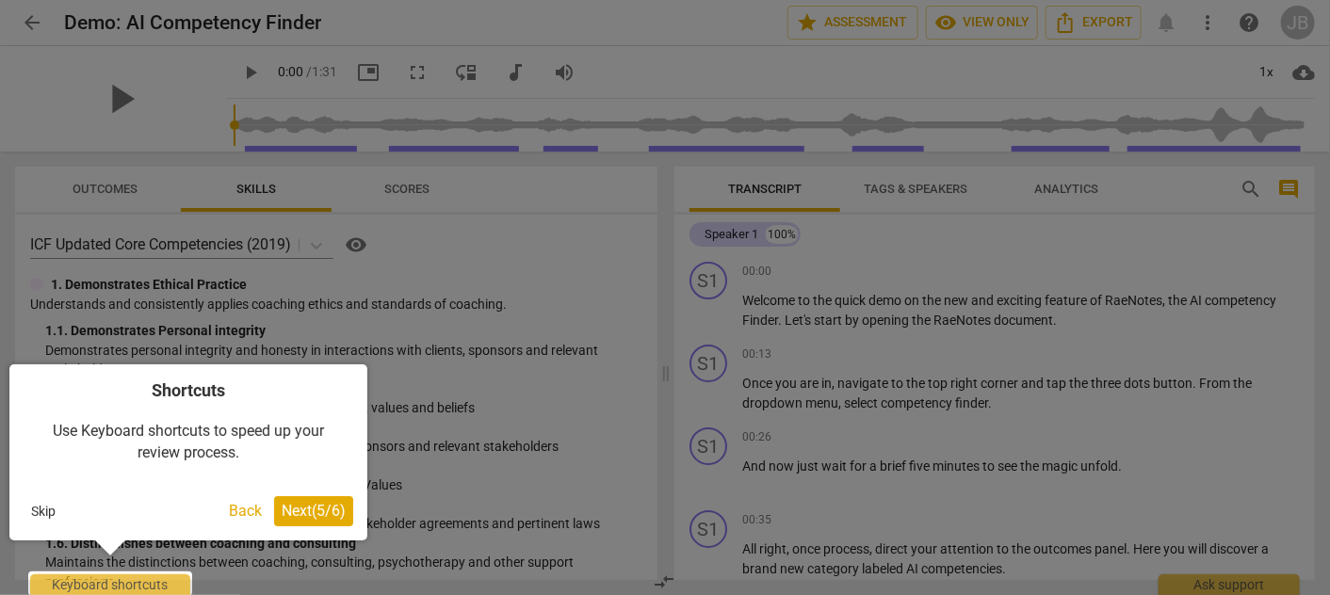
click at [316, 512] on span "Next ( 5 / 6 )" at bounding box center [314, 511] width 64 height 18
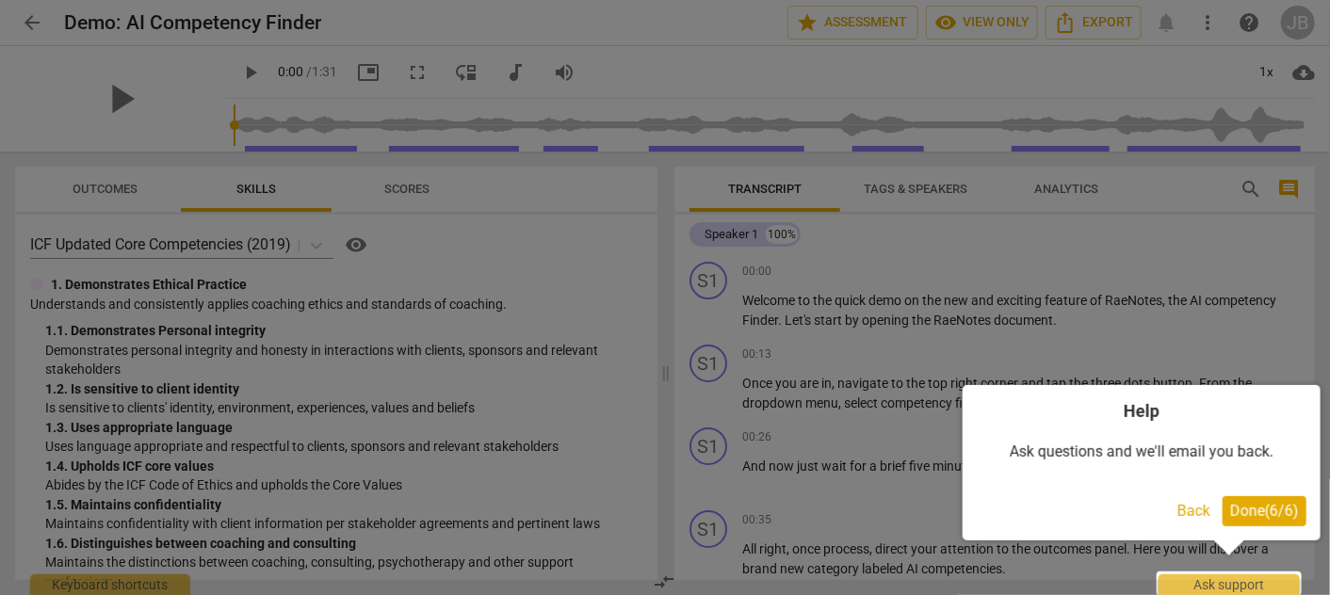
click at [1254, 513] on span "Done ( 6 / 6 )" at bounding box center [1264, 511] width 69 height 18
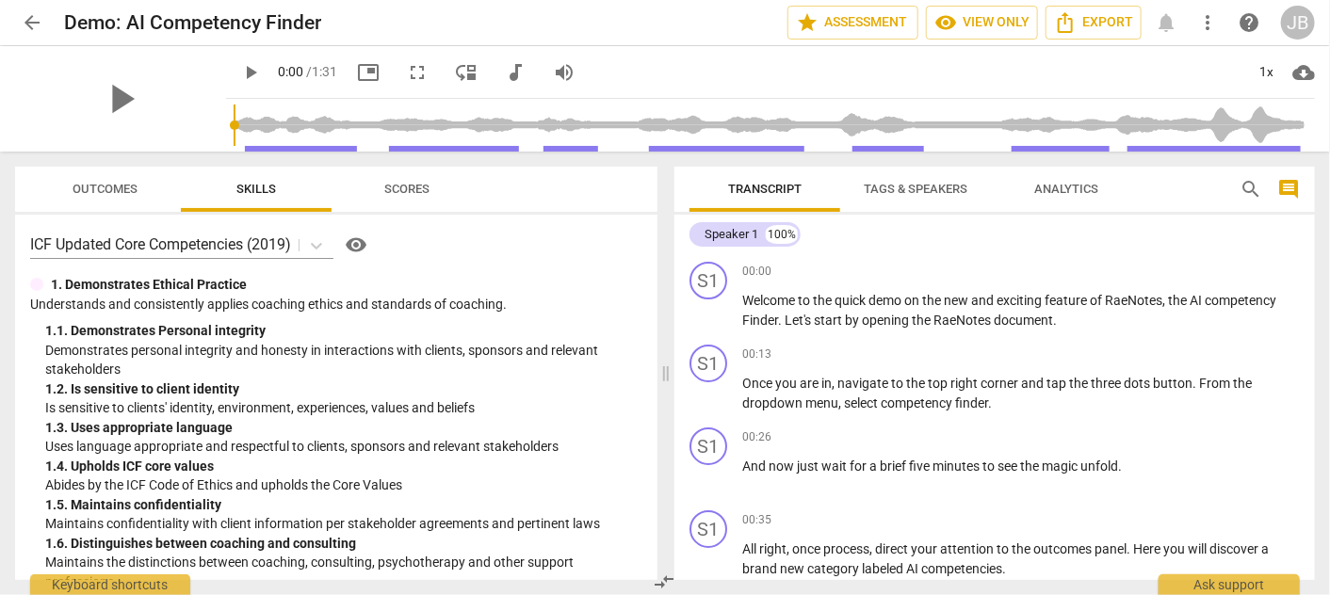
click at [917, 182] on span "Tags & Speakers" at bounding box center [916, 189] width 104 height 14
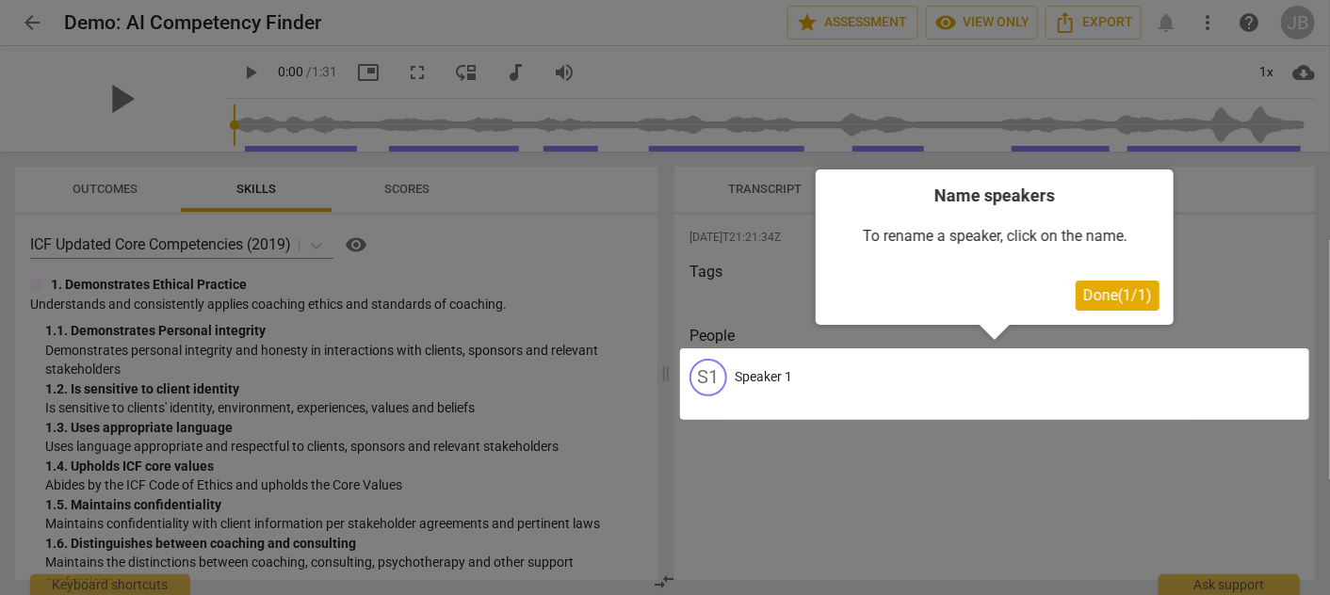
click at [1129, 290] on span "Done ( 1 / 1 )" at bounding box center [1117, 295] width 69 height 18
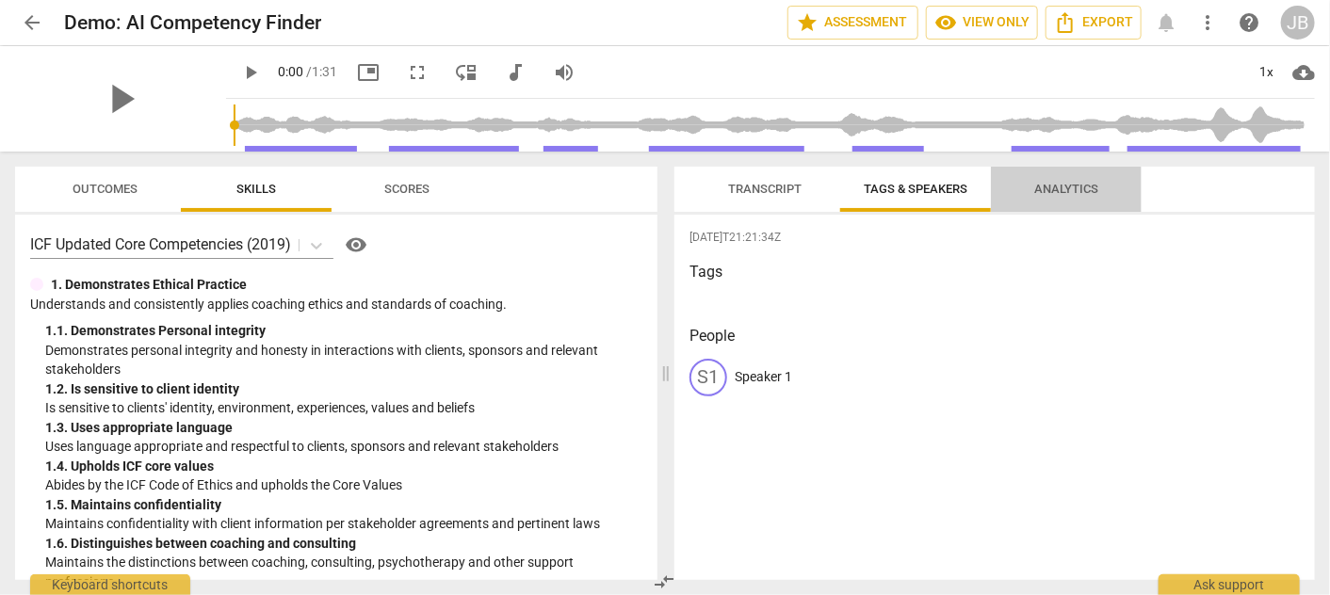
click at [1079, 188] on span "Analytics" at bounding box center [1066, 189] width 64 height 14
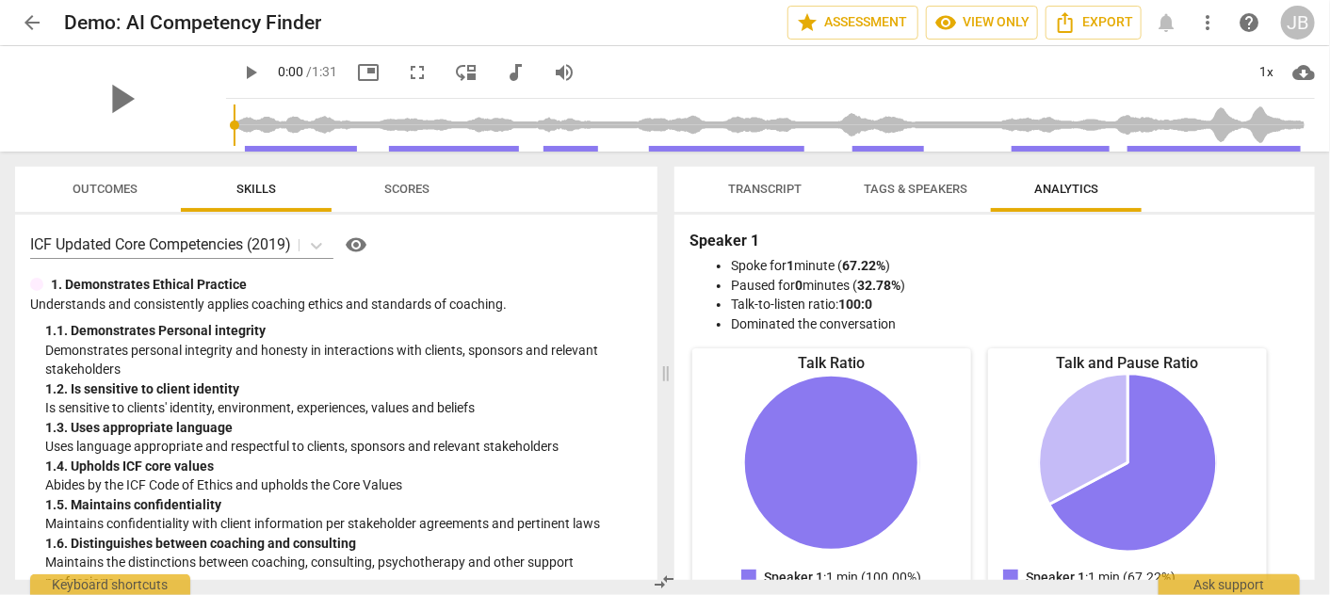
click at [1204, 177] on div "Transcript Tags & Speakers Analytics" at bounding box center [994, 189] width 610 height 45
click at [425, 190] on span "Scores" at bounding box center [406, 189] width 45 height 14
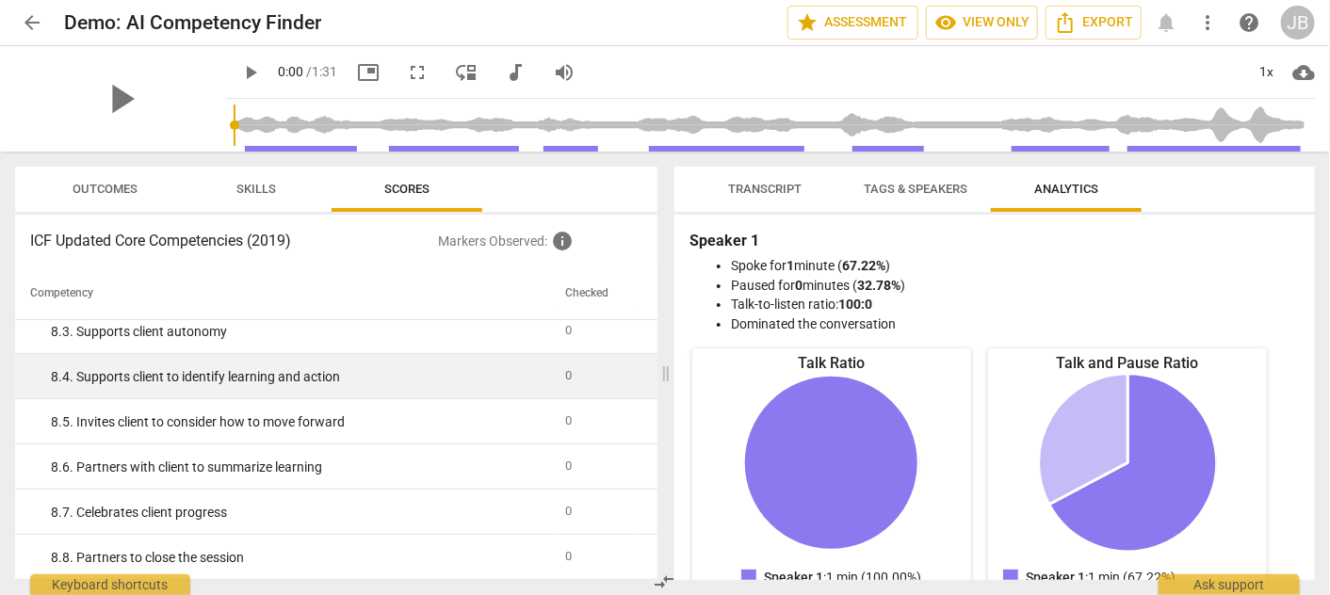
scroll to position [2197, 0]
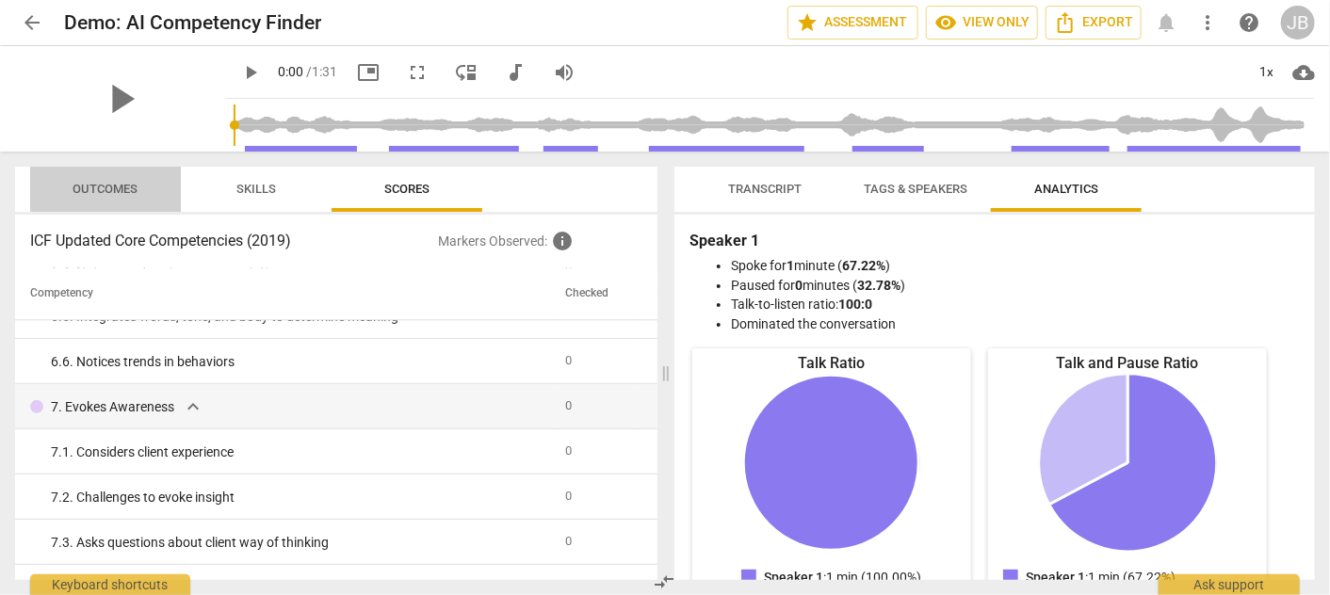
click at [105, 188] on span "Outcomes" at bounding box center [105, 189] width 65 height 14
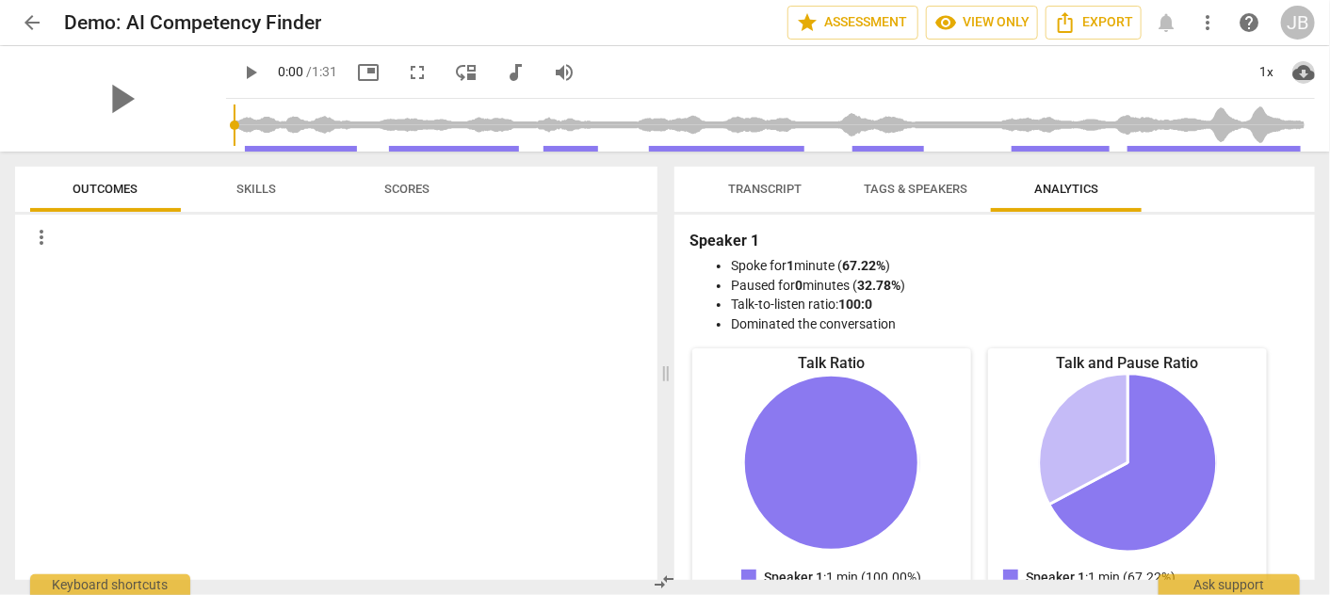
click at [1307, 72] on span "cloud_download" at bounding box center [1303, 72] width 23 height 23
click at [886, 196] on div at bounding box center [665, 297] width 1330 height 595
click at [779, 185] on span "Transcript" at bounding box center [764, 189] width 73 height 14
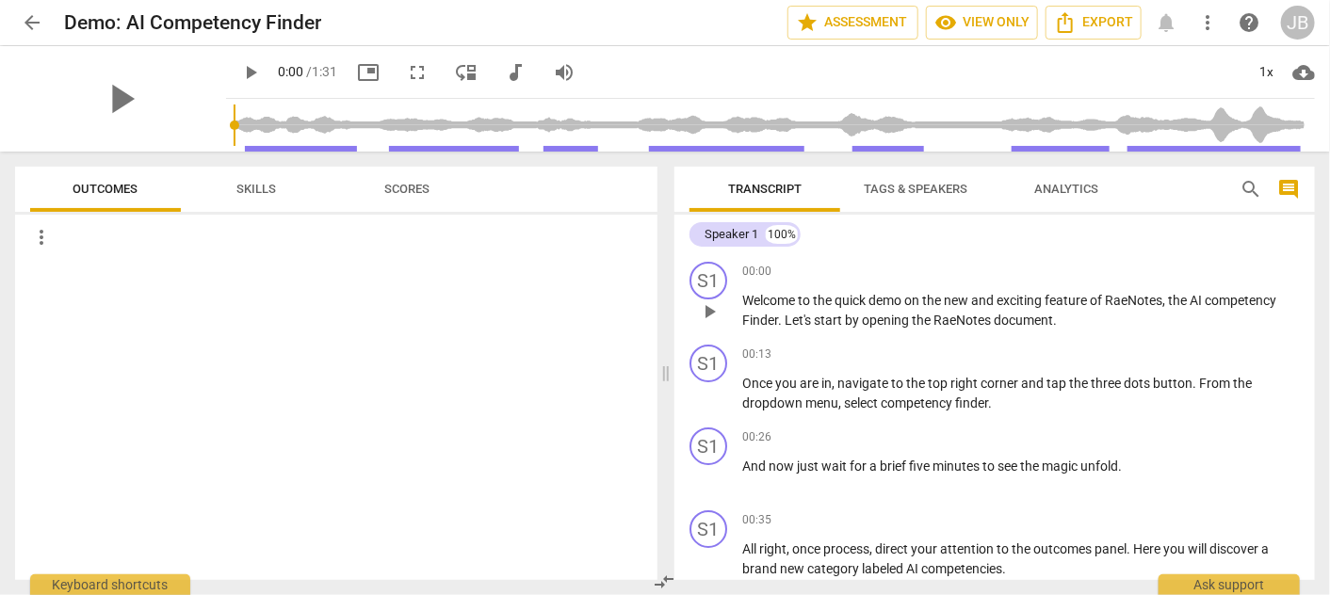
scroll to position [341, 0]
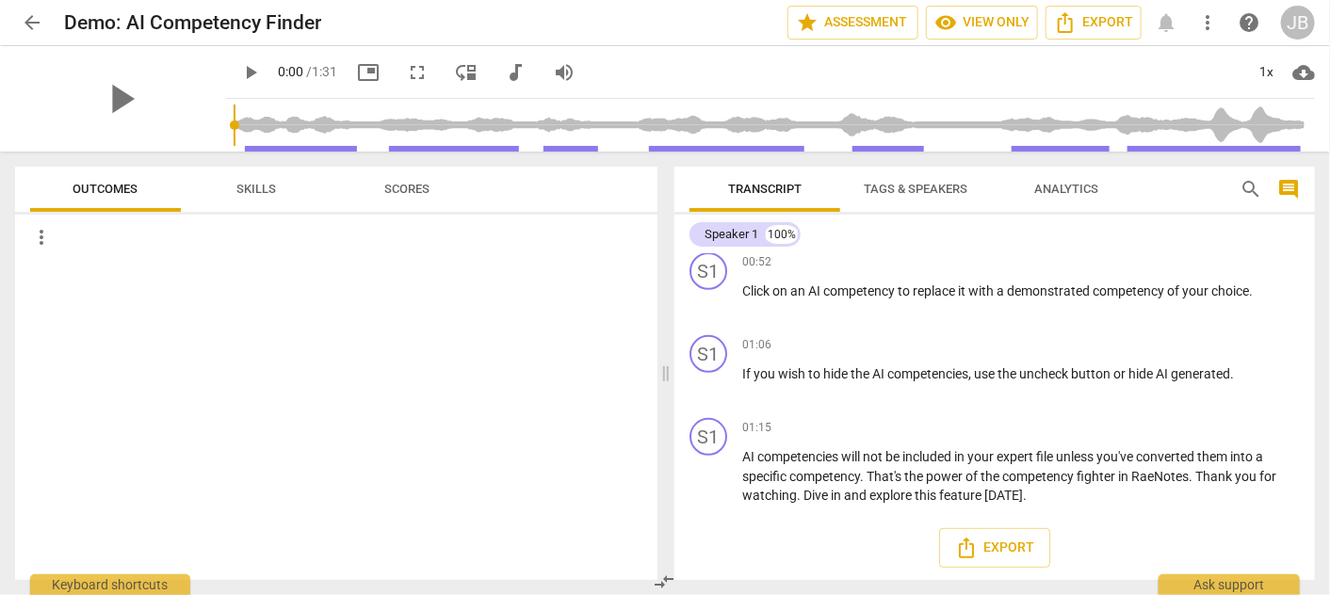
click at [247, 75] on span "play_arrow" at bounding box center [250, 72] width 23 height 23
type input "1"
click at [30, 23] on span "arrow_back" at bounding box center [32, 22] width 23 height 23
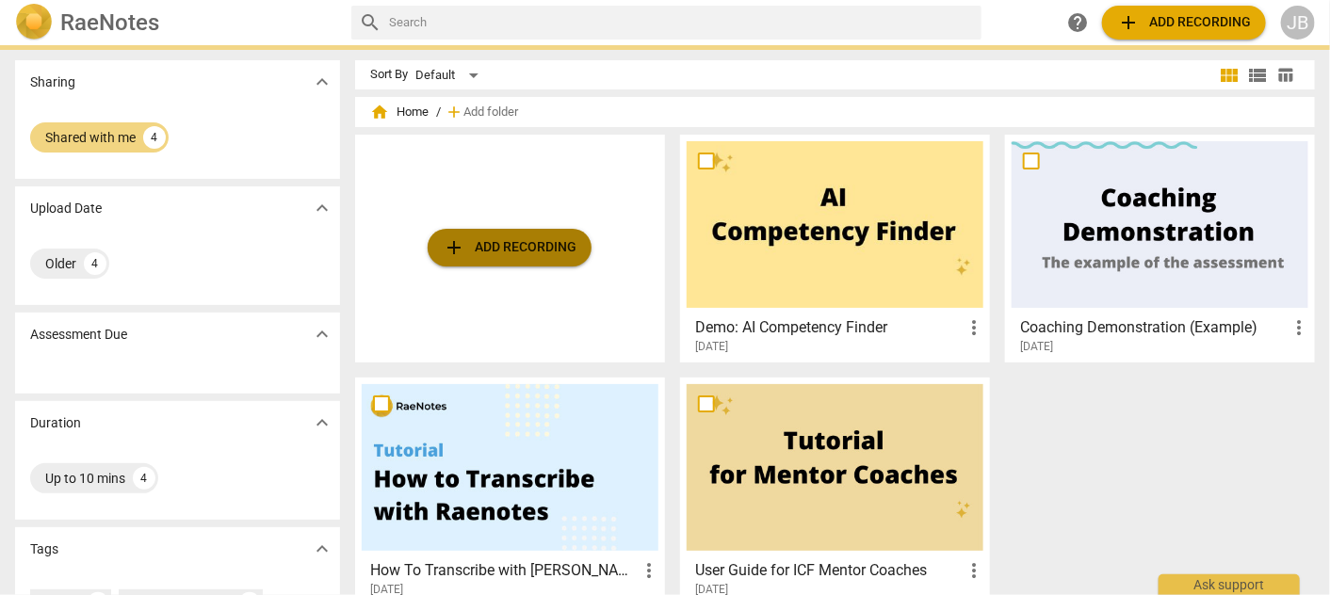
click at [530, 236] on span "add Add recording" at bounding box center [510, 247] width 134 height 23
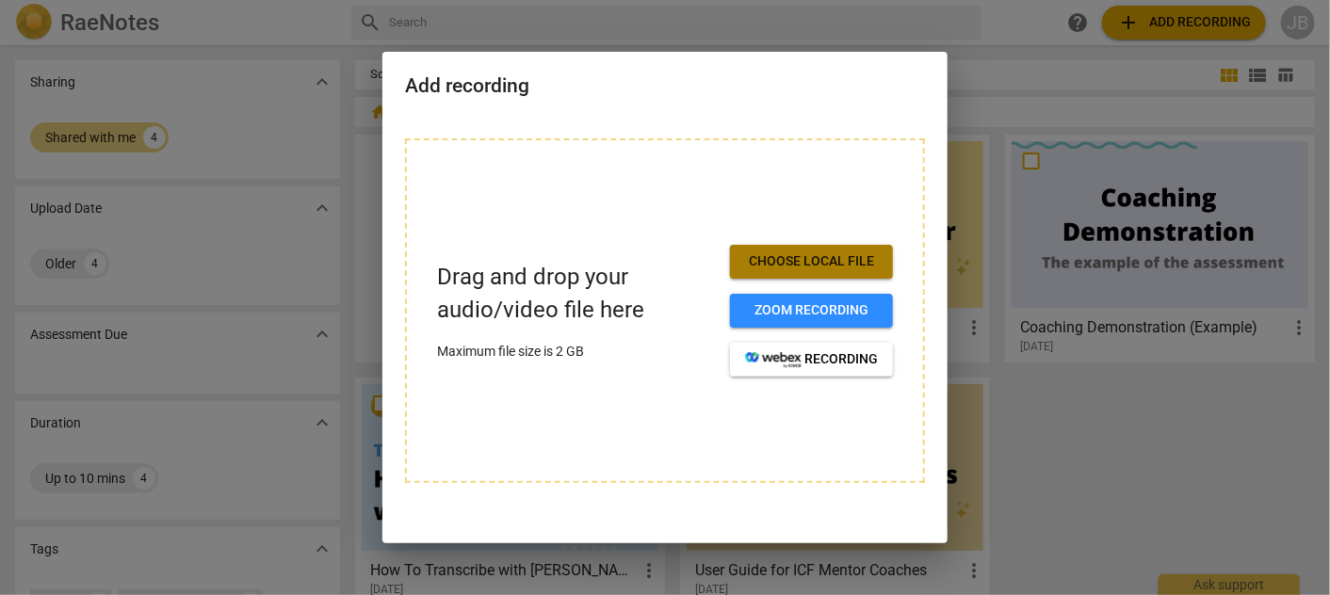
click at [814, 268] on span "Choose local file" at bounding box center [811, 261] width 133 height 19
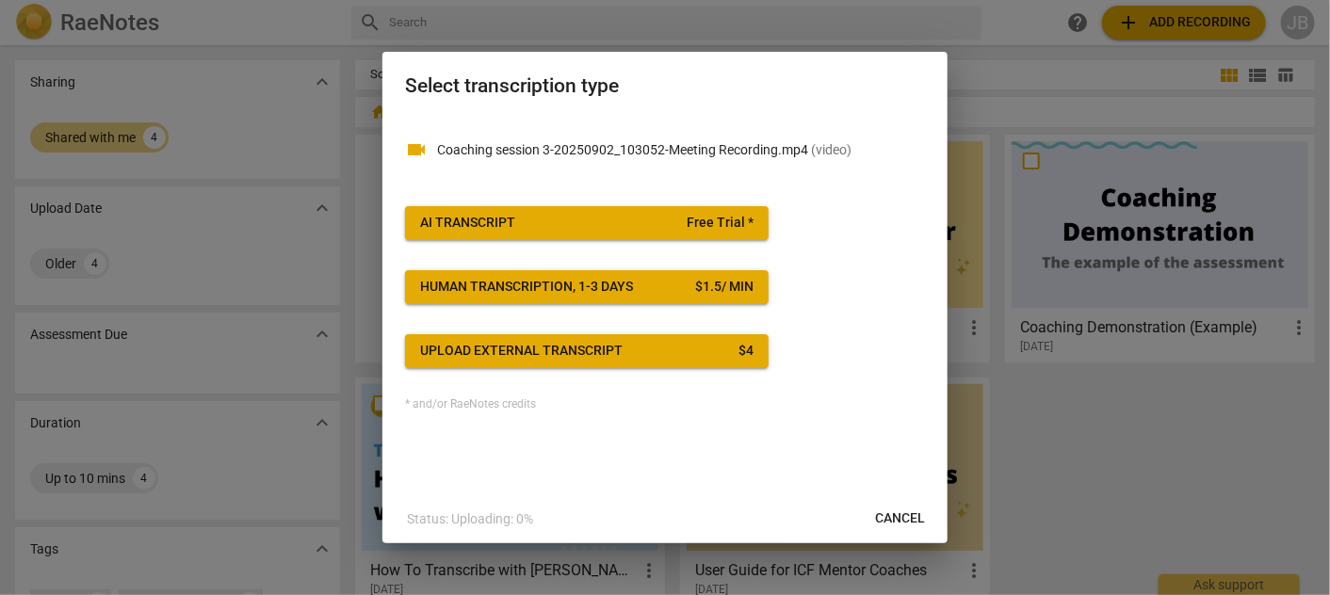
click at [708, 220] on span "Free Trial *" at bounding box center [720, 223] width 67 height 19
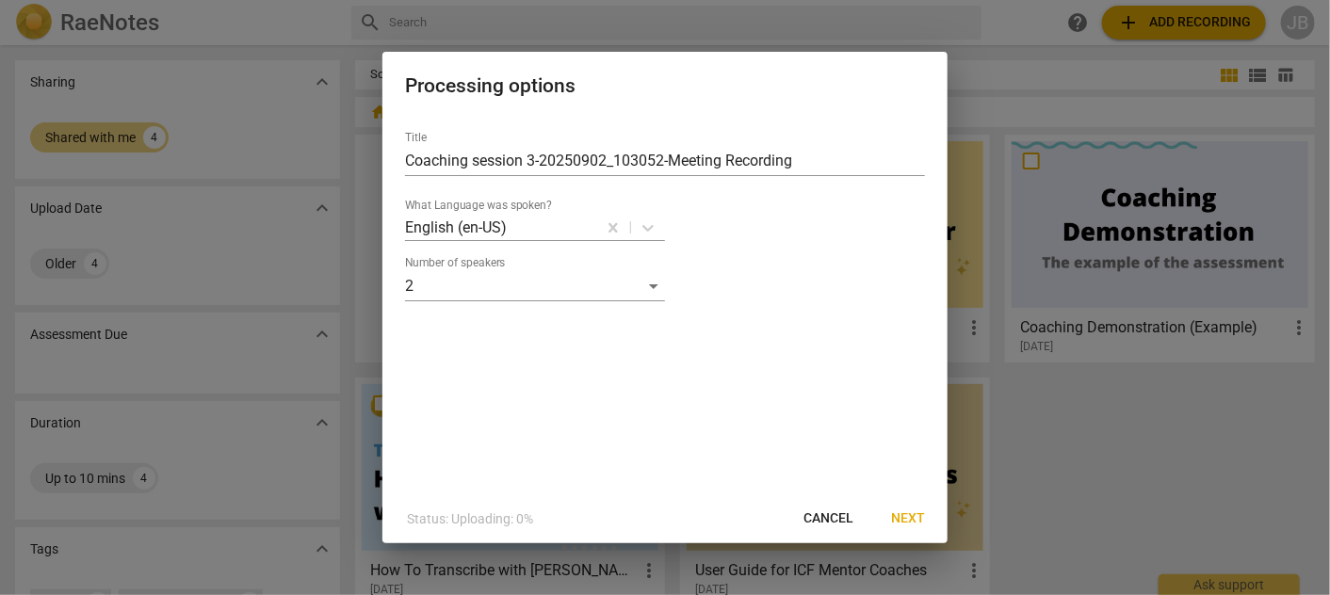
click at [919, 522] on span "Next" at bounding box center [908, 519] width 34 height 19
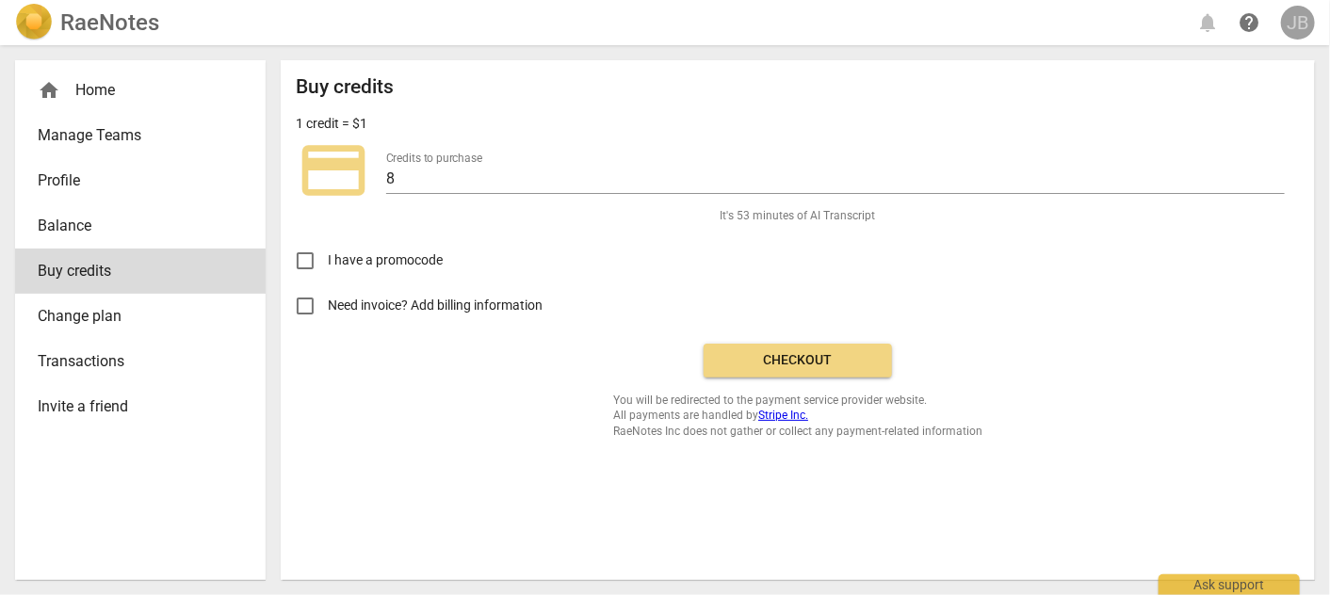
click at [1292, 15] on div "JB" at bounding box center [1298, 23] width 34 height 34
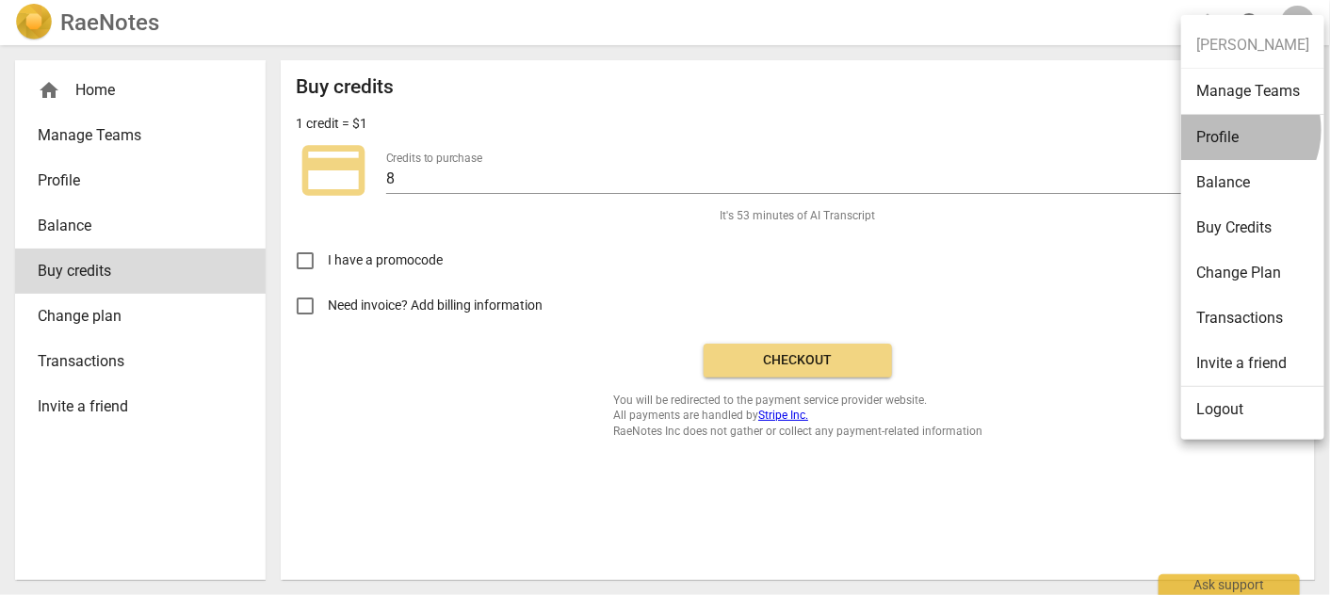
click at [1228, 130] on li "Profile" at bounding box center [1252, 137] width 143 height 45
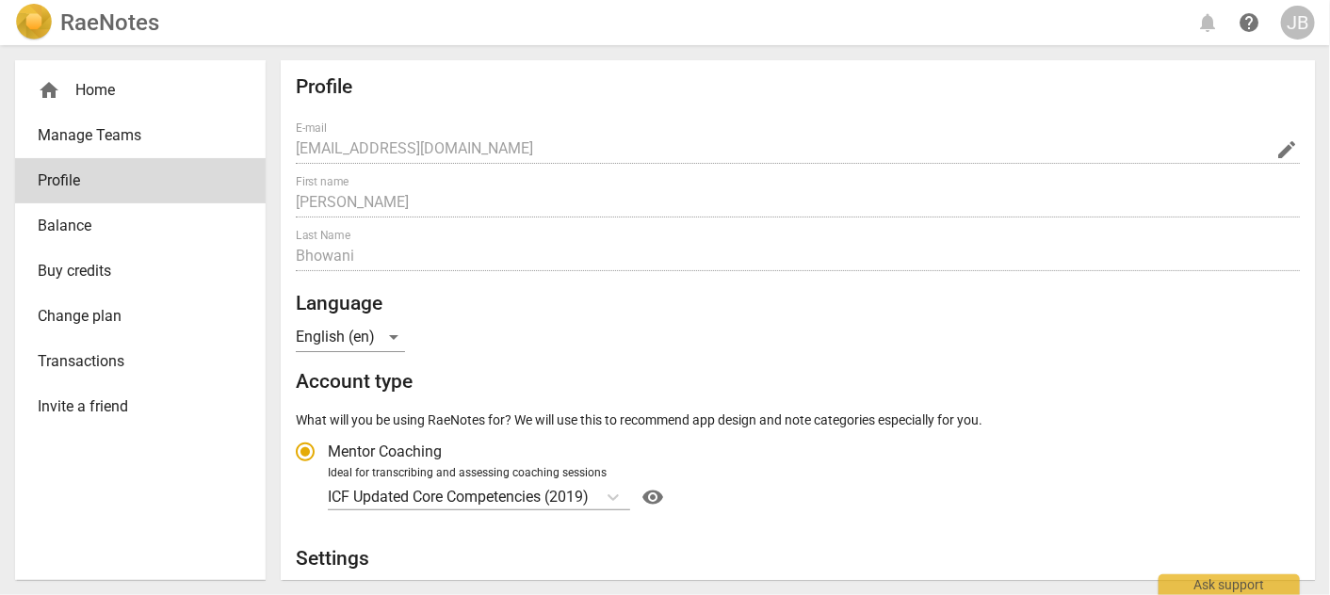
radio input "false"
click at [93, 92] on div "home Home" at bounding box center [133, 90] width 190 height 23
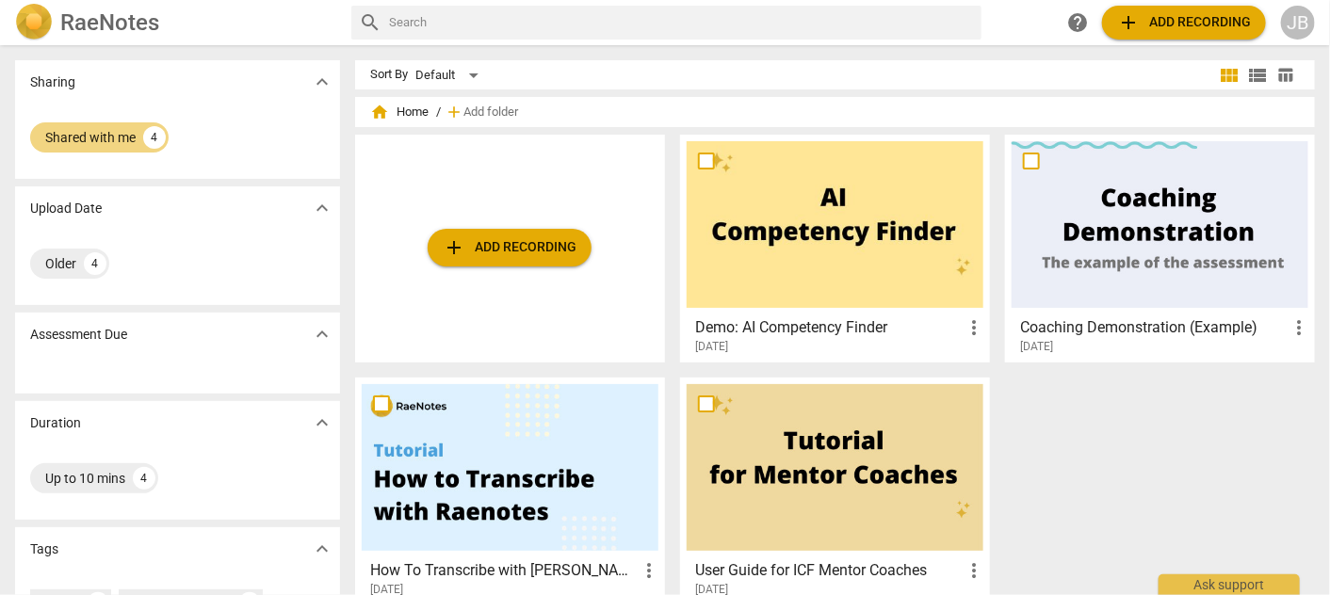
click at [98, 12] on h2 "RaeNotes" at bounding box center [109, 22] width 99 height 26
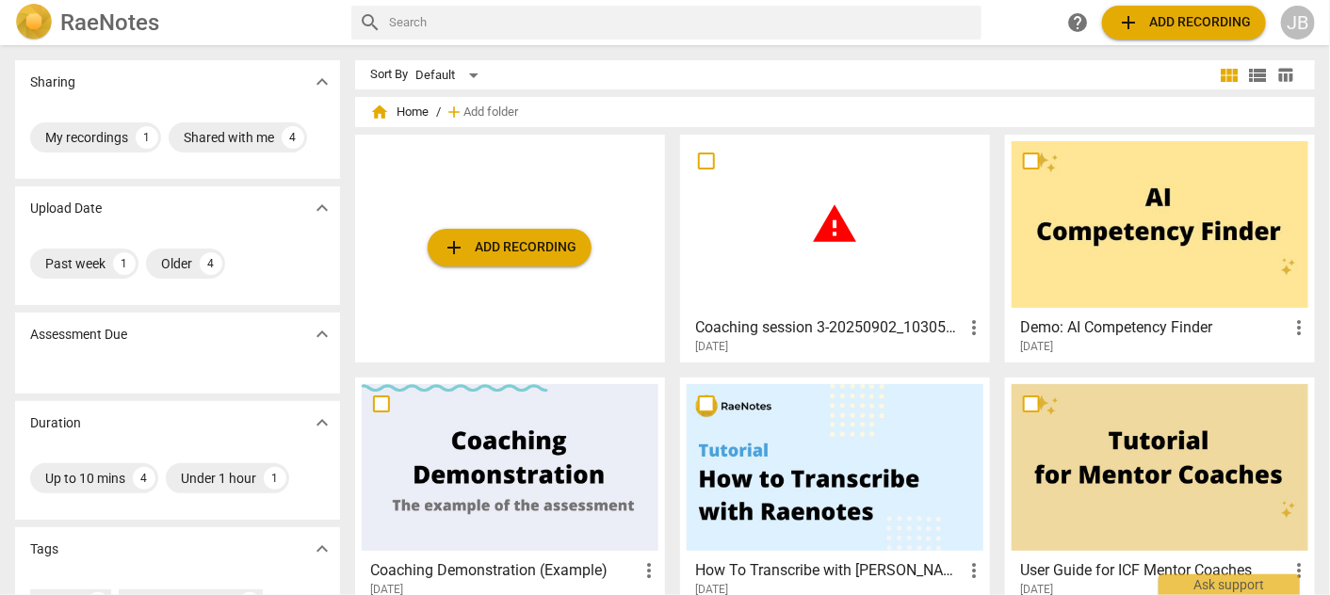
click at [1284, 30] on div "JB" at bounding box center [1298, 23] width 34 height 34
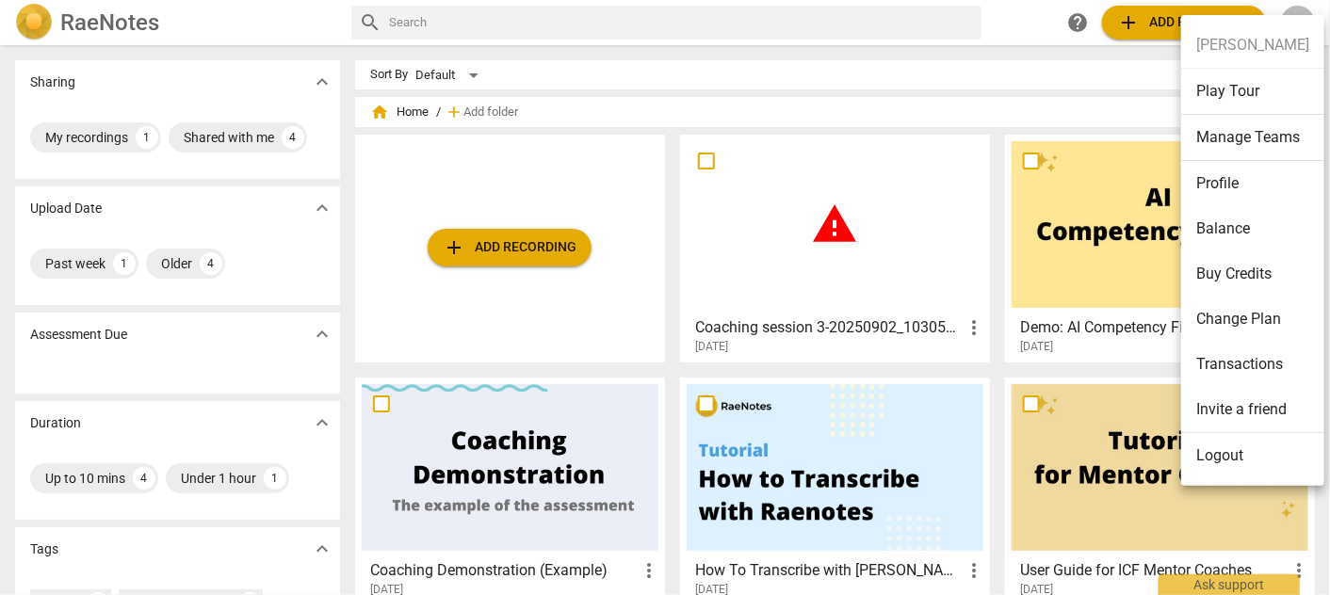
click at [1205, 182] on li "Profile" at bounding box center [1252, 183] width 143 height 45
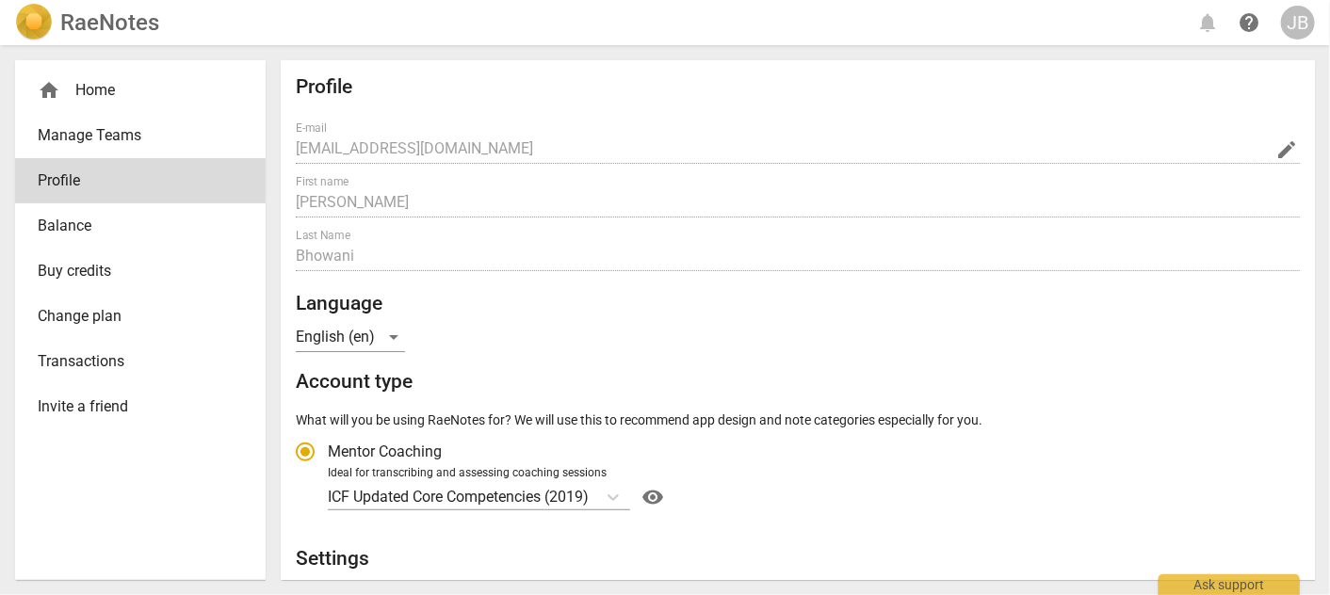
radio input "false"
click at [92, 219] on span "Balance" at bounding box center [133, 226] width 190 height 23
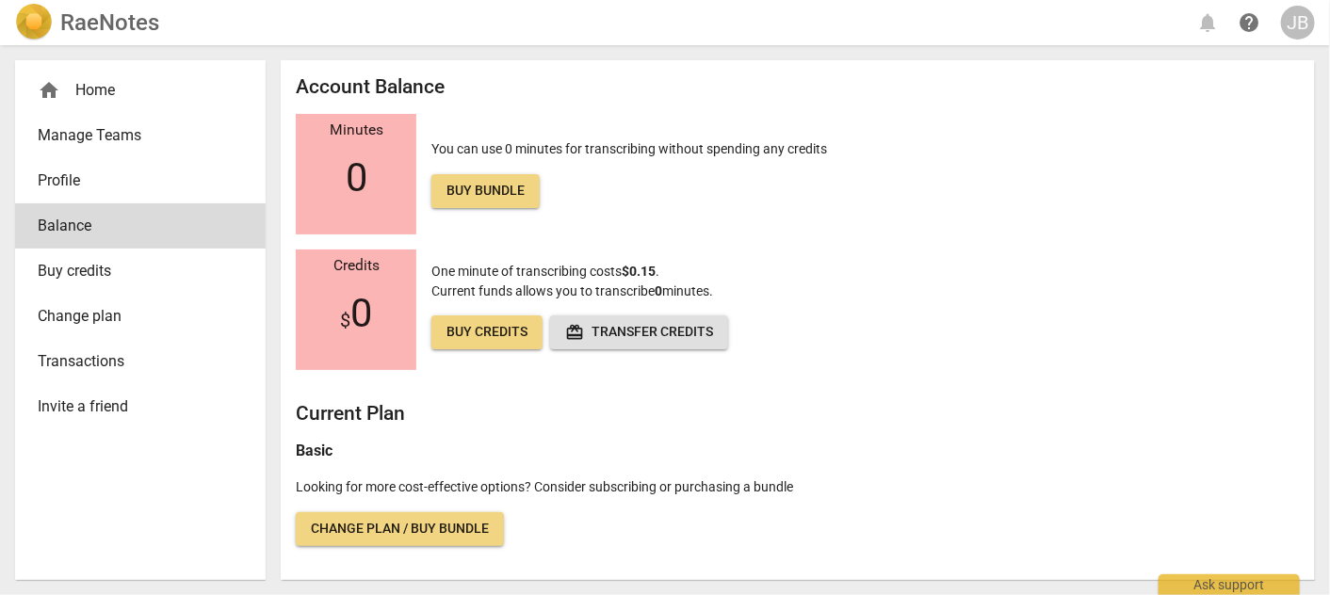
click at [985, 319] on div "Credits $ 0 One minute of transcribing costs $0.15 . Current funds allows you t…" at bounding box center [798, 310] width 1004 height 121
